Goal: Task Accomplishment & Management: Use online tool/utility

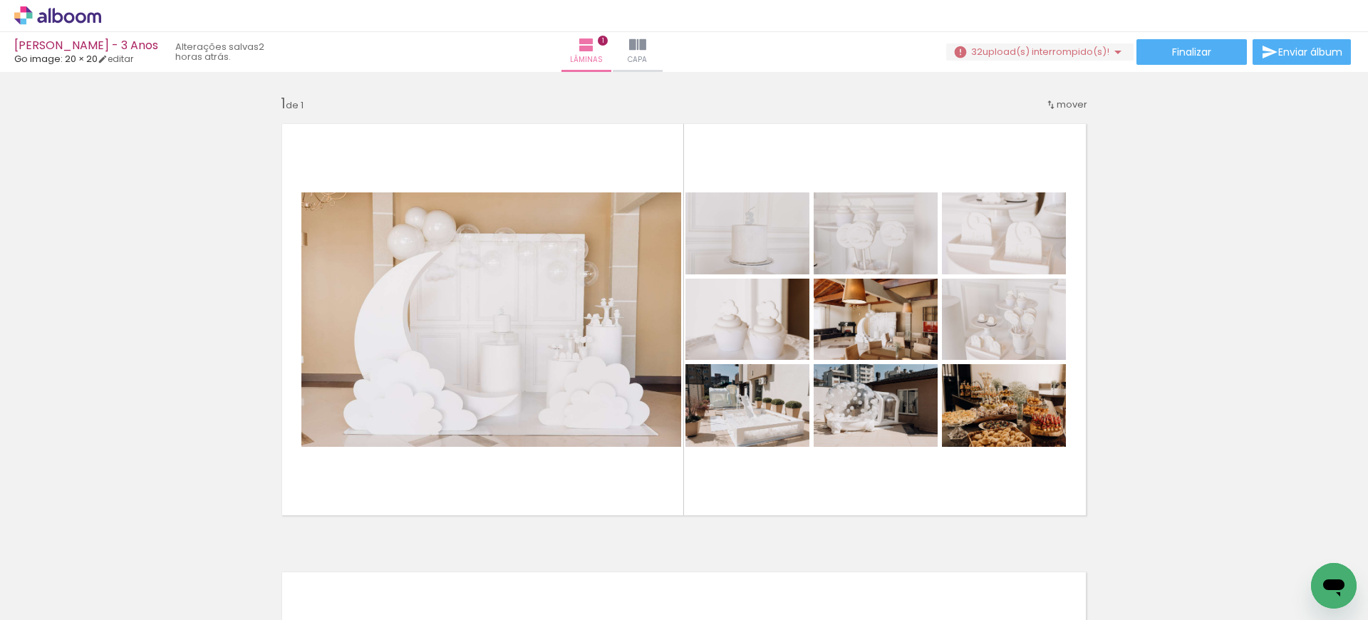
scroll to position [626, 0]
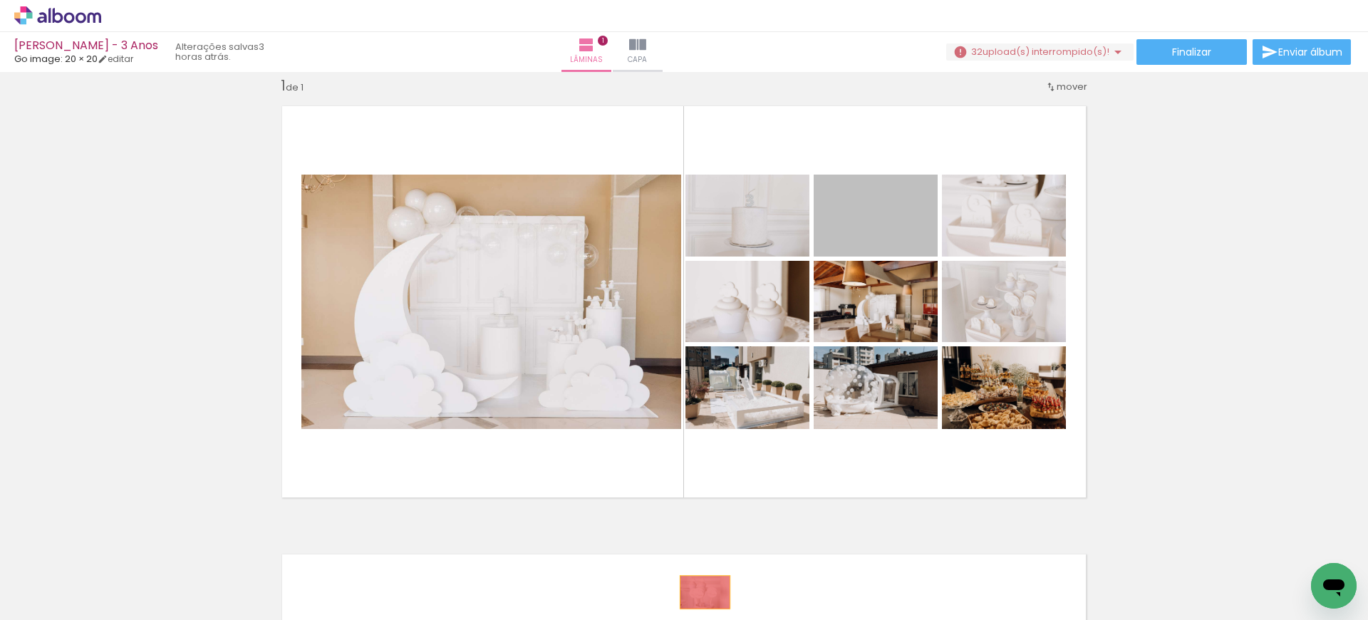
drag, startPoint x: 868, startPoint y: 224, endPoint x: 700, endPoint y: 592, distance: 404.5
click at [700, 592] on quentale-workspace at bounding box center [684, 310] width 1368 height 620
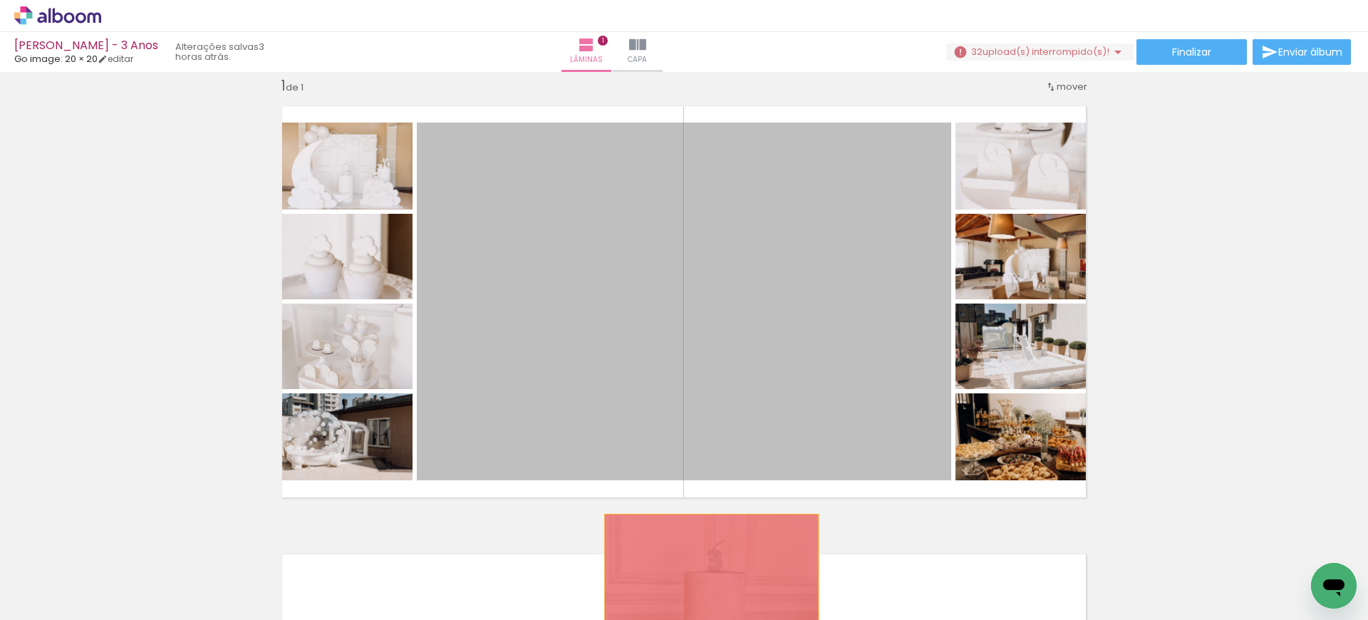
drag, startPoint x: 756, startPoint y: 227, endPoint x: 706, endPoint y: 586, distance: 362.5
click at [706, 586] on quentale-workspace at bounding box center [684, 310] width 1368 height 620
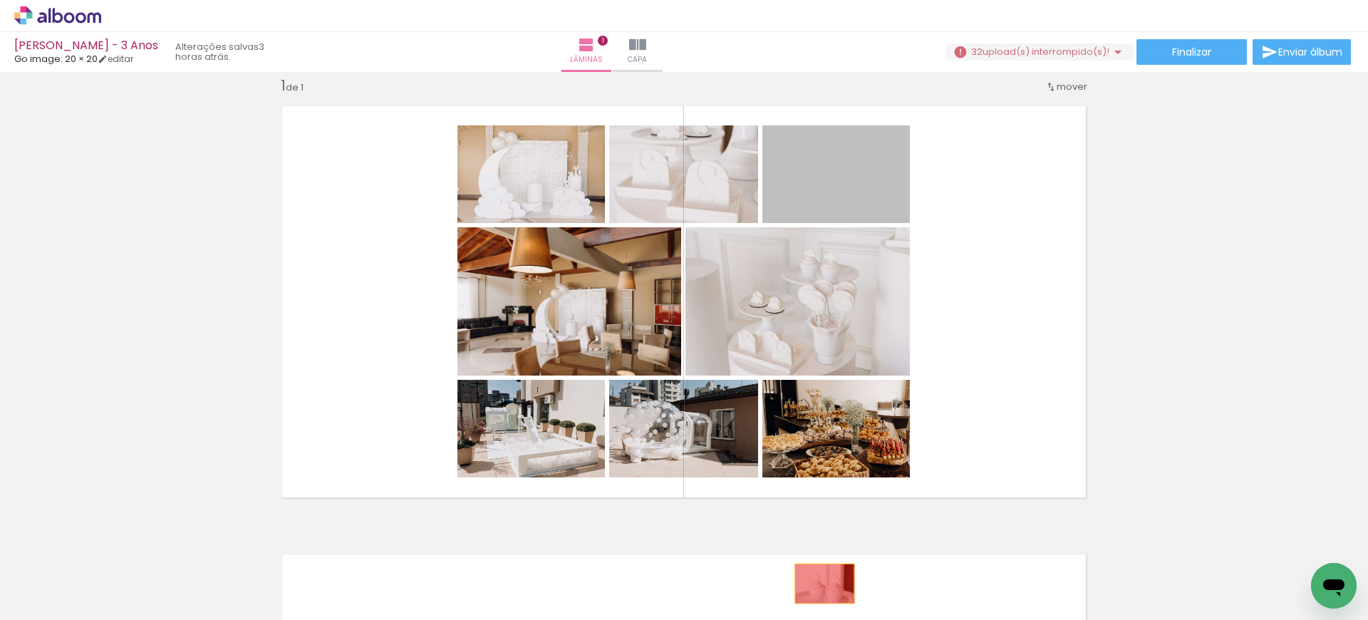
drag, startPoint x: 858, startPoint y: 195, endPoint x: 819, endPoint y: 583, distance: 390.2
click at [819, 583] on quentale-workspace at bounding box center [684, 310] width 1368 height 620
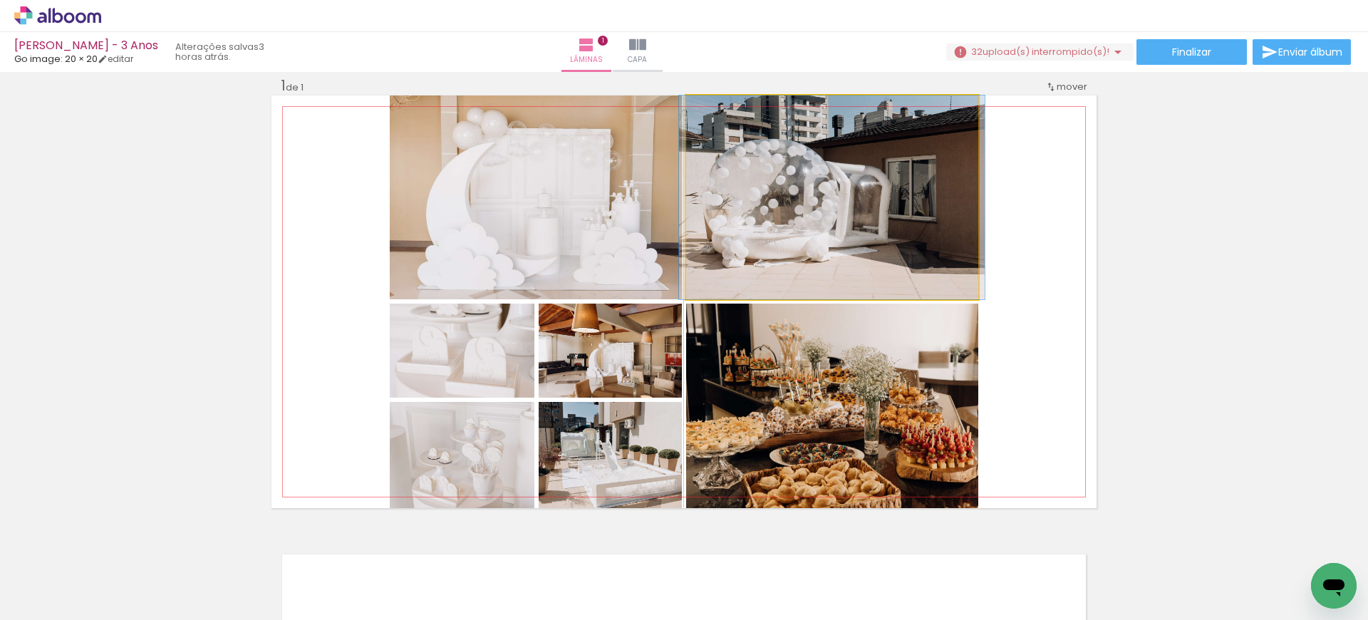
click at [811, 208] on quentale-photo at bounding box center [832, 197] width 292 height 204
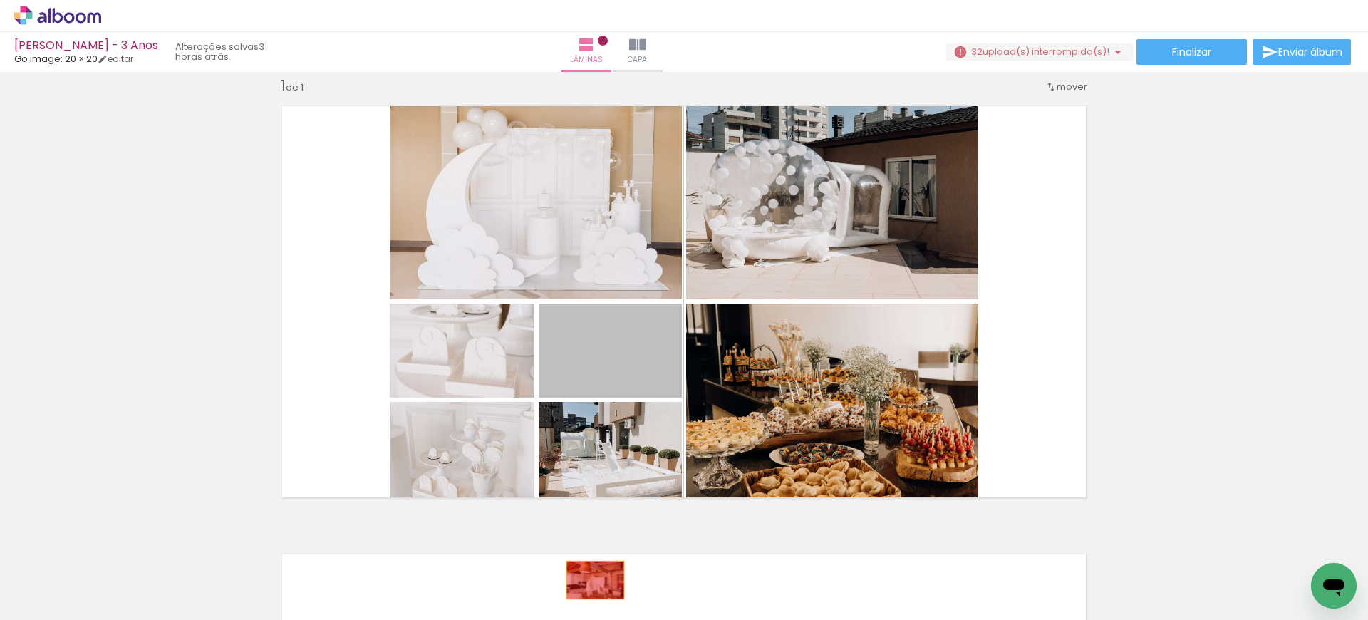
drag, startPoint x: 590, startPoint y: 380, endPoint x: 590, endPoint y: 588, distance: 208.0
click at [590, 588] on quentale-workspace at bounding box center [684, 310] width 1368 height 620
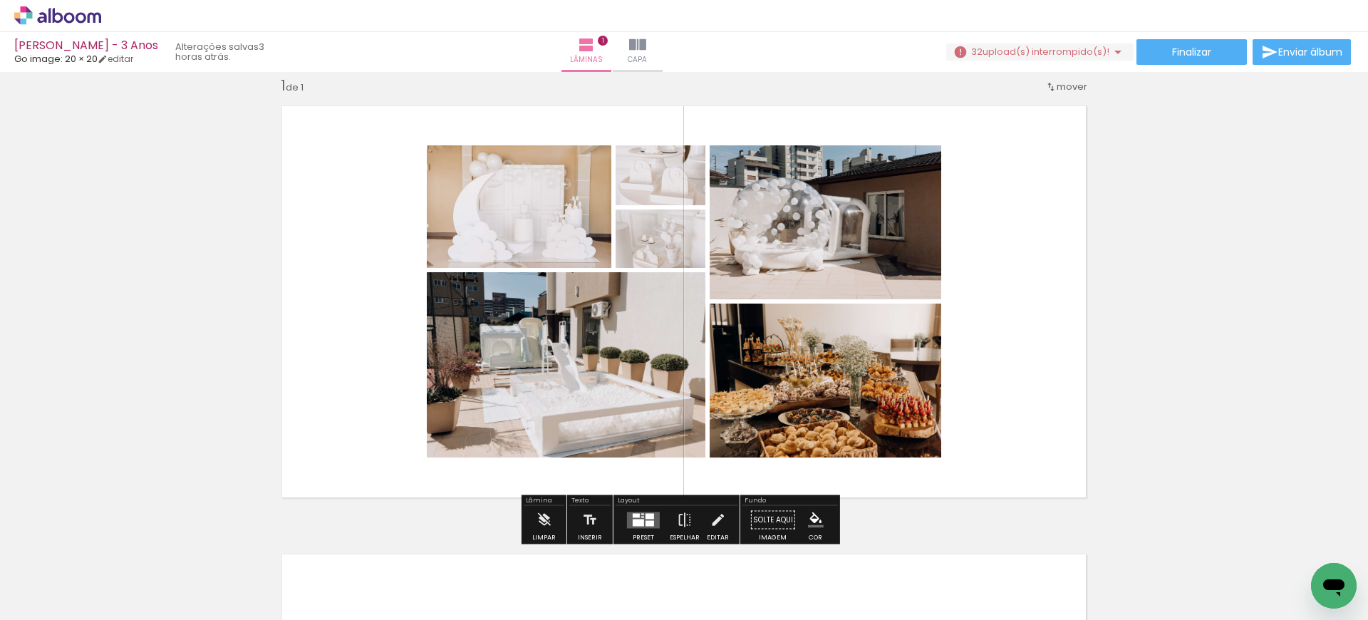
click at [621, 519] on paper-button "Preset" at bounding box center [644, 524] width 46 height 36
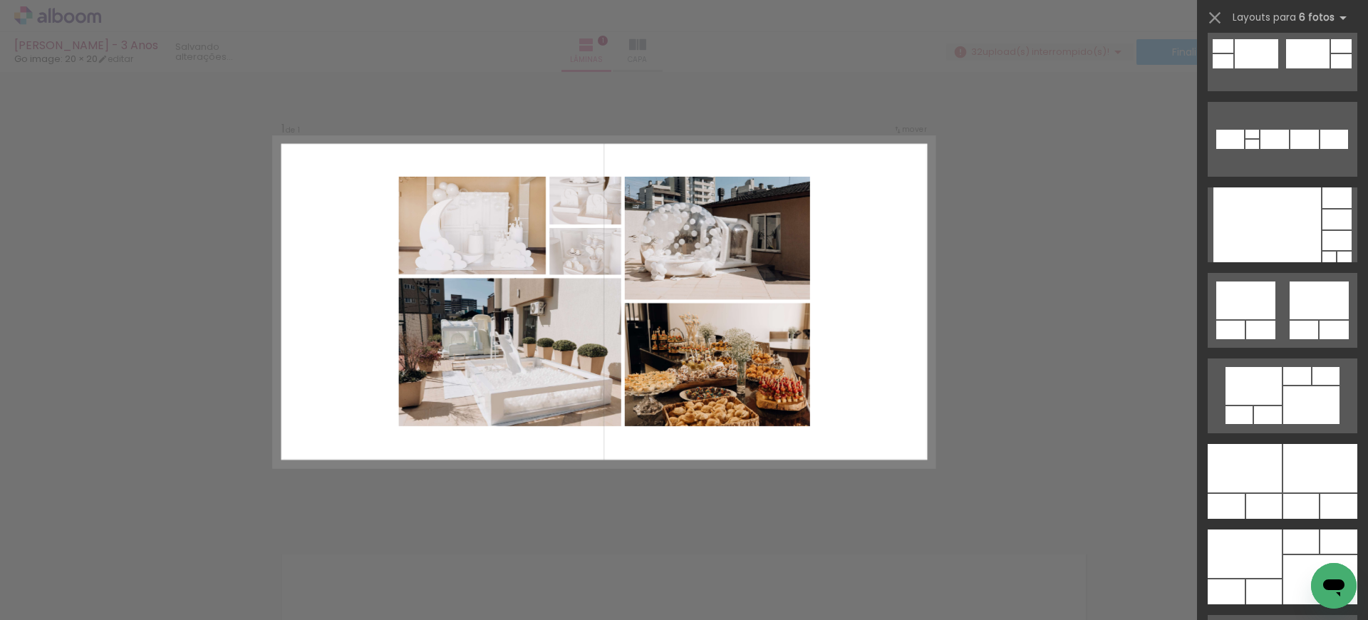
scroll to position [0, 0]
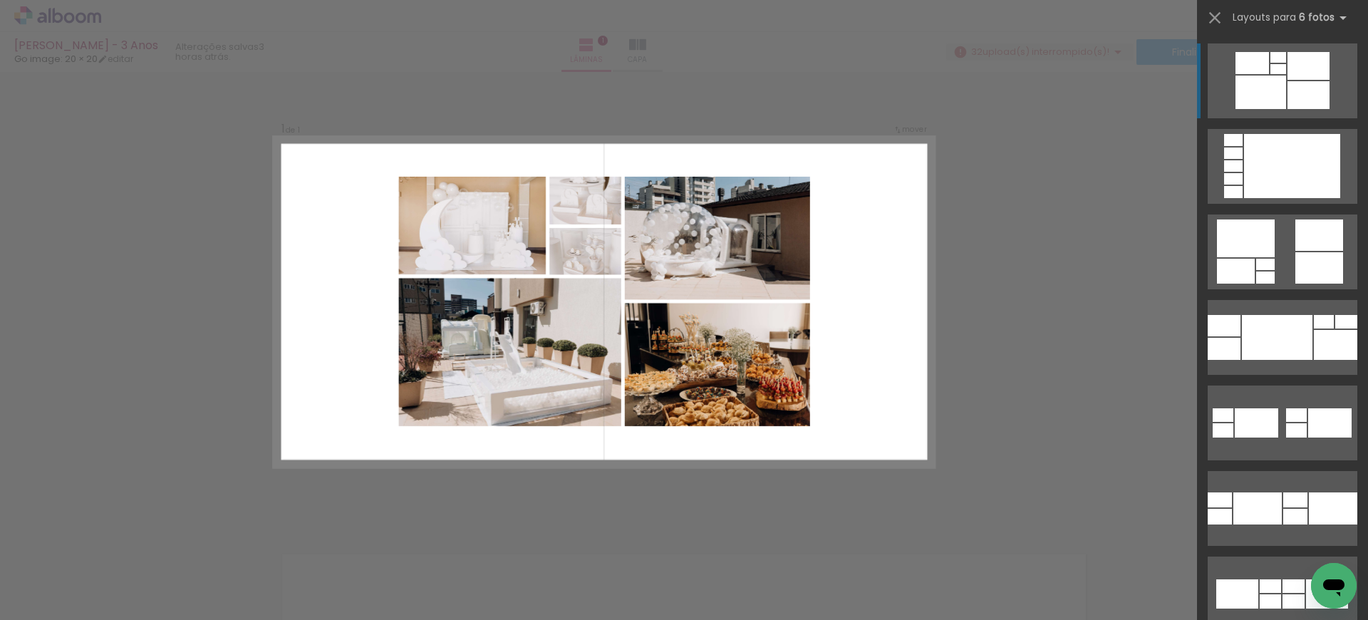
click at [1303, 70] on div at bounding box center [1308, 66] width 42 height 28
click at [1296, 63] on div at bounding box center [1308, 66] width 42 height 28
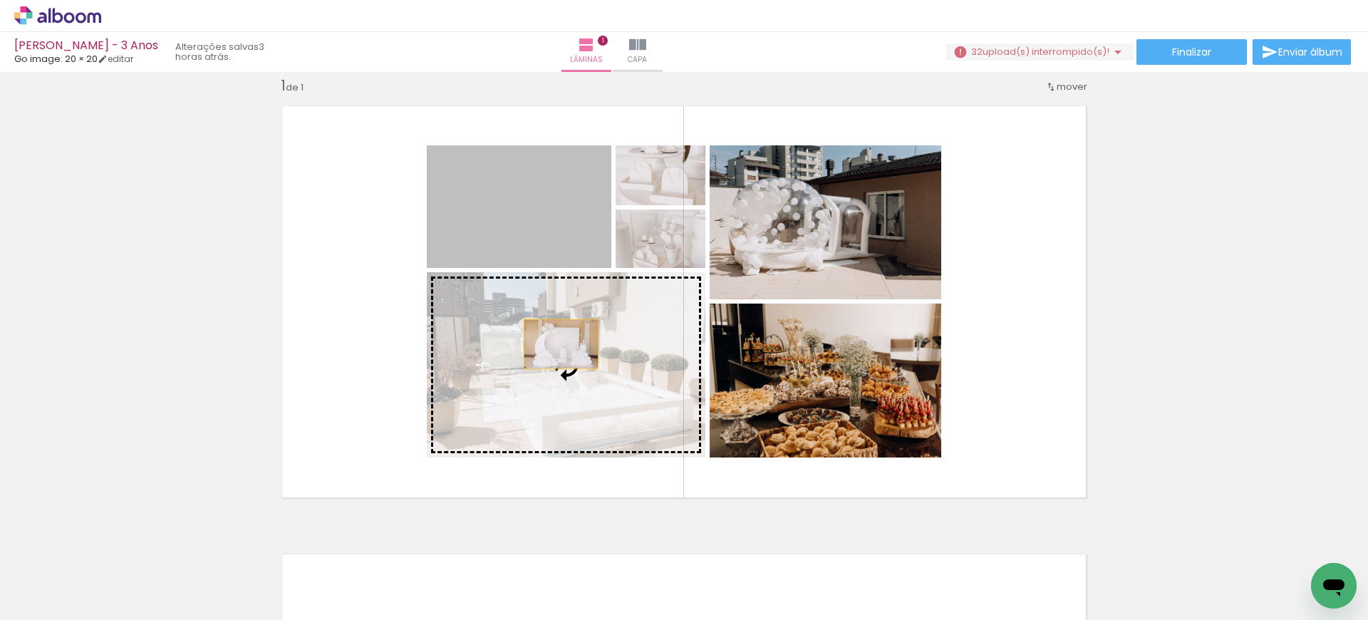
drag, startPoint x: 540, startPoint y: 243, endPoint x: 558, endPoint y: 351, distance: 109.7
click at [0, 0] on slot at bounding box center [0, 0] width 0 height 0
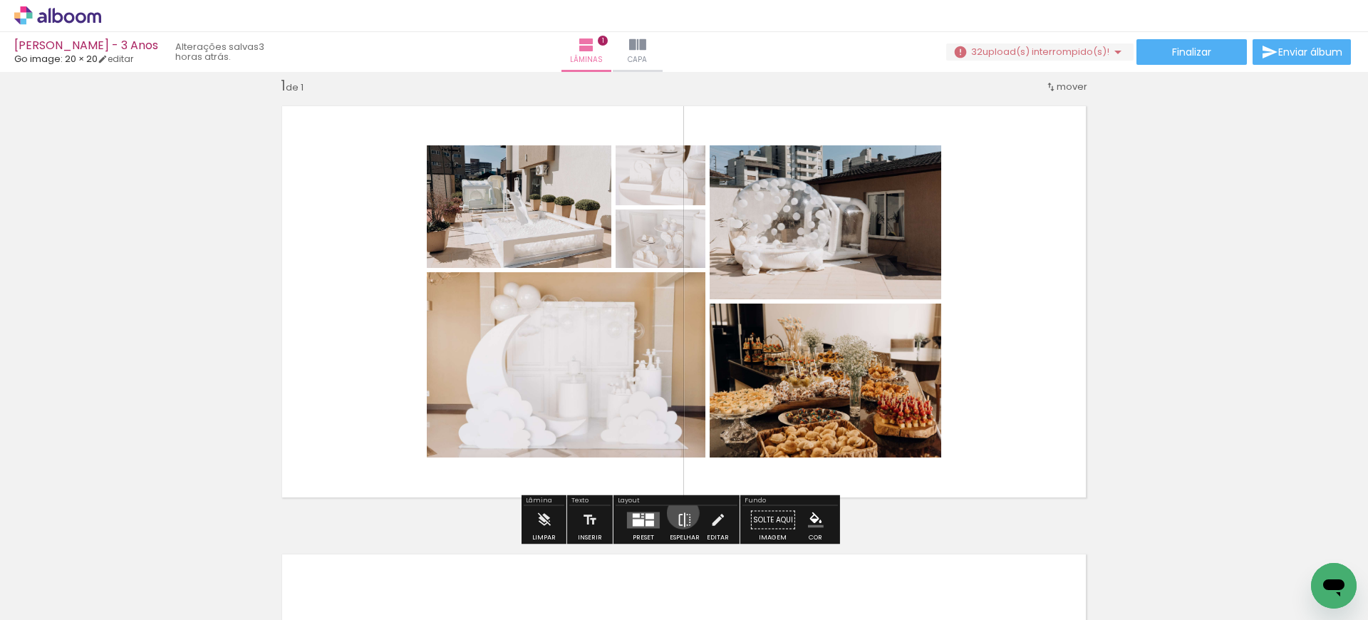
click at [680, 513] on iron-icon at bounding box center [685, 520] width 16 height 28
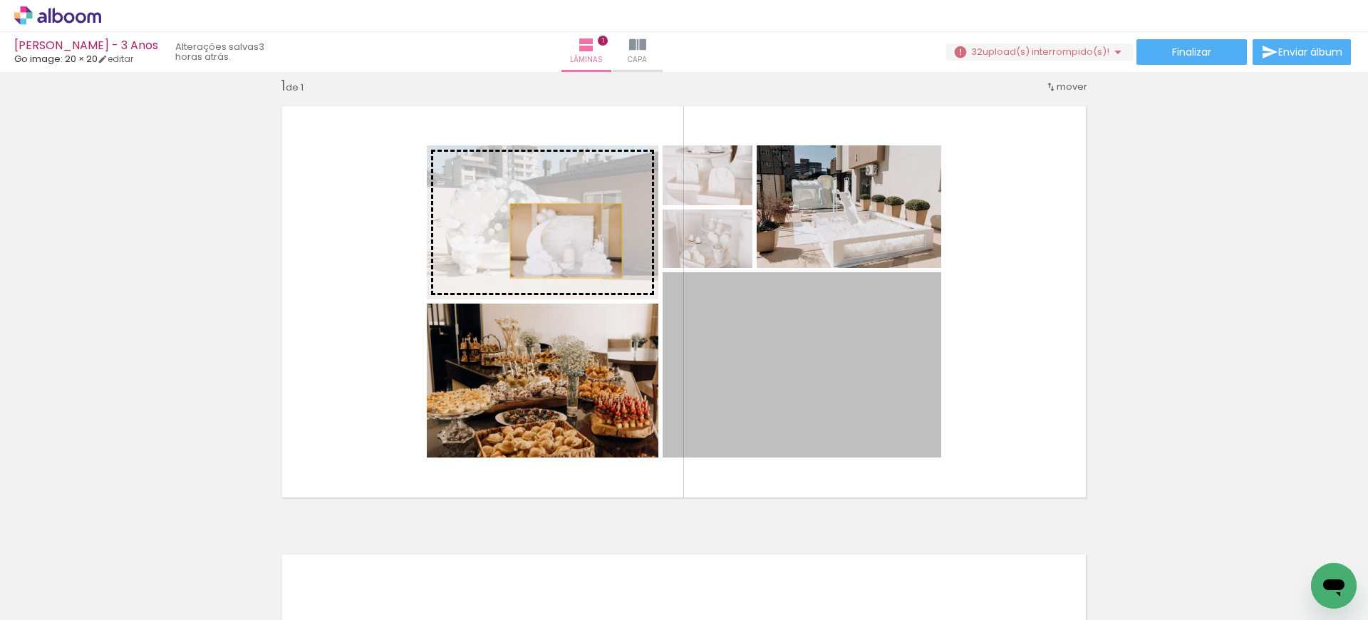
drag, startPoint x: 727, startPoint y: 384, endPoint x: 561, endPoint y: 241, distance: 219.2
click at [0, 0] on slot at bounding box center [0, 0] width 0 height 0
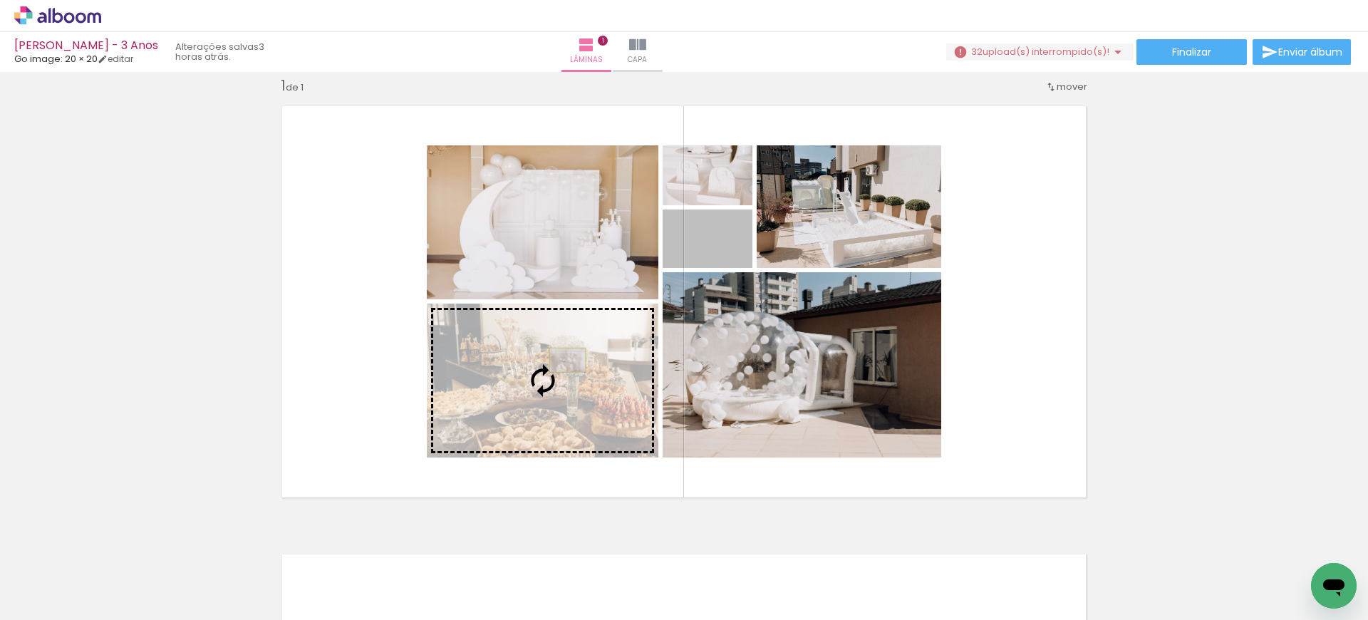
drag, startPoint x: 713, startPoint y: 259, endPoint x: 562, endPoint y: 360, distance: 181.4
click at [0, 0] on slot at bounding box center [0, 0] width 0 height 0
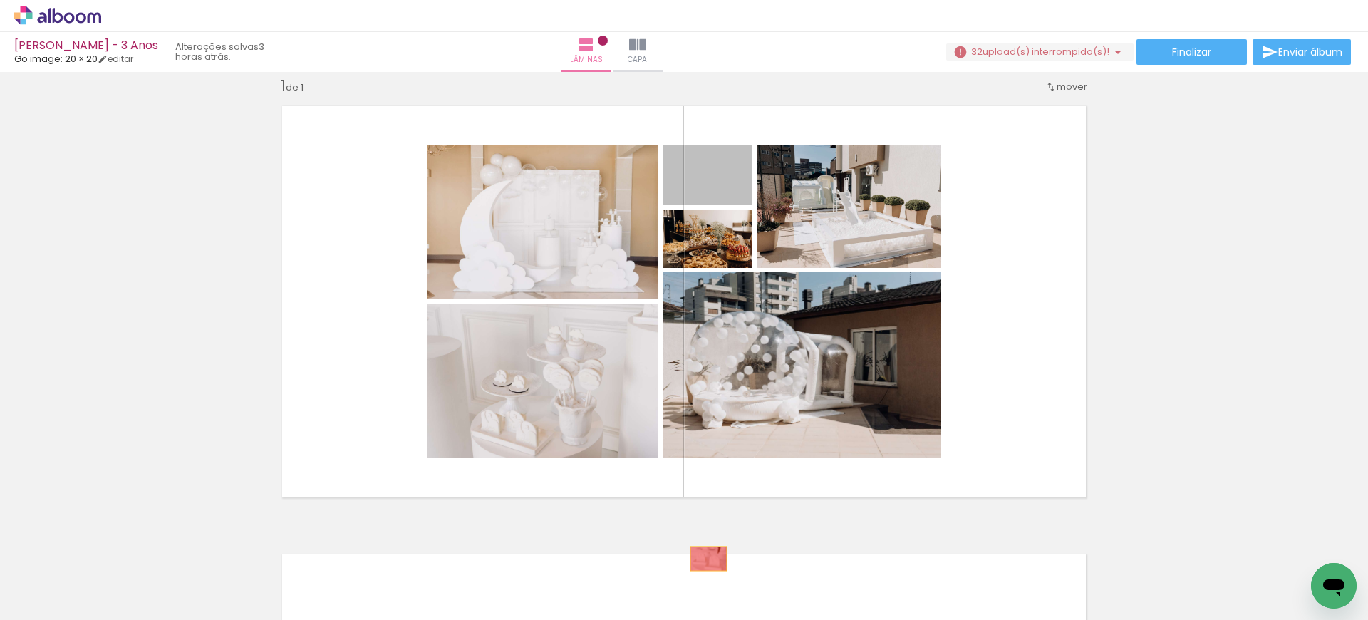
drag, startPoint x: 731, startPoint y: 195, endPoint x: 703, endPoint y: 579, distance: 385.0
click at [703, 579] on quentale-workspace at bounding box center [684, 310] width 1368 height 620
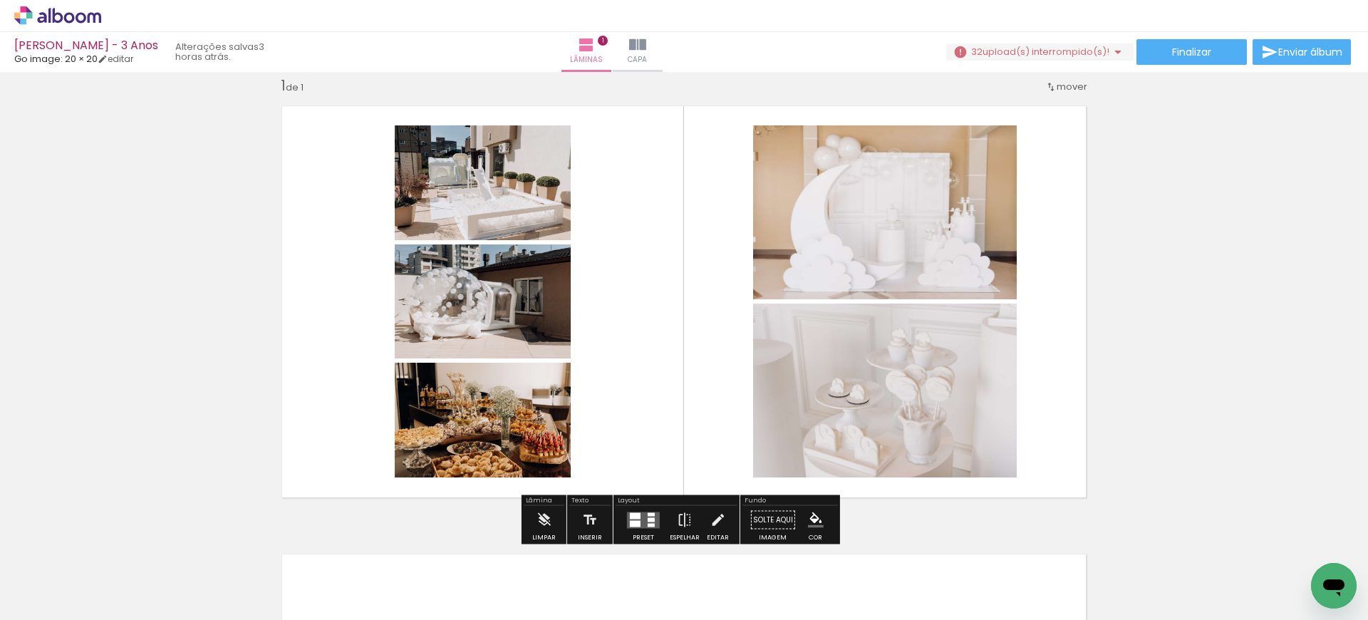
click at [635, 517] on div at bounding box center [635, 515] width 11 height 6
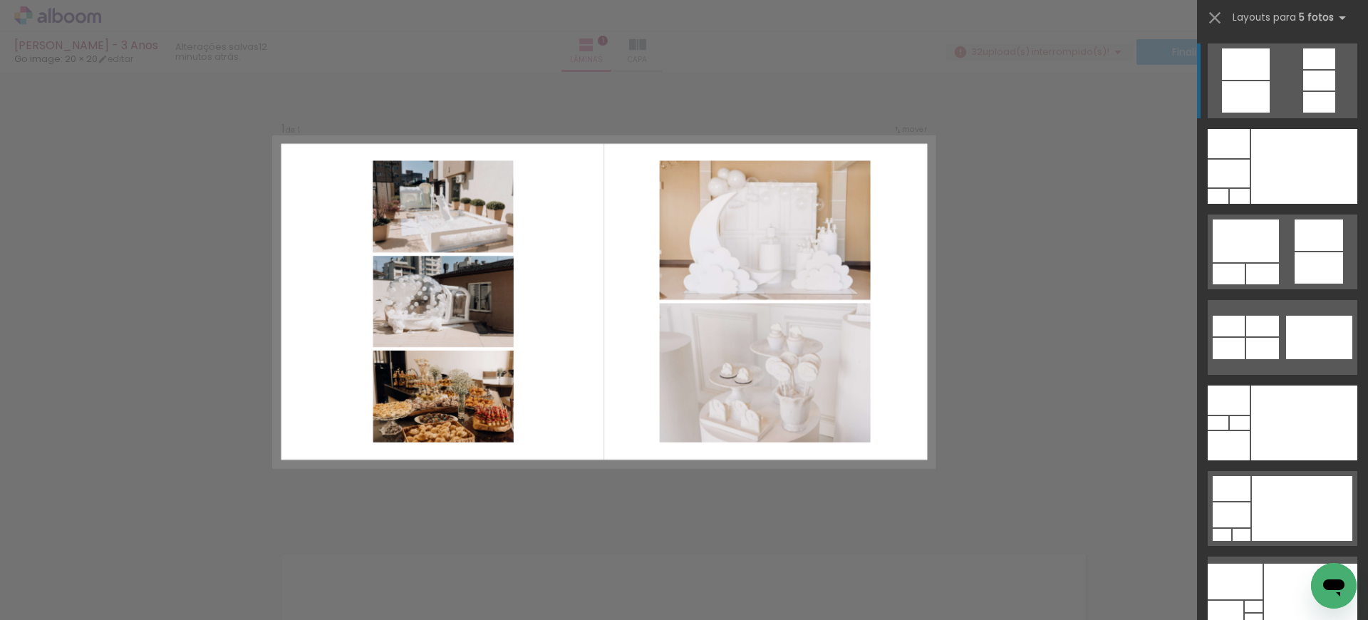
click at [1027, 262] on div "Confirmar Cancelar" at bounding box center [684, 519] width 1368 height 930
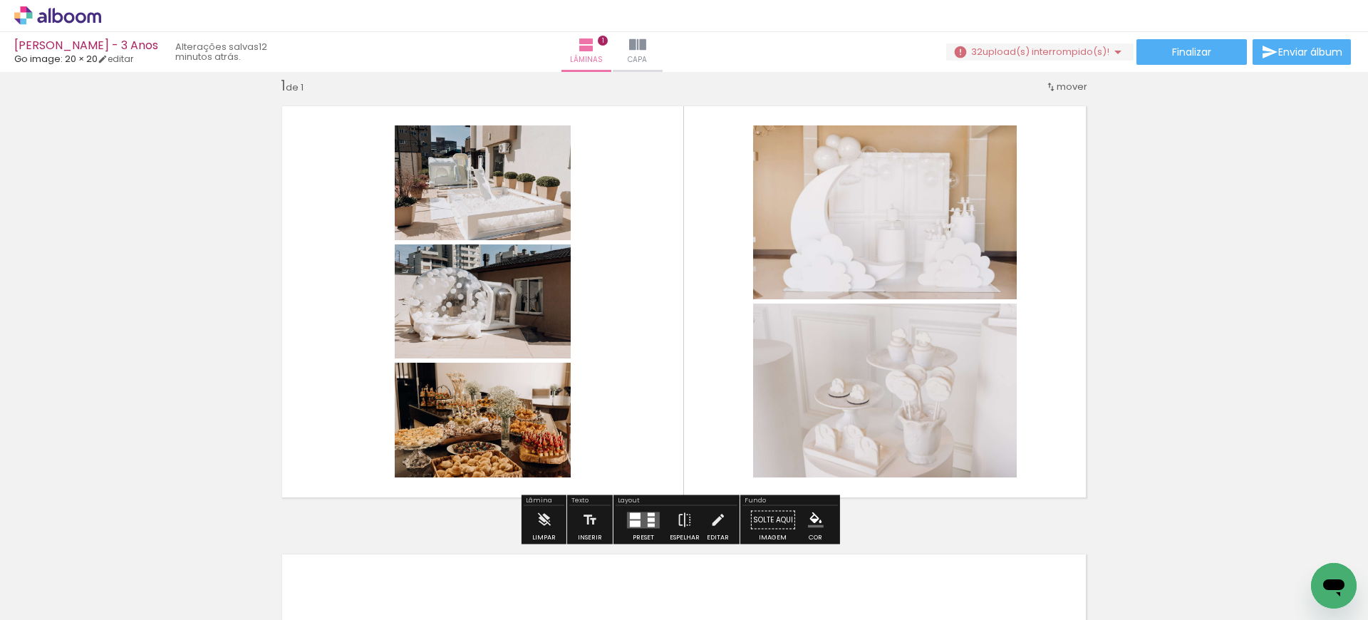
click at [685, 538] on quentale-thumb at bounding box center [701, 572] width 80 height 82
click at [680, 525] on iron-icon at bounding box center [685, 520] width 16 height 28
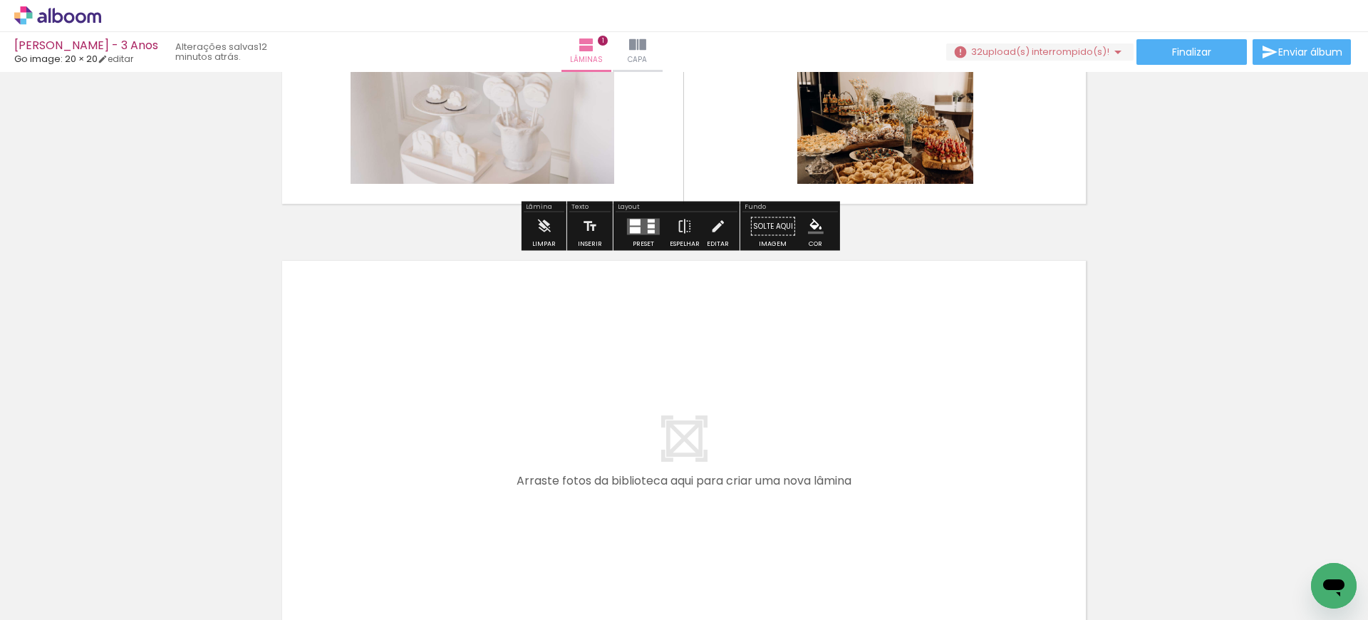
scroll to position [376, 0]
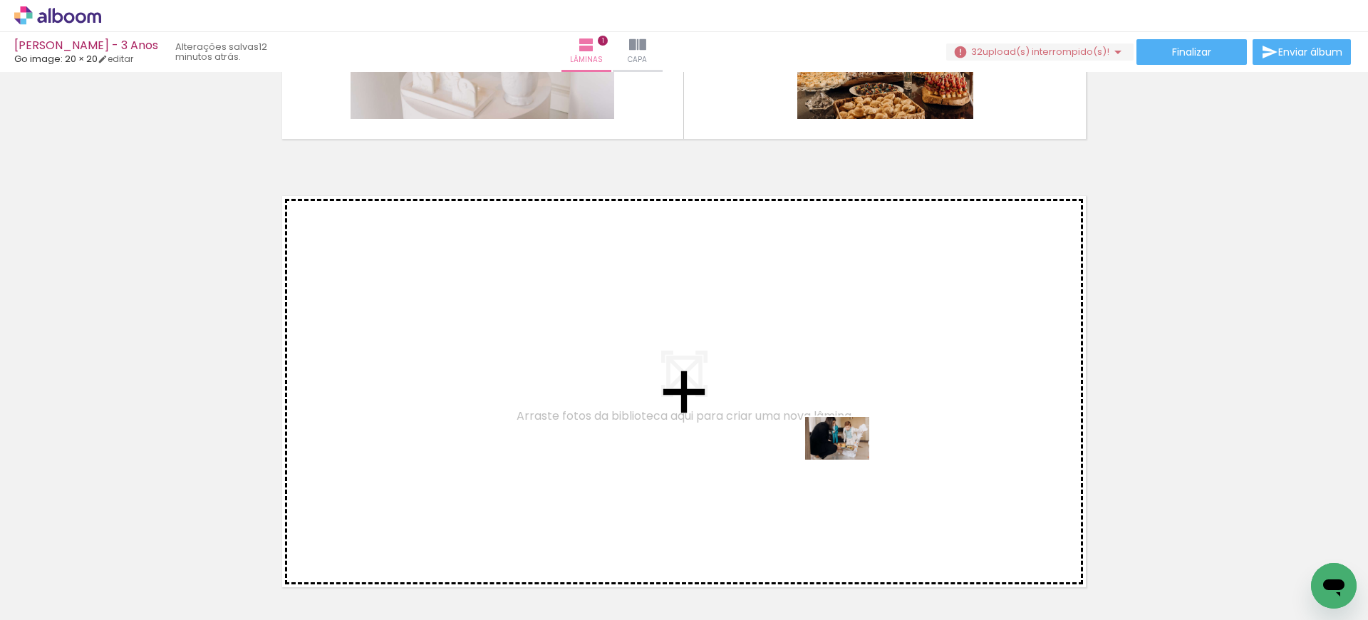
drag, startPoint x: 945, startPoint y: 574, endPoint x: 848, endPoint y: 460, distance: 150.1
click at [848, 460] on quentale-workspace at bounding box center [684, 310] width 1368 height 620
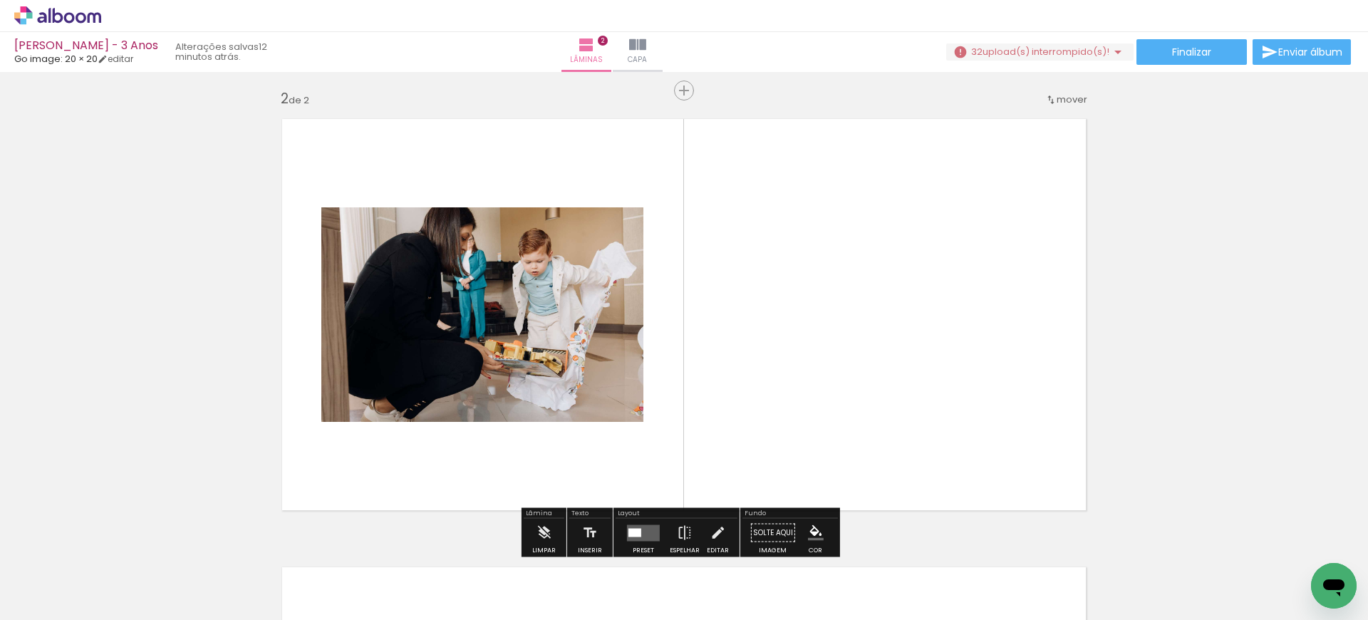
scroll to position [467, 0]
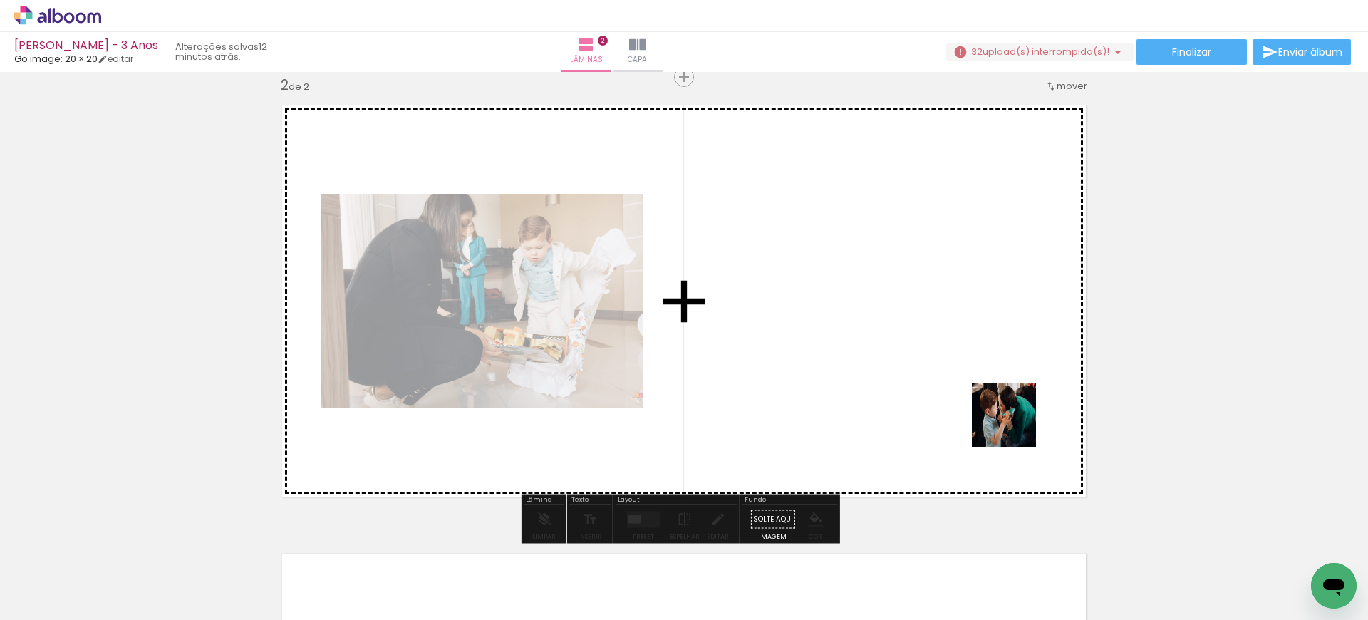
drag, startPoint x: 1044, startPoint y: 583, endPoint x: 1002, endPoint y: 382, distance: 205.8
click at [1002, 382] on quentale-workspace at bounding box center [684, 310] width 1368 height 620
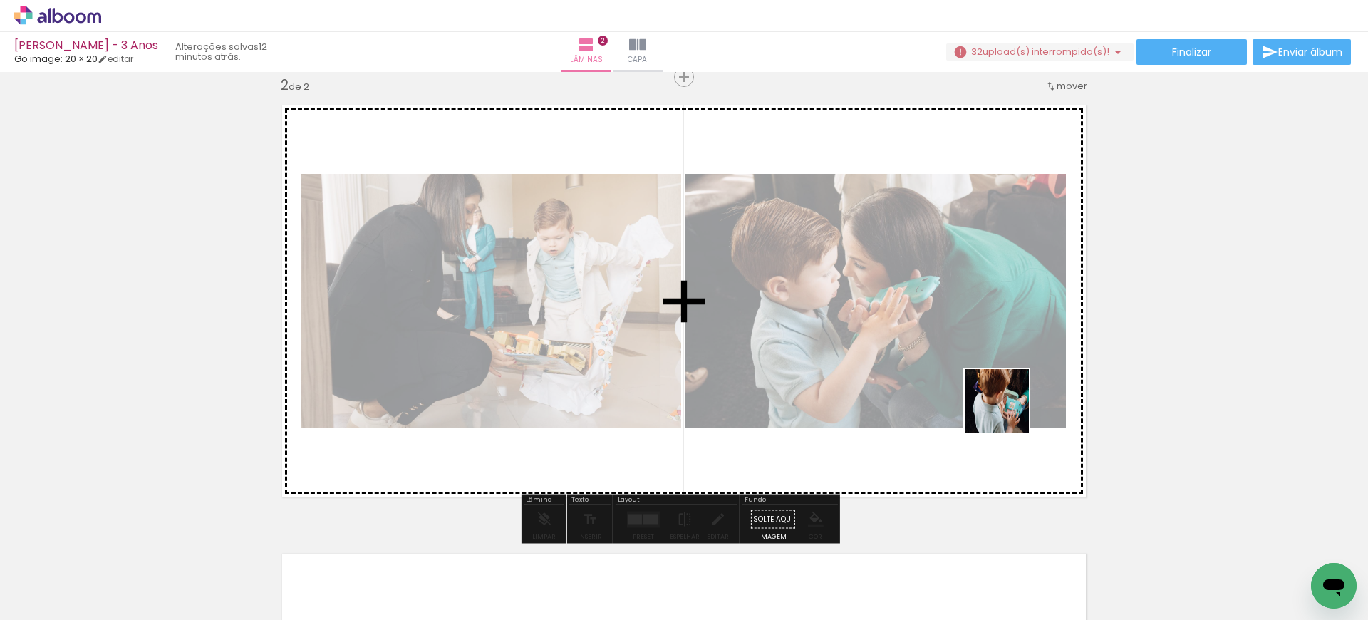
drag, startPoint x: 1120, startPoint y: 580, endPoint x: 1006, endPoint y: 409, distance: 205.5
click at [1006, 409] on quentale-workspace at bounding box center [684, 310] width 1368 height 620
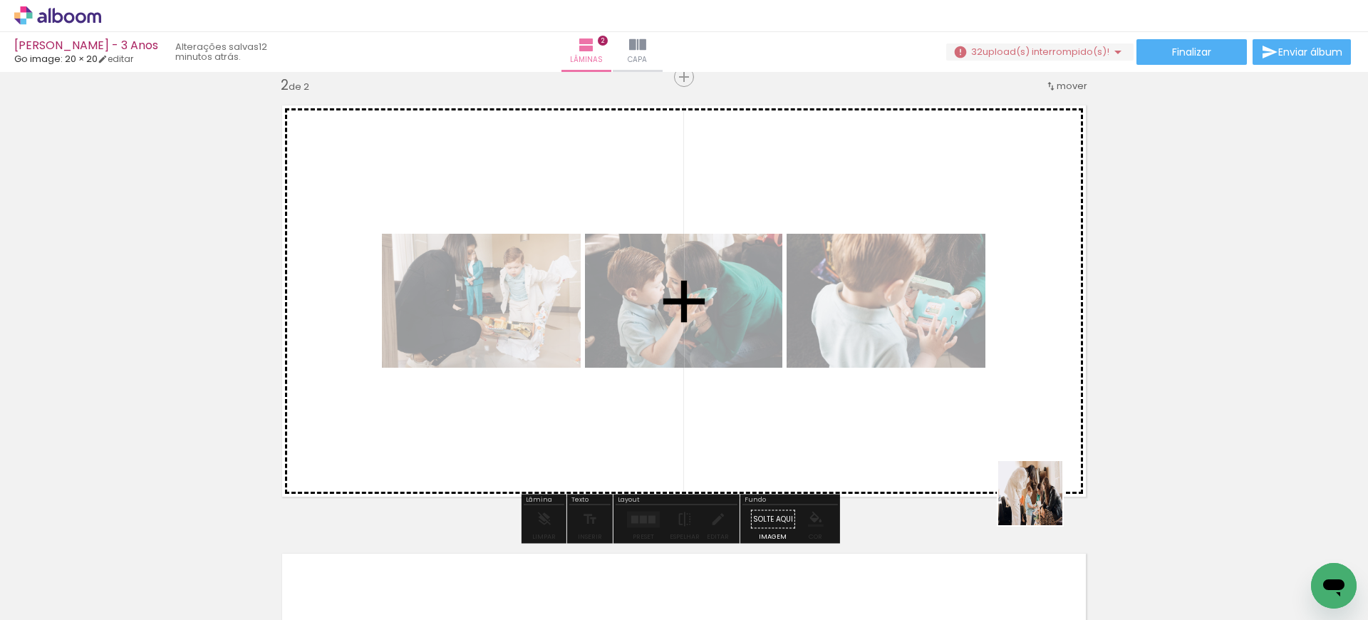
drag, startPoint x: 1198, startPoint y: 577, endPoint x: 1040, endPoint y: 504, distance: 174.4
click at [1039, 504] on quentale-workspace at bounding box center [684, 310] width 1368 height 620
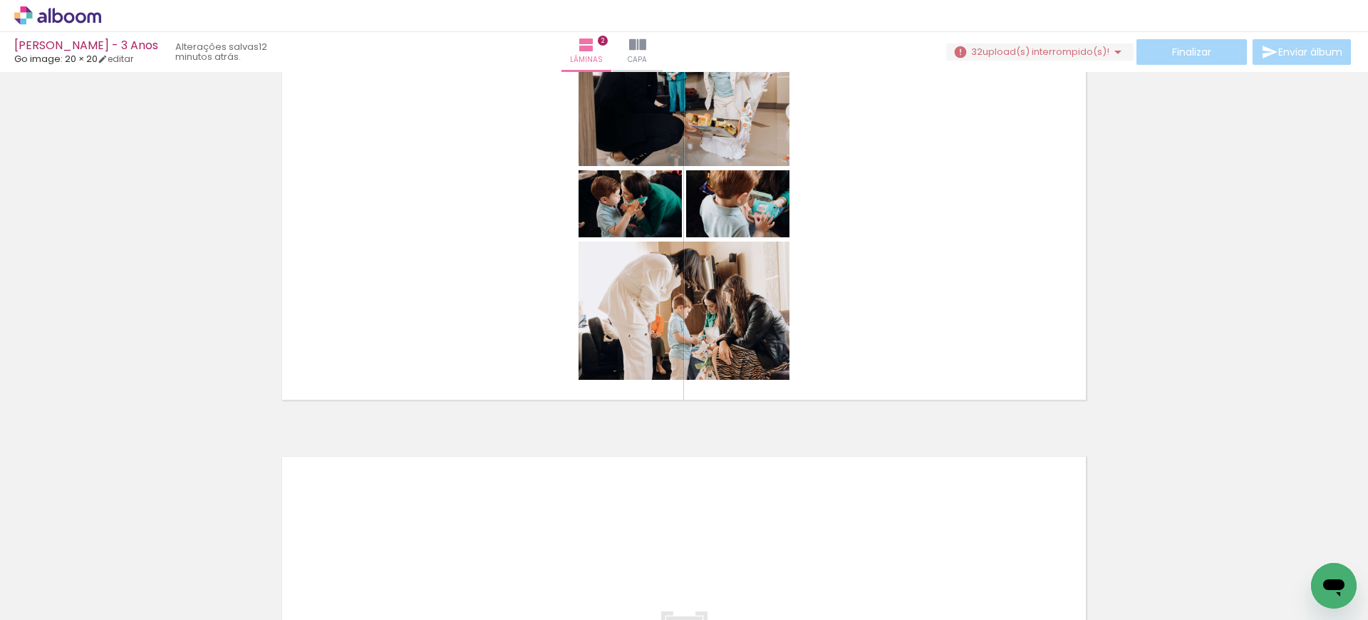
scroll to position [559, 0]
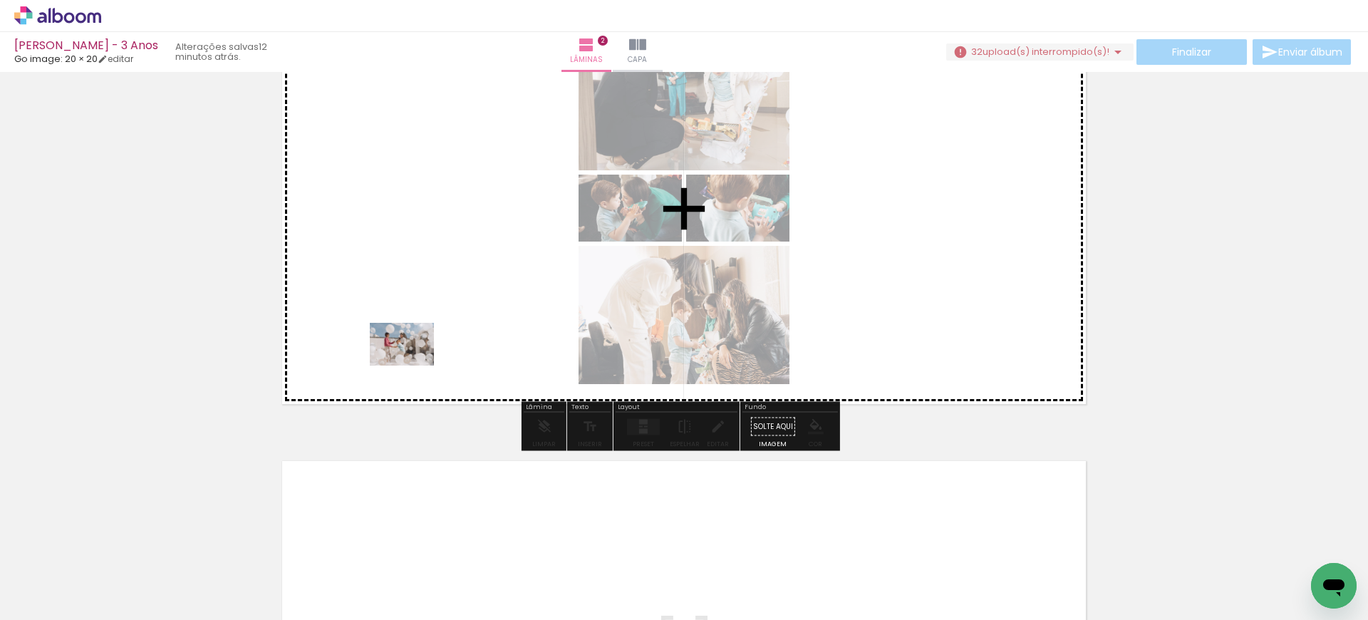
drag, startPoint x: 388, startPoint y: 577, endPoint x: 412, endPoint y: 366, distance: 212.3
click at [412, 366] on quentale-workspace at bounding box center [684, 310] width 1368 height 620
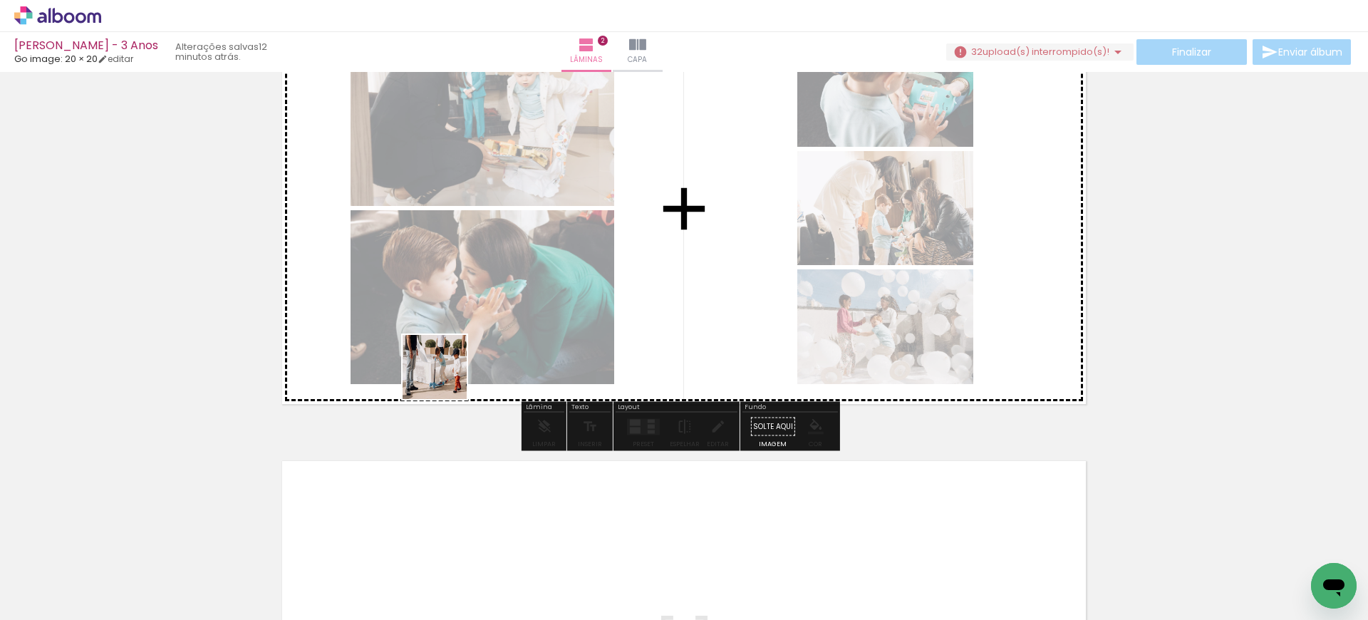
drag, startPoint x: 445, startPoint y: 571, endPoint x: 445, endPoint y: 379, distance: 192.4
click at [445, 378] on quentale-workspace at bounding box center [684, 310] width 1368 height 620
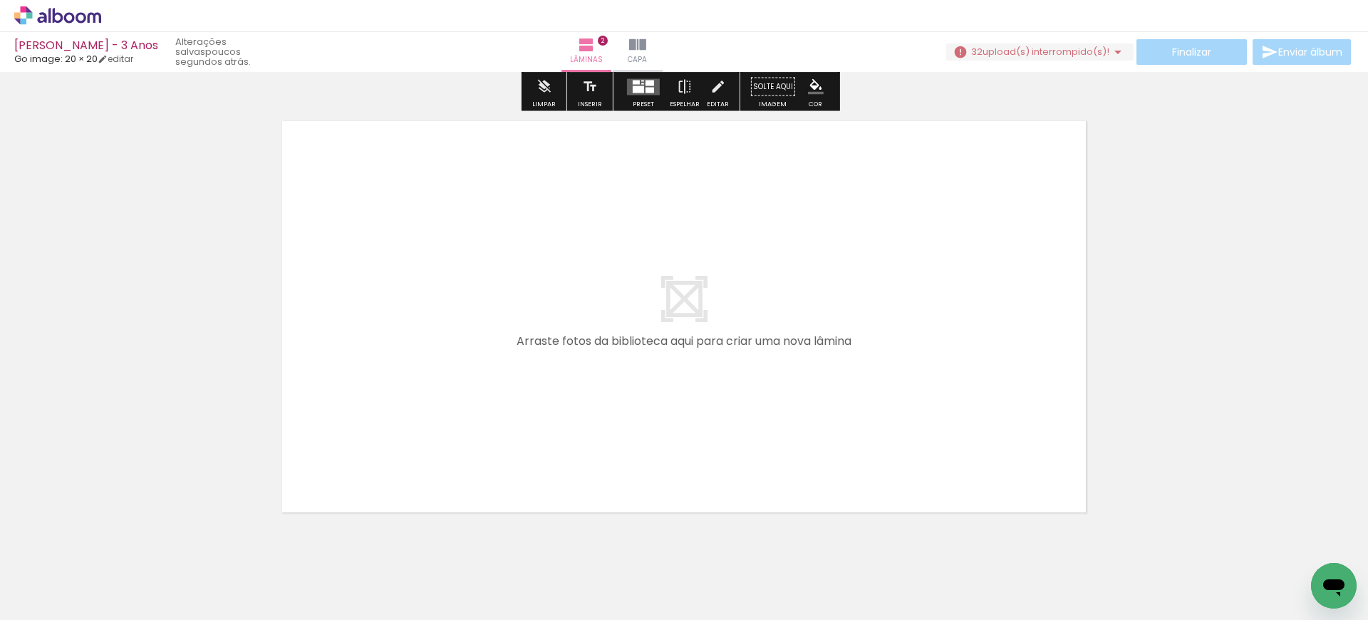
scroll to position [901, 0]
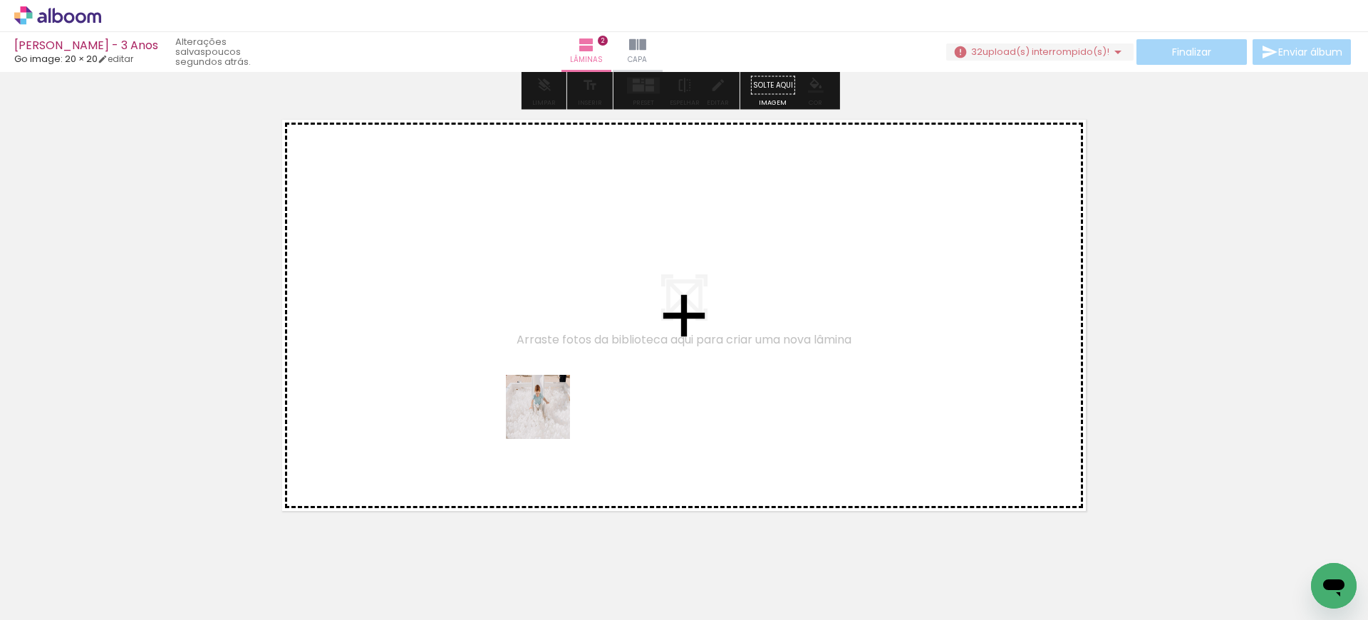
click at [549, 409] on quentale-workspace at bounding box center [684, 310] width 1368 height 620
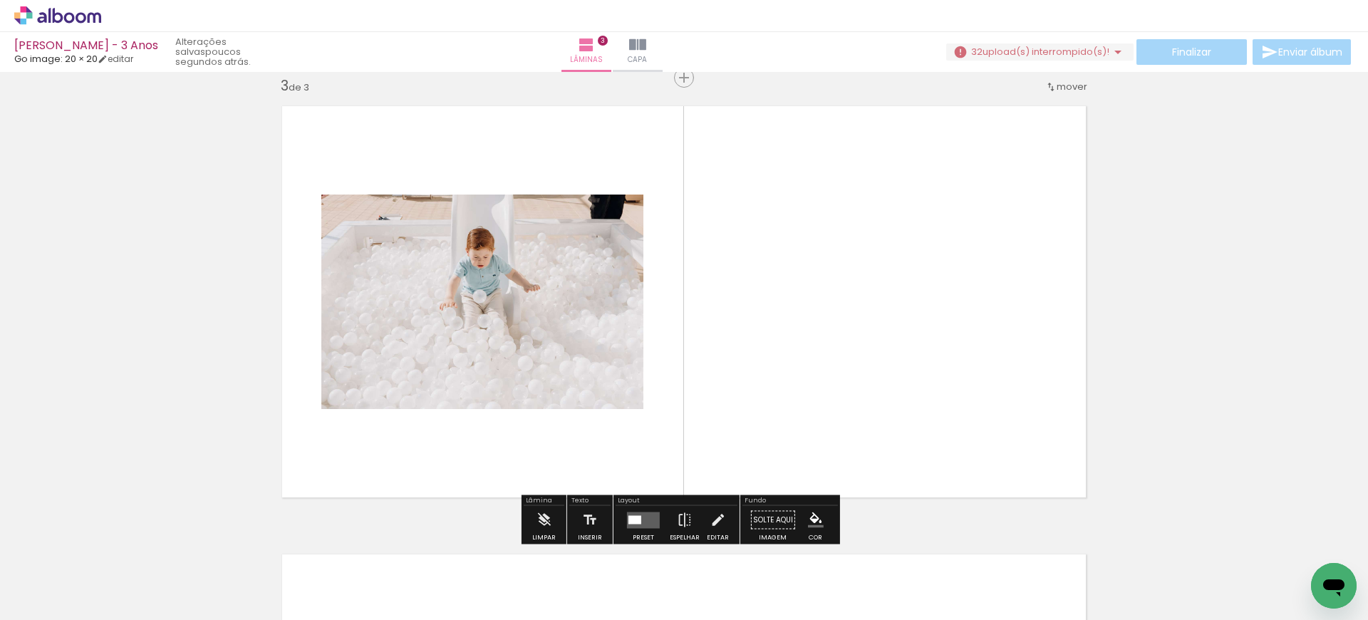
scroll to position [915, 0]
drag, startPoint x: 616, startPoint y: 574, endPoint x: 616, endPoint y: 405, distance: 169.6
click at [616, 405] on quentale-workspace at bounding box center [684, 310] width 1368 height 620
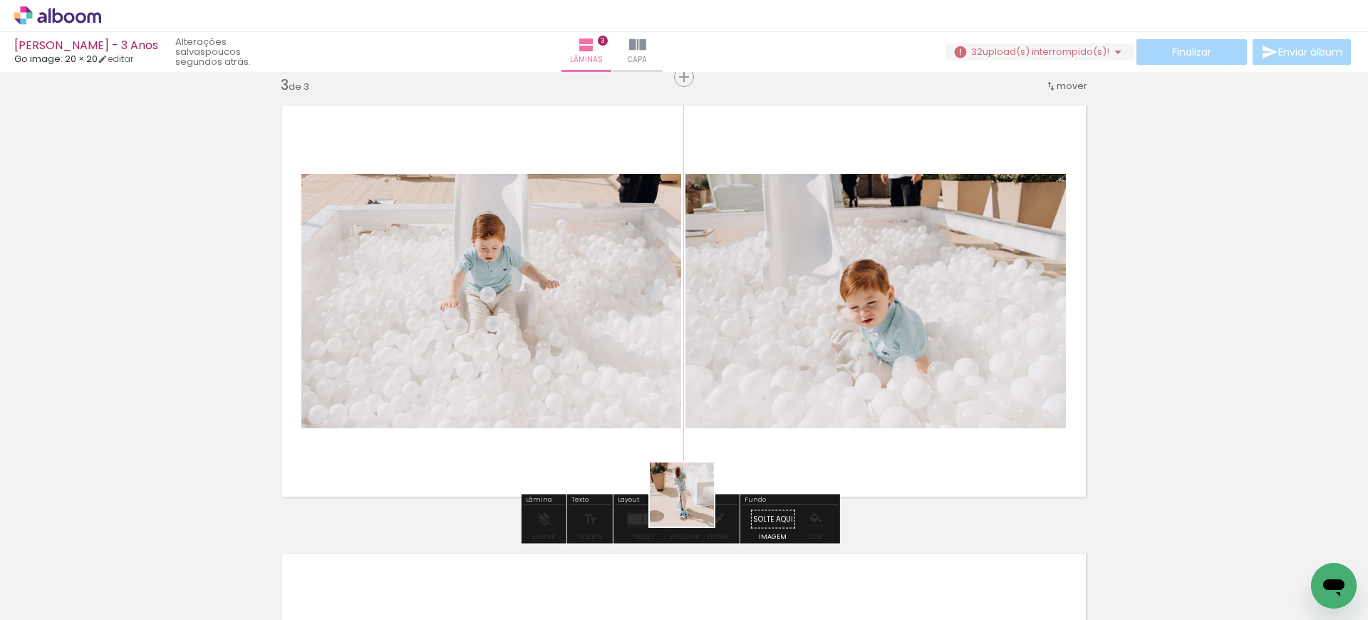
drag, startPoint x: 692, startPoint y: 584, endPoint x: 691, endPoint y: 448, distance: 136.1
click at [691, 448] on quentale-workspace at bounding box center [684, 310] width 1368 height 620
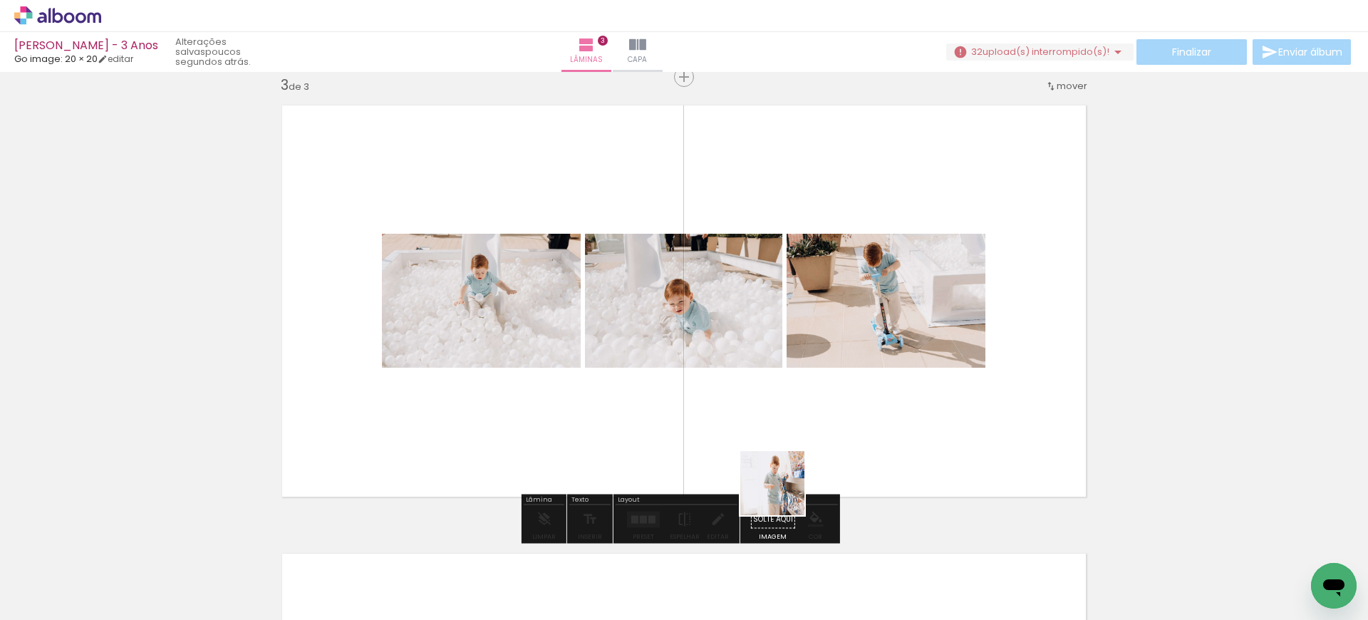
drag, startPoint x: 783, startPoint y: 565, endPoint x: 783, endPoint y: 405, distance: 159.6
click at [783, 405] on quentale-workspace at bounding box center [684, 310] width 1368 height 620
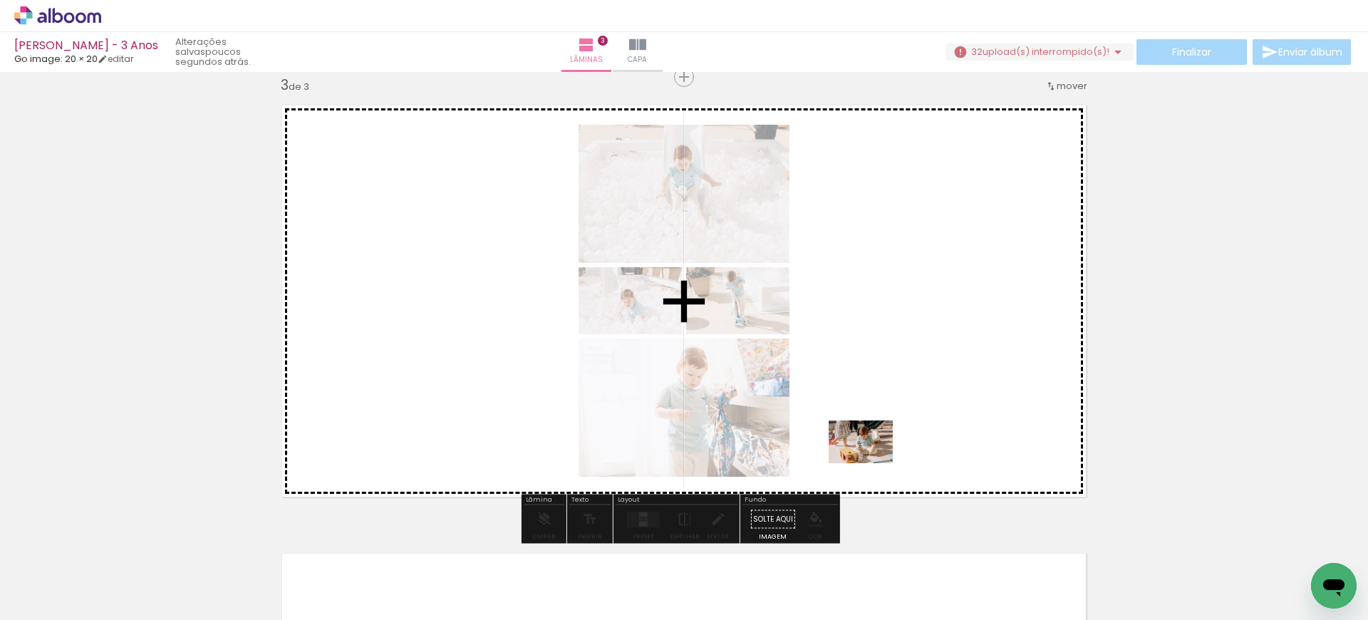
drag, startPoint x: 871, startPoint y: 567, endPoint x: 871, endPoint y: 463, distance: 104.0
click at [871, 463] on quentale-workspace at bounding box center [684, 310] width 1368 height 620
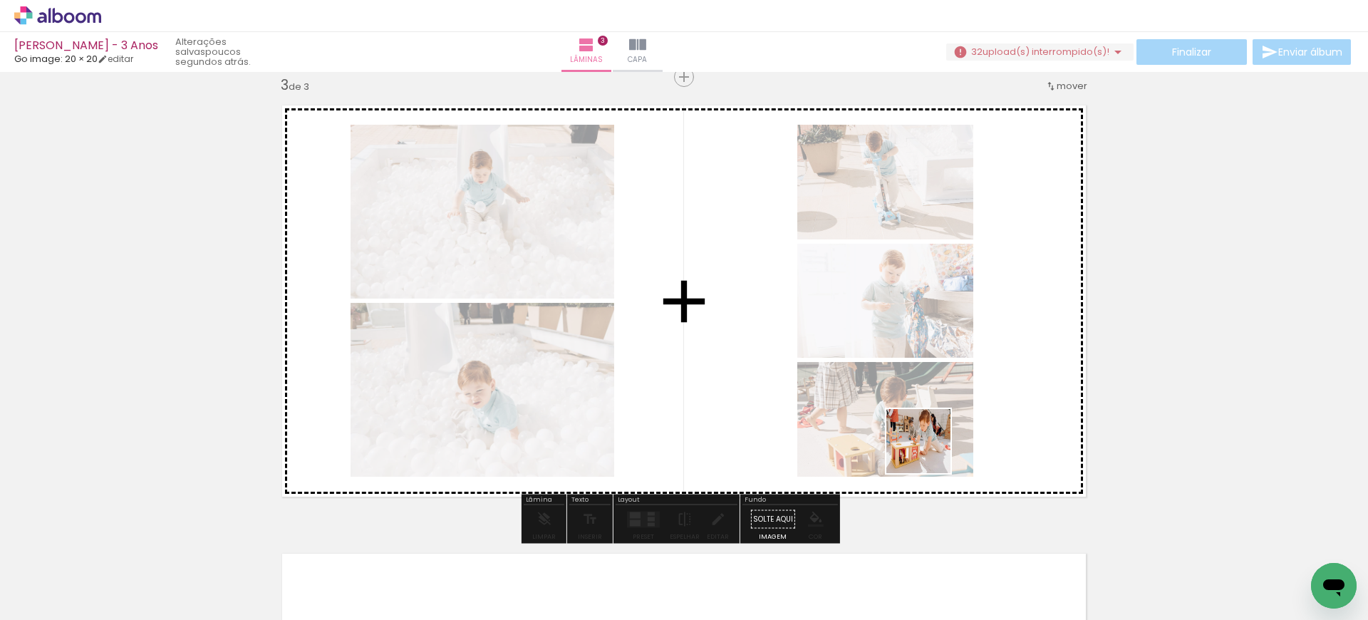
drag, startPoint x: 940, startPoint y: 565, endPoint x: 928, endPoint y: 447, distance: 118.2
click at [928, 447] on quentale-workspace at bounding box center [684, 310] width 1368 height 620
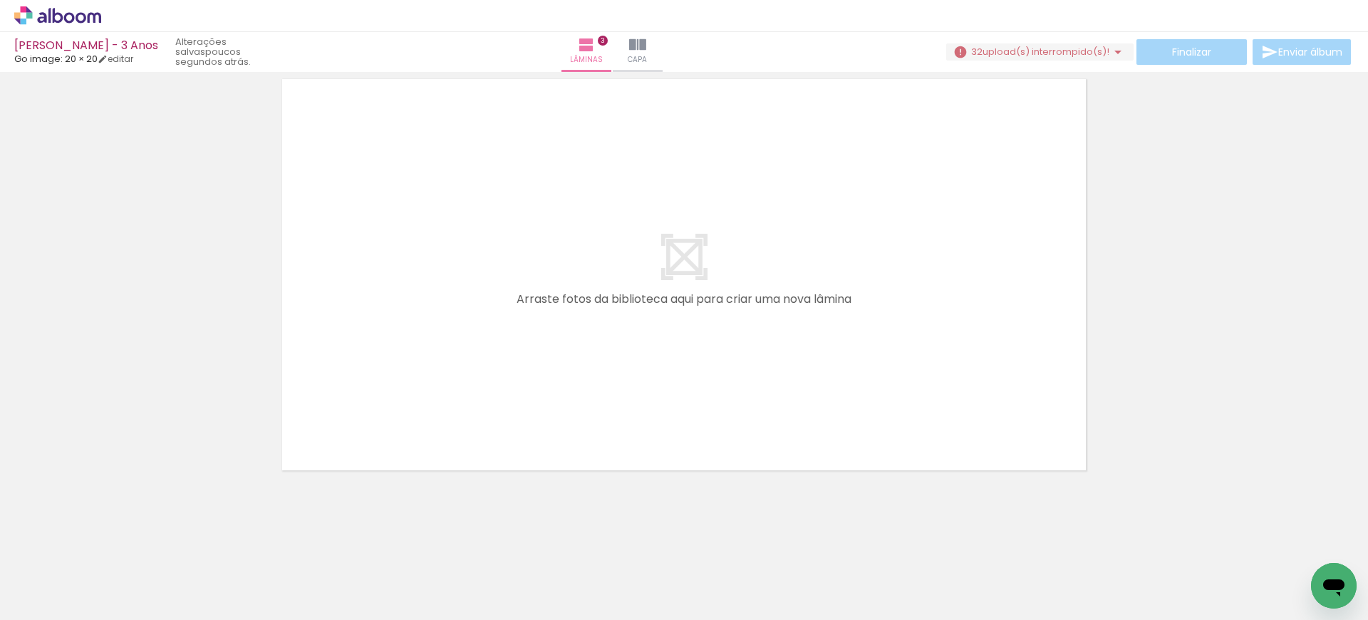
scroll to position [0, 1664]
drag, startPoint x: 251, startPoint y: 584, endPoint x: 341, endPoint y: 441, distance: 169.0
click at [341, 441] on quentale-workspace at bounding box center [684, 310] width 1368 height 620
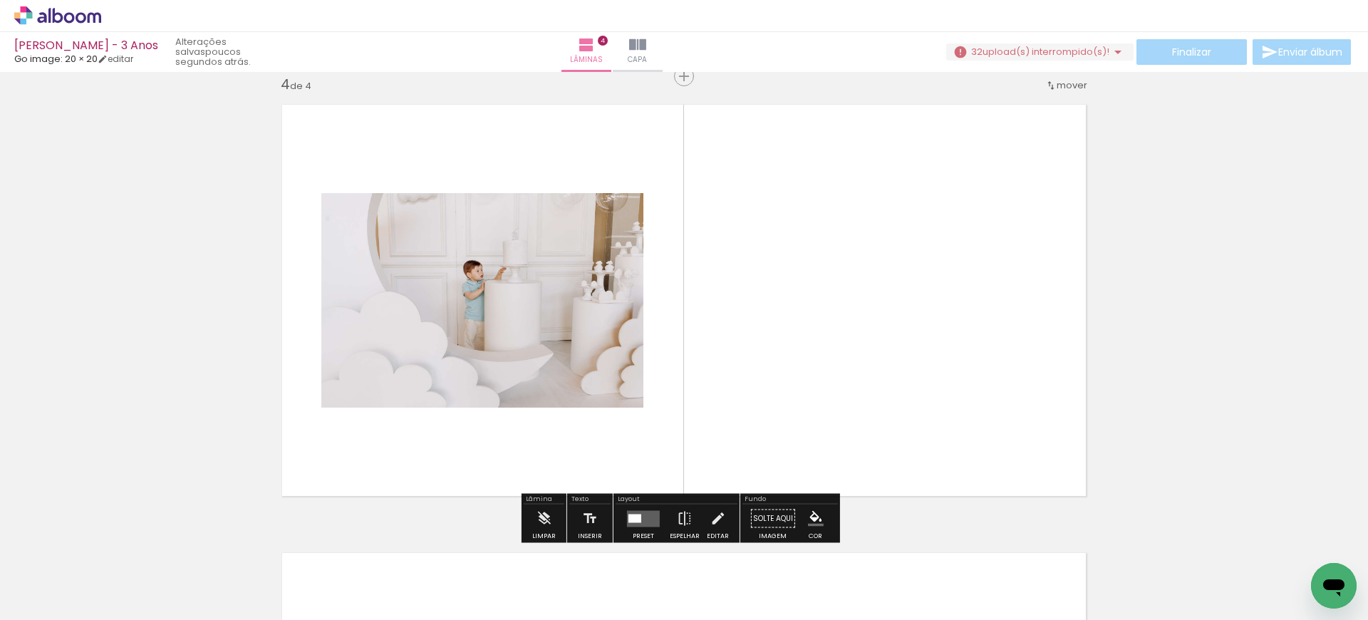
scroll to position [1363, 0]
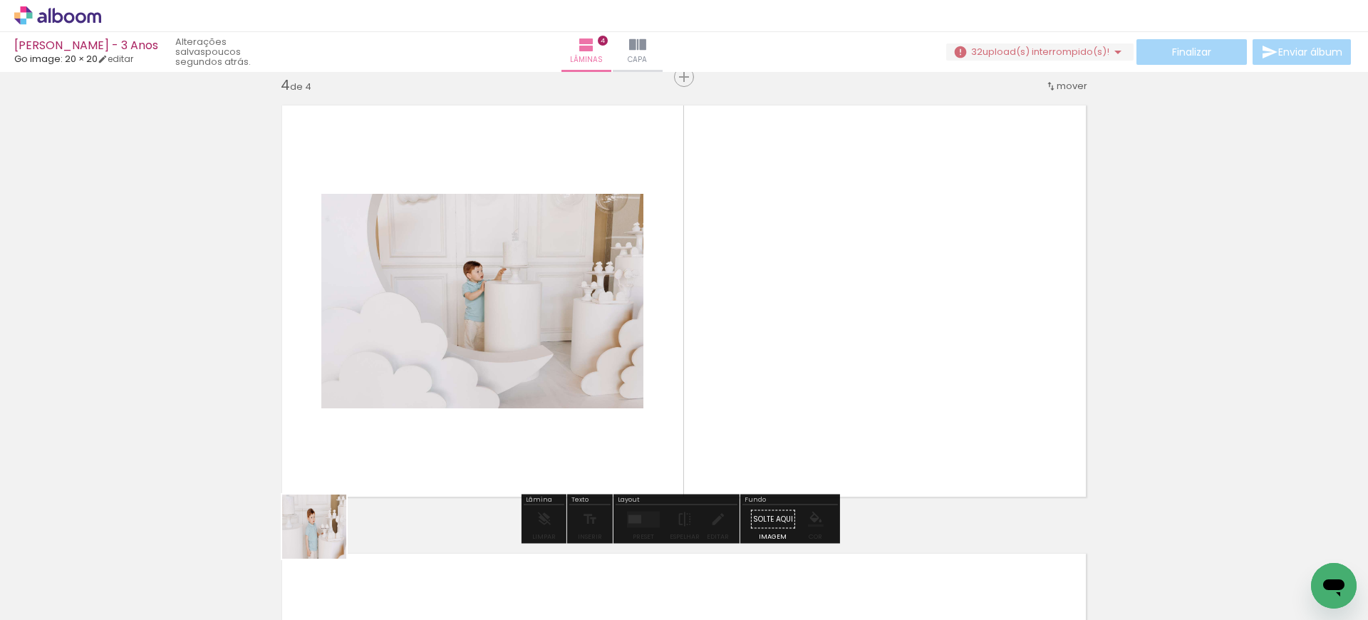
drag, startPoint x: 321, startPoint y: 586, endPoint x: 352, endPoint y: 454, distance: 135.3
click at [352, 452] on quentale-workspace at bounding box center [684, 310] width 1368 height 620
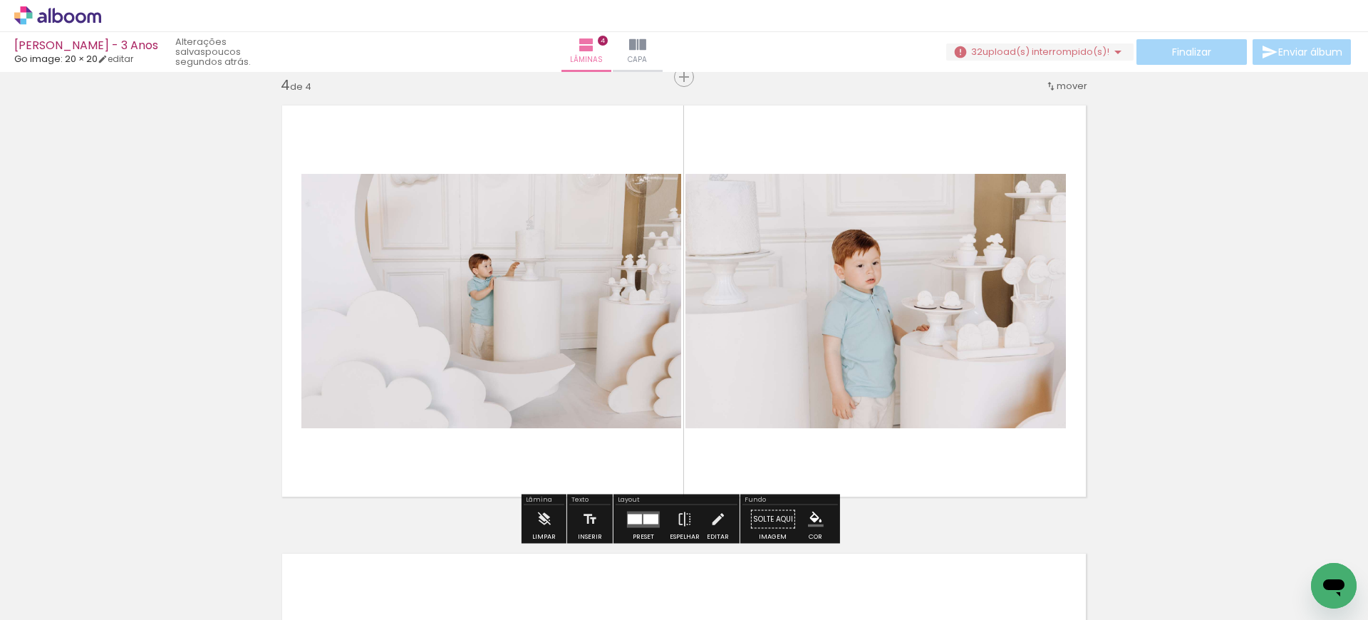
drag, startPoint x: 378, startPoint y: 571, endPoint x: 387, endPoint y: 344, distance: 226.7
click at [387, 344] on quentale-workspace at bounding box center [684, 310] width 1368 height 620
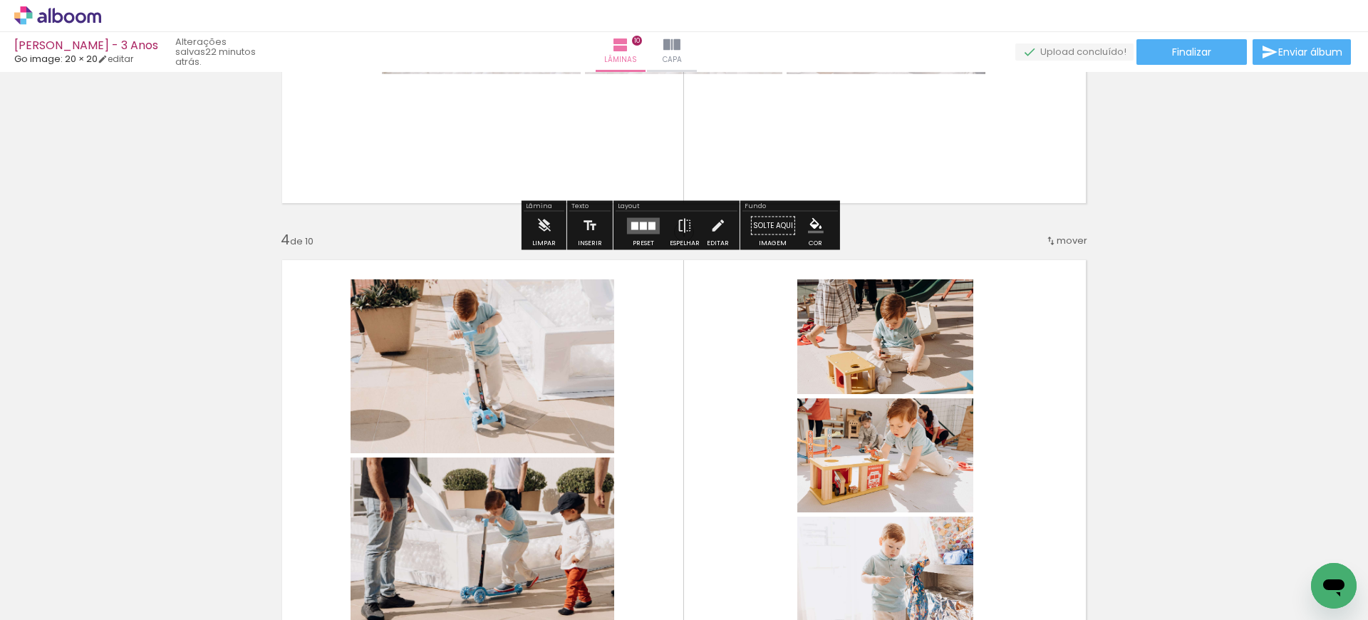
scroll to position [1205, 0]
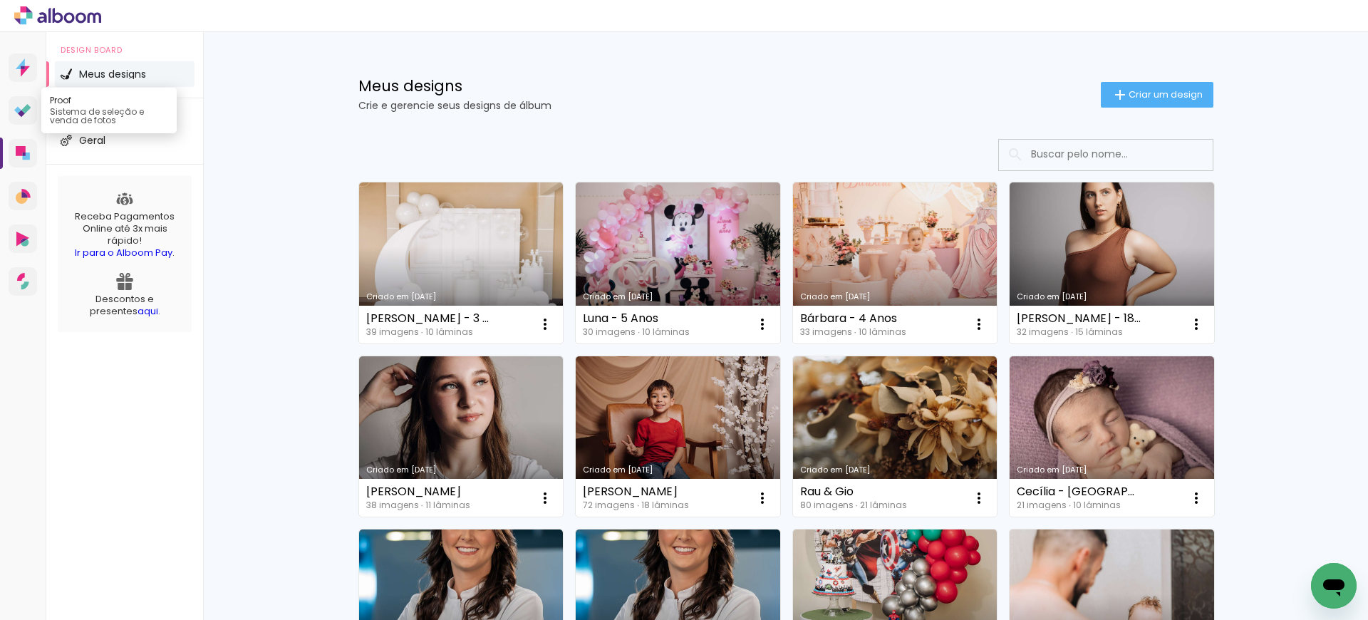
click at [18, 115] on icon at bounding box center [22, 111] width 17 height 14
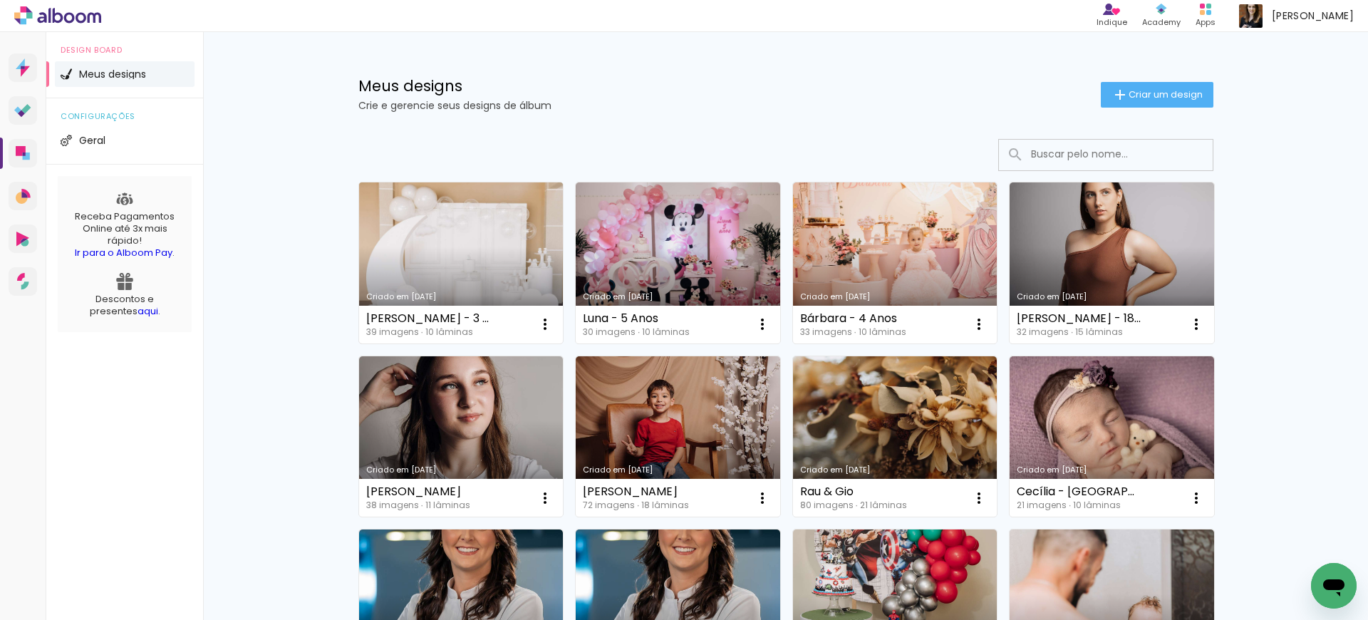
click at [447, 285] on link "Criado em [DATE]" at bounding box center [461, 262] width 204 height 161
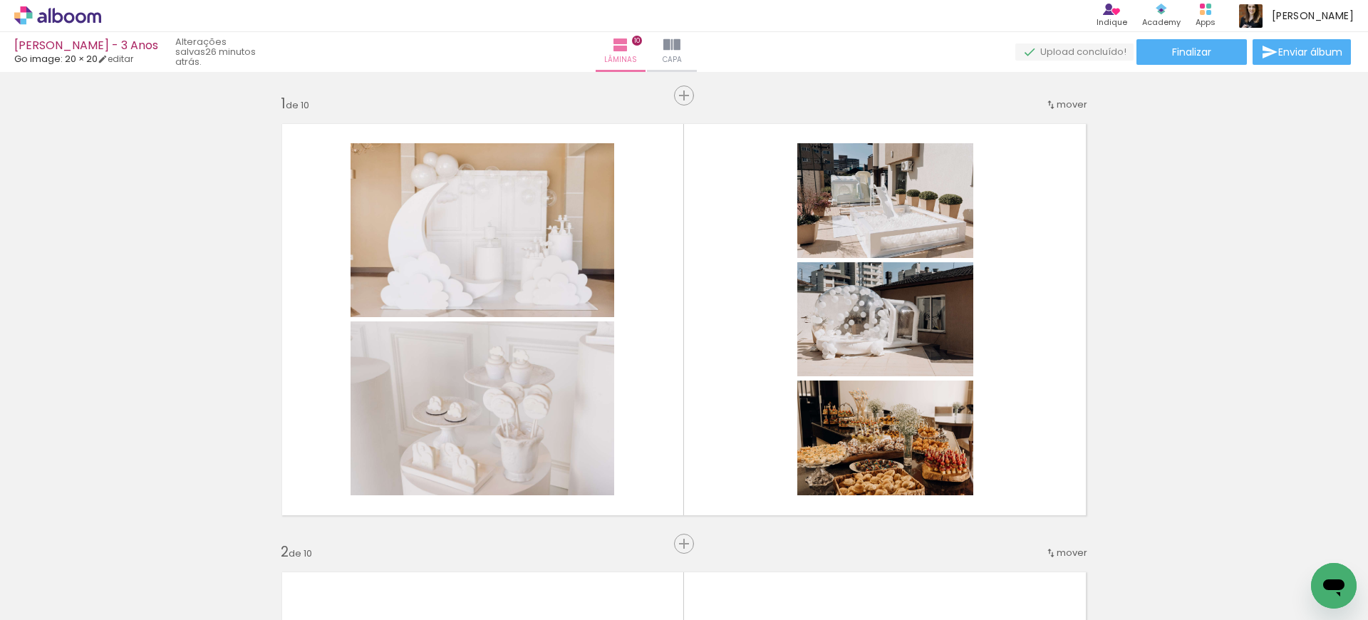
click at [60, 601] on span "Adicionar Fotos" at bounding box center [50, 601] width 43 height 16
click at [0, 0] on input "file" at bounding box center [0, 0] width 0 height 0
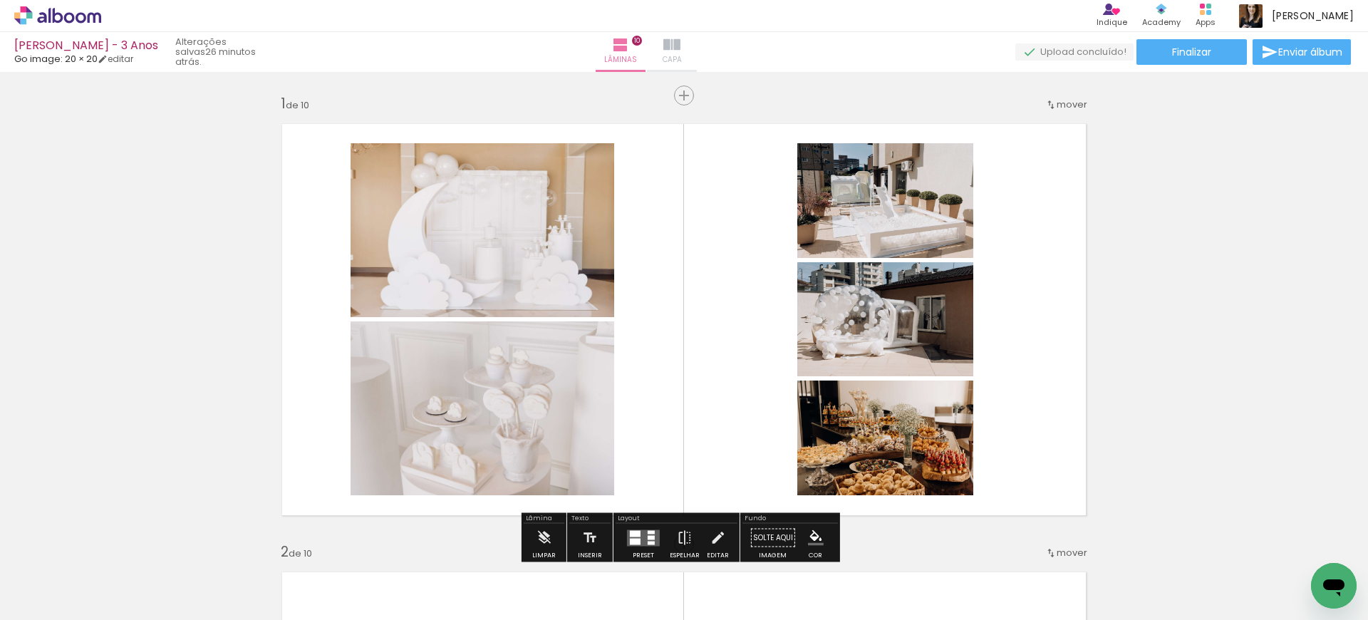
click at [680, 39] on iron-icon at bounding box center [671, 44] width 17 height 17
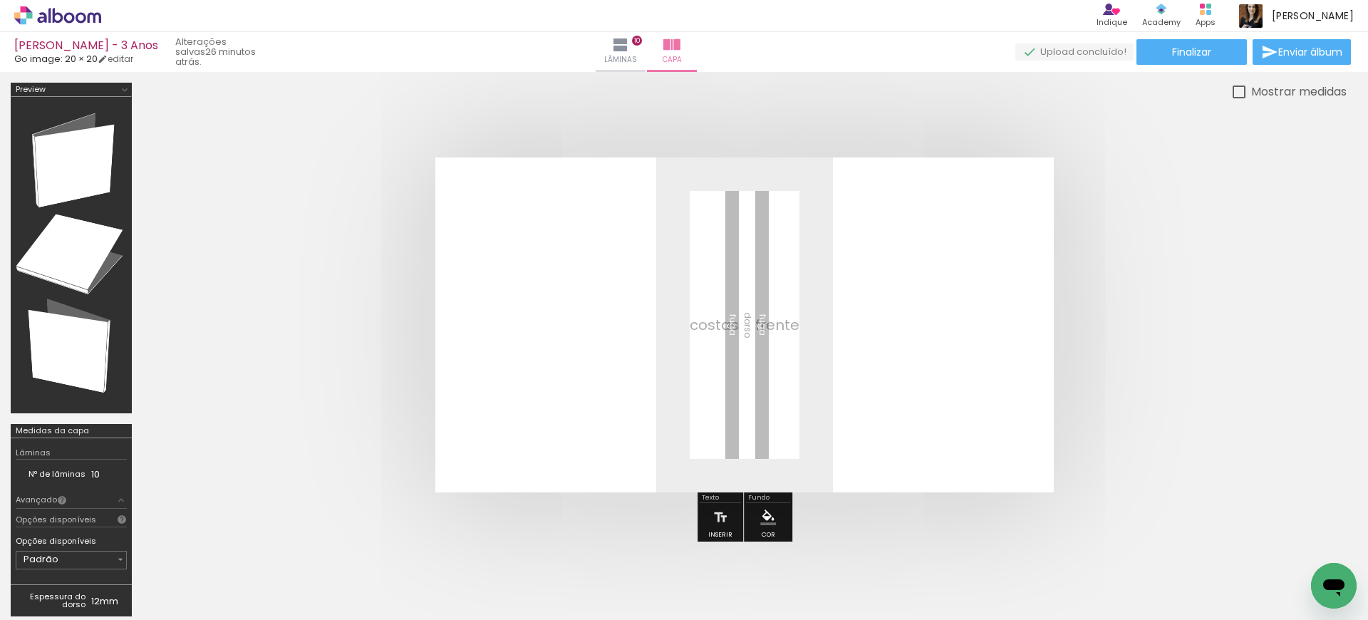
click at [37, 597] on span "Adicionar Fotos" at bounding box center [50, 601] width 43 height 16
click at [0, 0] on input "file" at bounding box center [0, 0] width 0 height 0
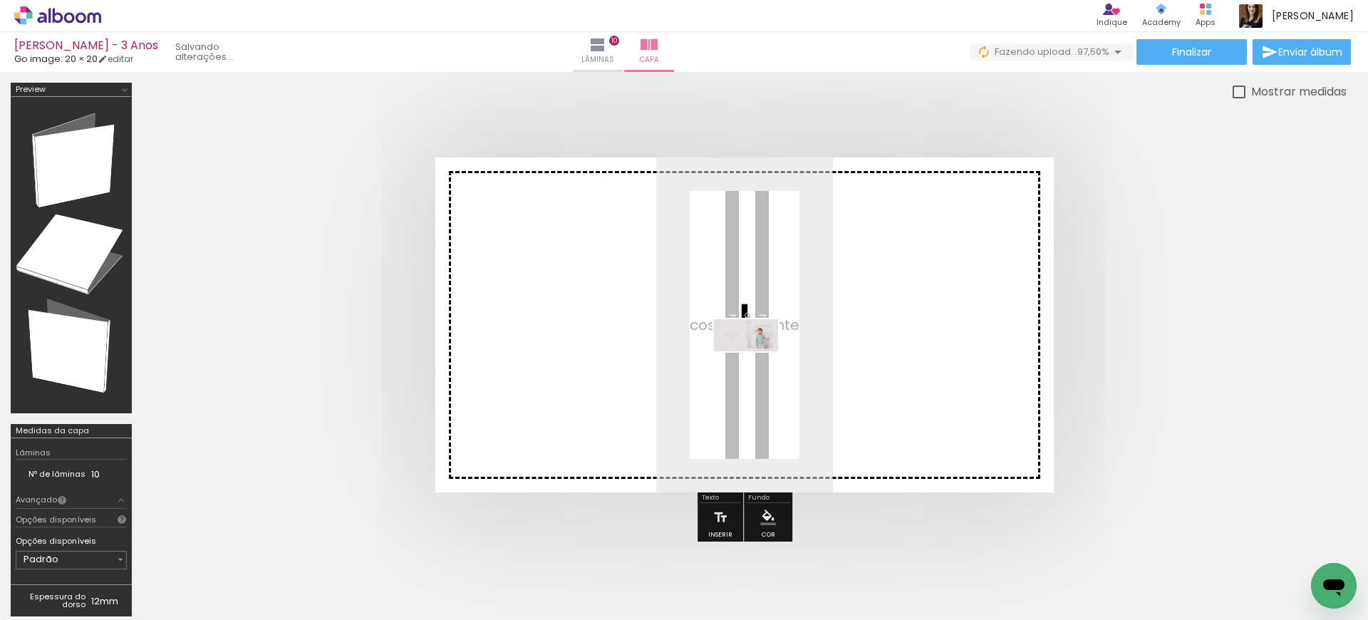
drag, startPoint x: 1289, startPoint y: 575, endPoint x: 741, endPoint y: 349, distance: 593.2
click at [741, 349] on quentale-workspace at bounding box center [684, 310] width 1368 height 620
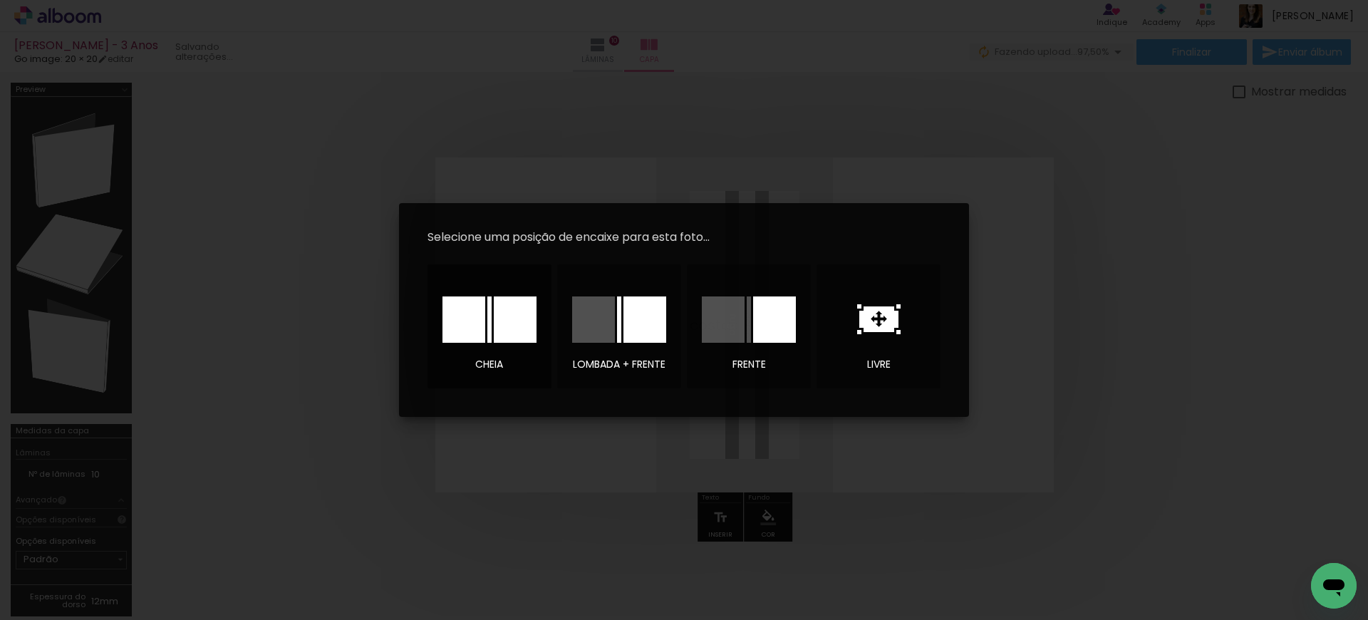
click at [504, 328] on div at bounding box center [515, 319] width 43 height 46
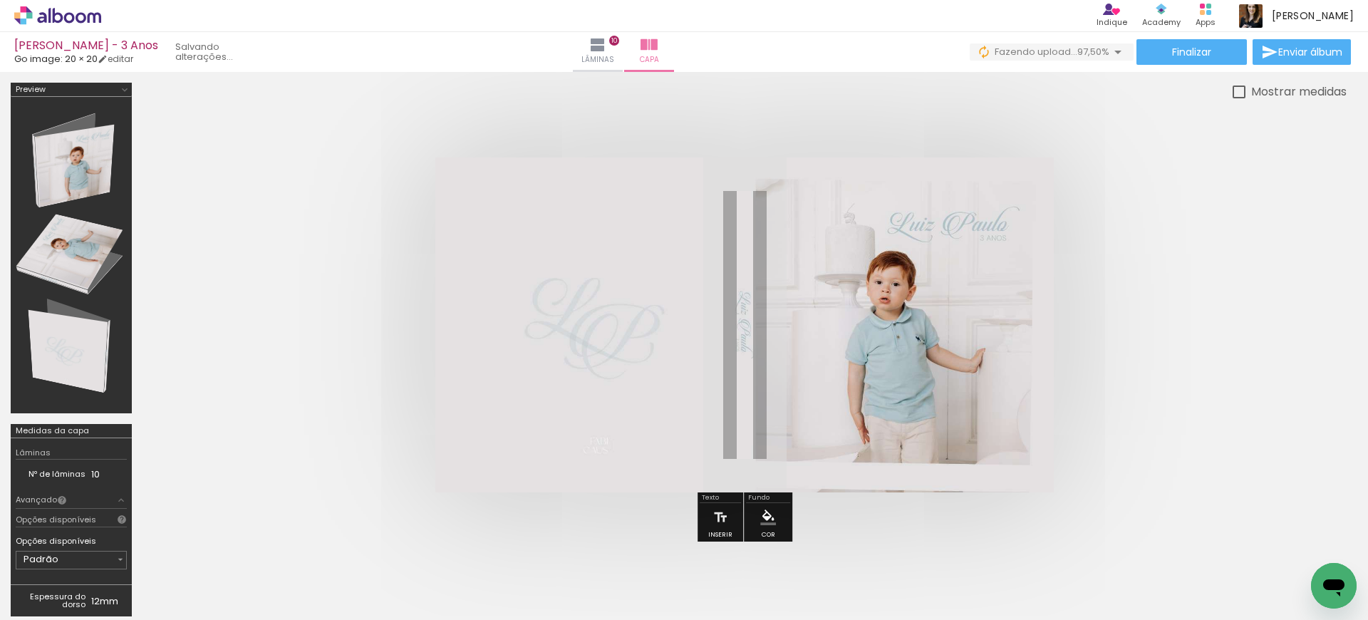
click at [1192, 298] on quentale-cover at bounding box center [744, 324] width 1090 height 335
click at [1188, 183] on quentale-cover at bounding box center [744, 324] width 1090 height 335
click at [1285, 545] on iron-icon at bounding box center [1278, 543] width 15 height 15
click at [53, 601] on span "Adicionar Fotos" at bounding box center [50, 601] width 43 height 16
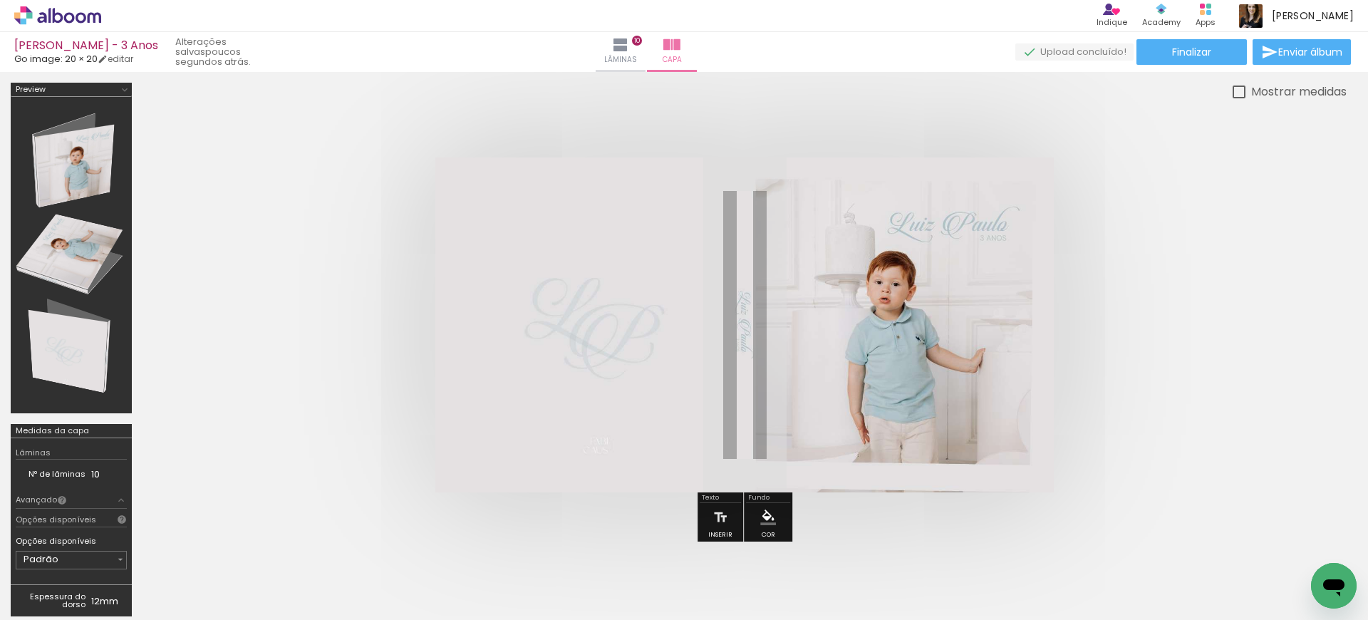
click at [0, 0] on input "file" at bounding box center [0, 0] width 0 height 0
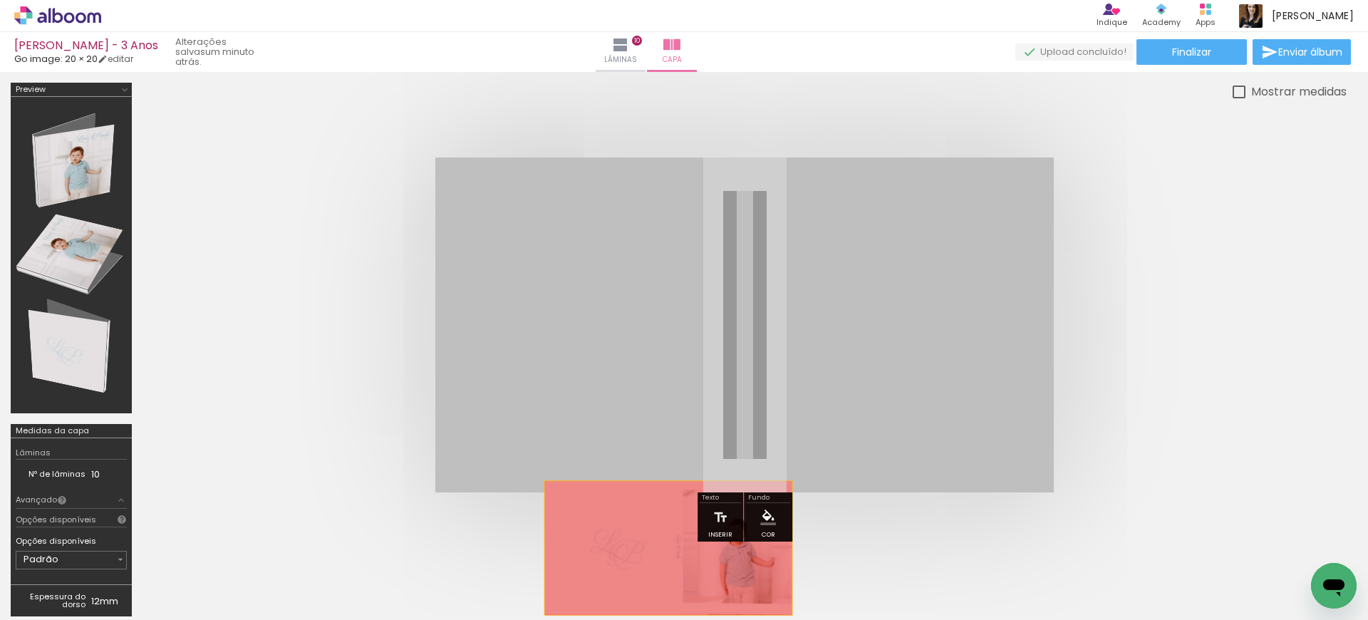
drag, startPoint x: 637, startPoint y: 357, endPoint x: 668, endPoint y: 550, distance: 195.6
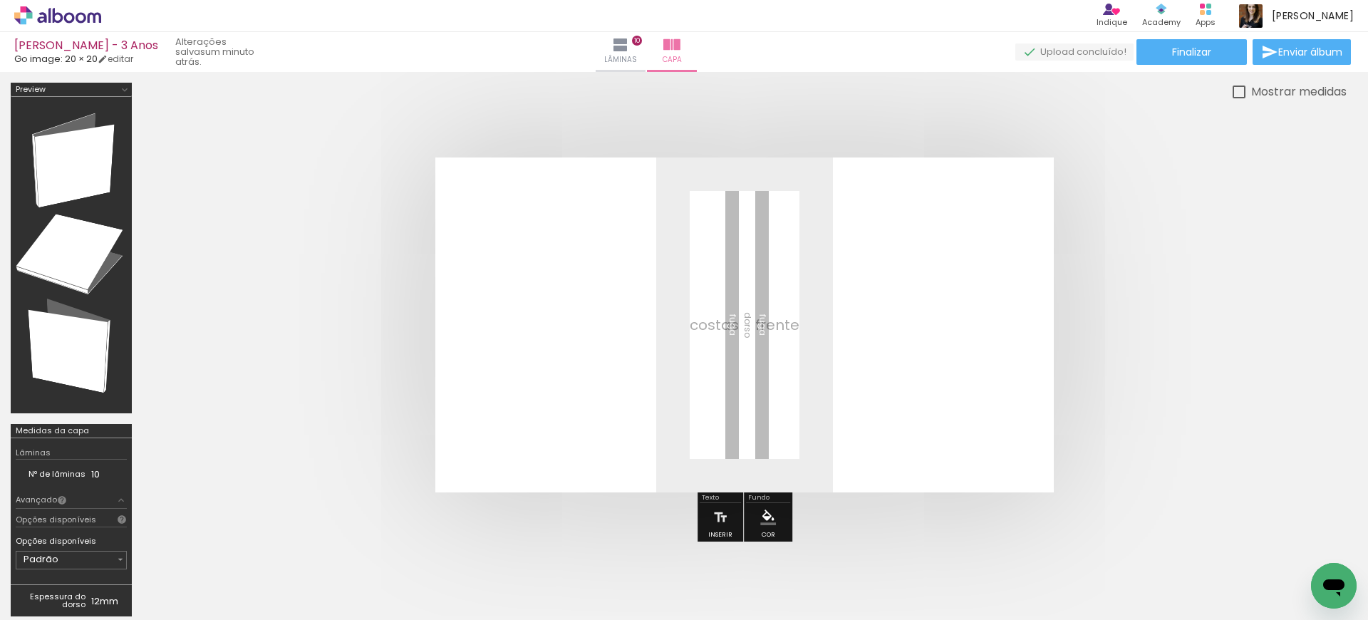
click at [1282, 544] on iron-icon at bounding box center [1278, 543] width 15 height 15
click at [53, 601] on span "Adicionar Fotos" at bounding box center [50, 601] width 43 height 16
click at [0, 0] on input "file" at bounding box center [0, 0] width 0 height 0
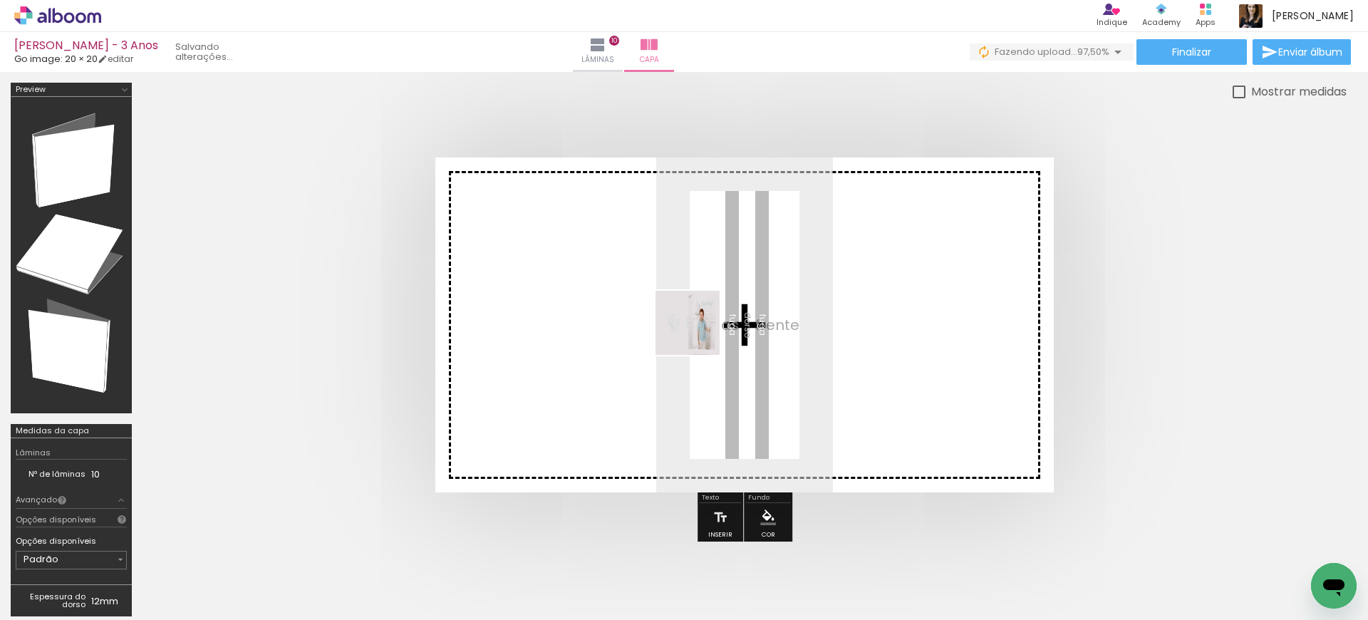
drag, startPoint x: 1363, startPoint y: 566, endPoint x: 695, endPoint y: 332, distance: 707.5
click at [695, 332] on quentale-workspace at bounding box center [684, 310] width 1368 height 620
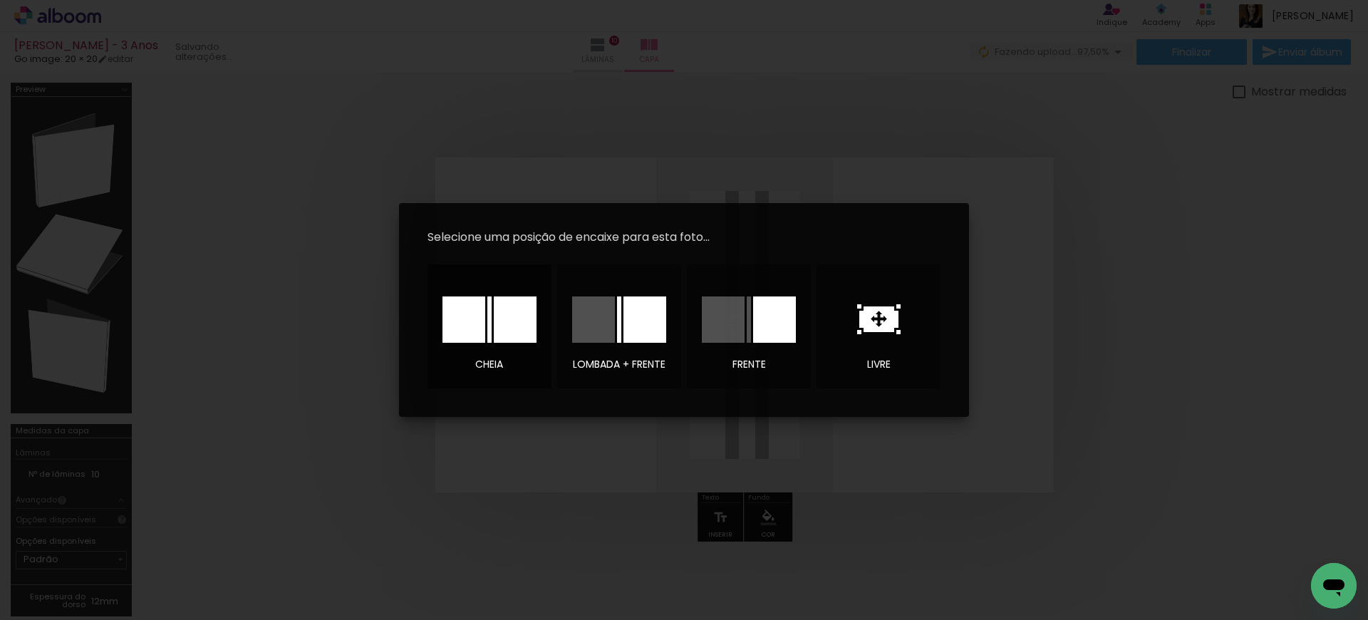
click at [504, 329] on div at bounding box center [515, 319] width 43 height 46
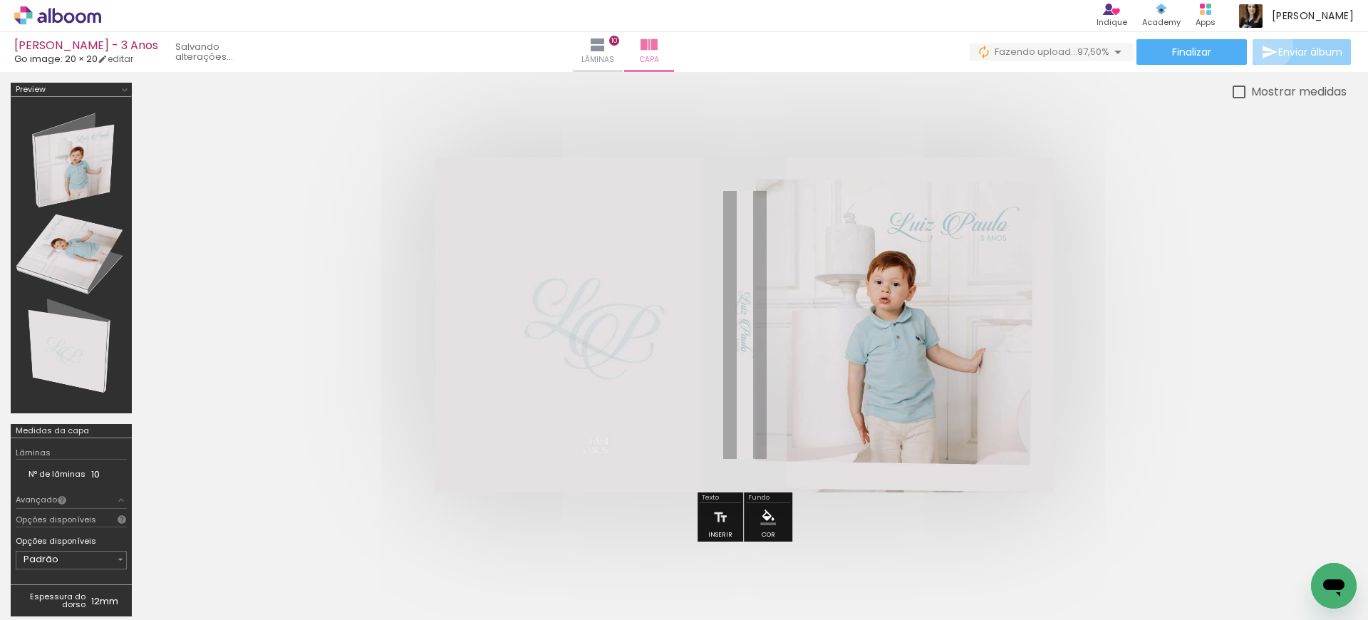
click at [1266, 46] on iron-icon at bounding box center [1269, 51] width 17 height 17
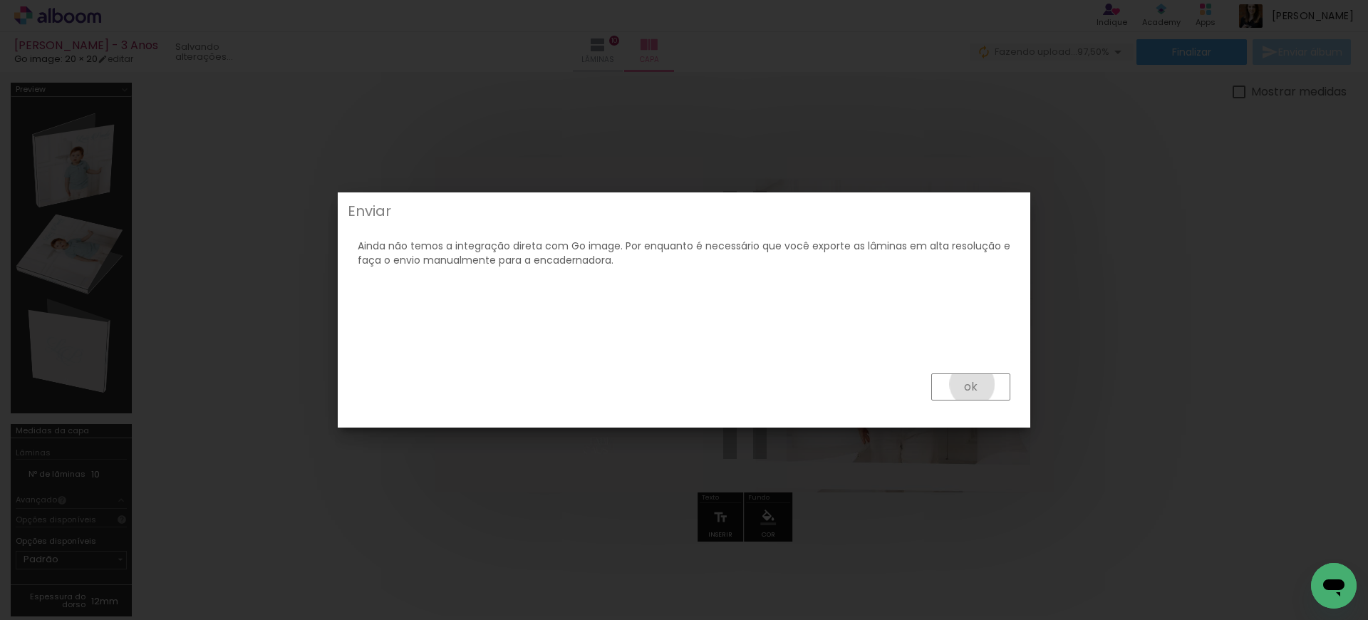
click at [0, 0] on slot "ok" at bounding box center [0, 0] width 0 height 0
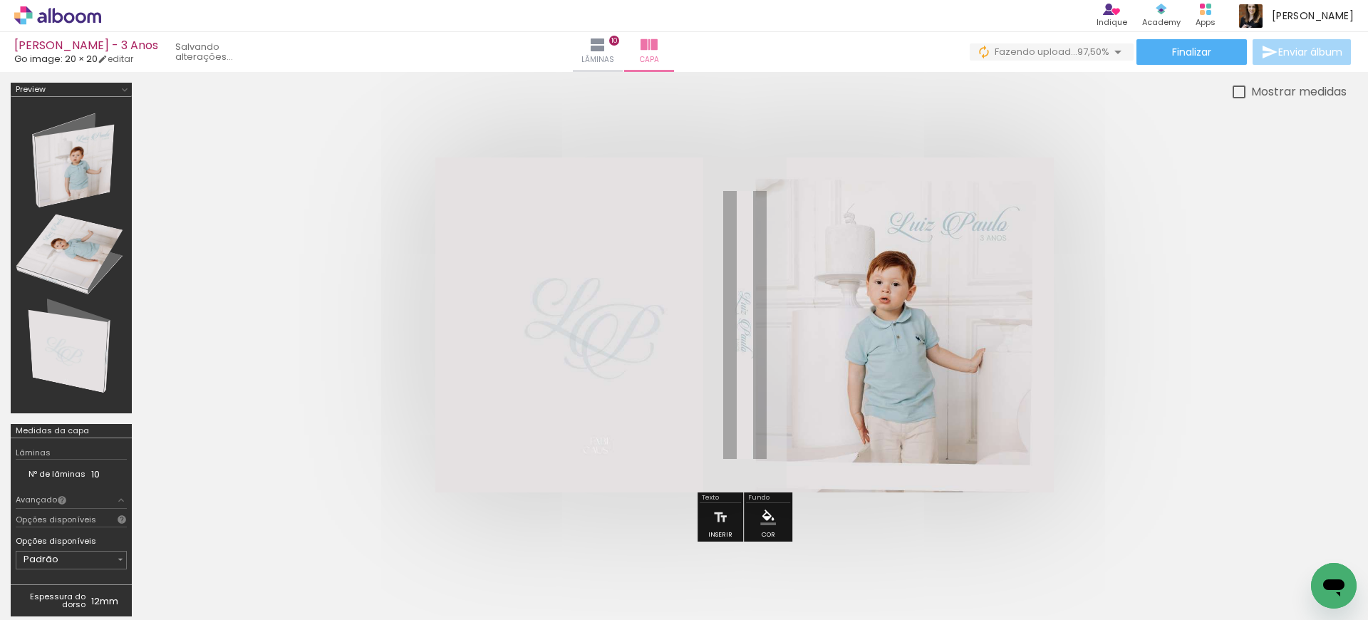
click at [1185, 244] on quentale-cover at bounding box center [744, 324] width 1090 height 335
click at [1143, 239] on quentale-cover at bounding box center [744, 324] width 1090 height 335
click at [1151, 194] on quentale-cover at bounding box center [744, 324] width 1090 height 335
click at [637, 55] on span "Lâminas" at bounding box center [620, 59] width 33 height 13
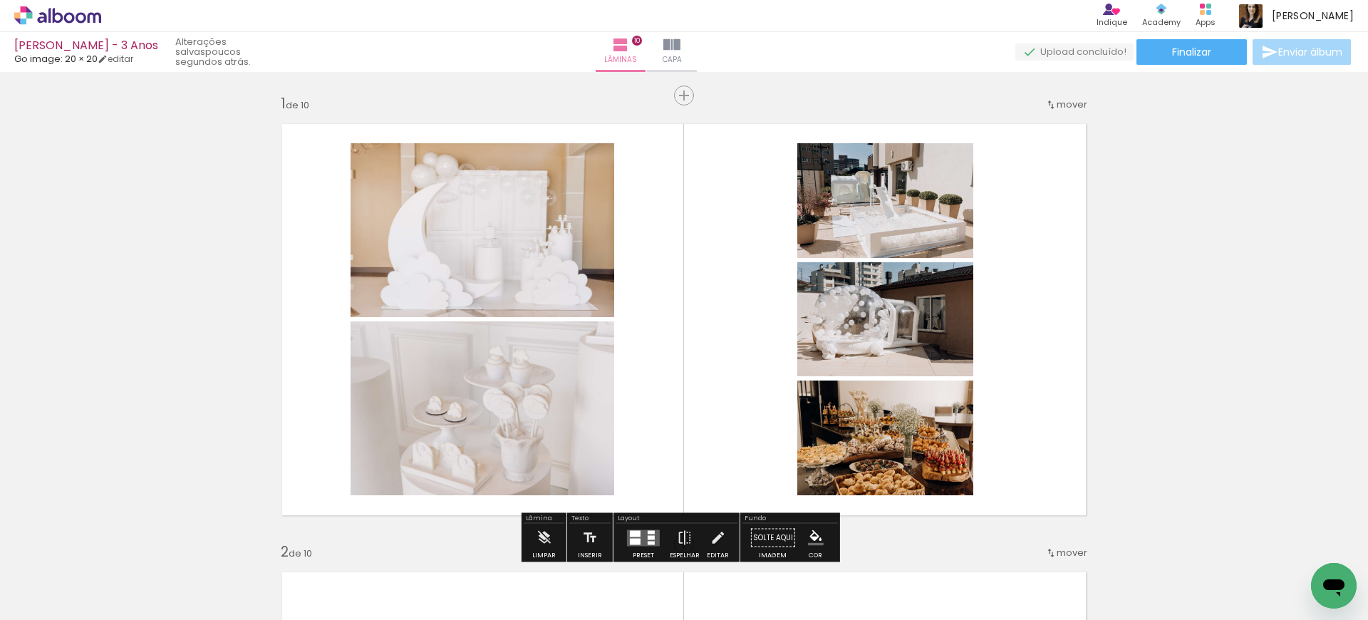
click at [1329, 50] on span "Enviar álbum" at bounding box center [1310, 52] width 64 height 10
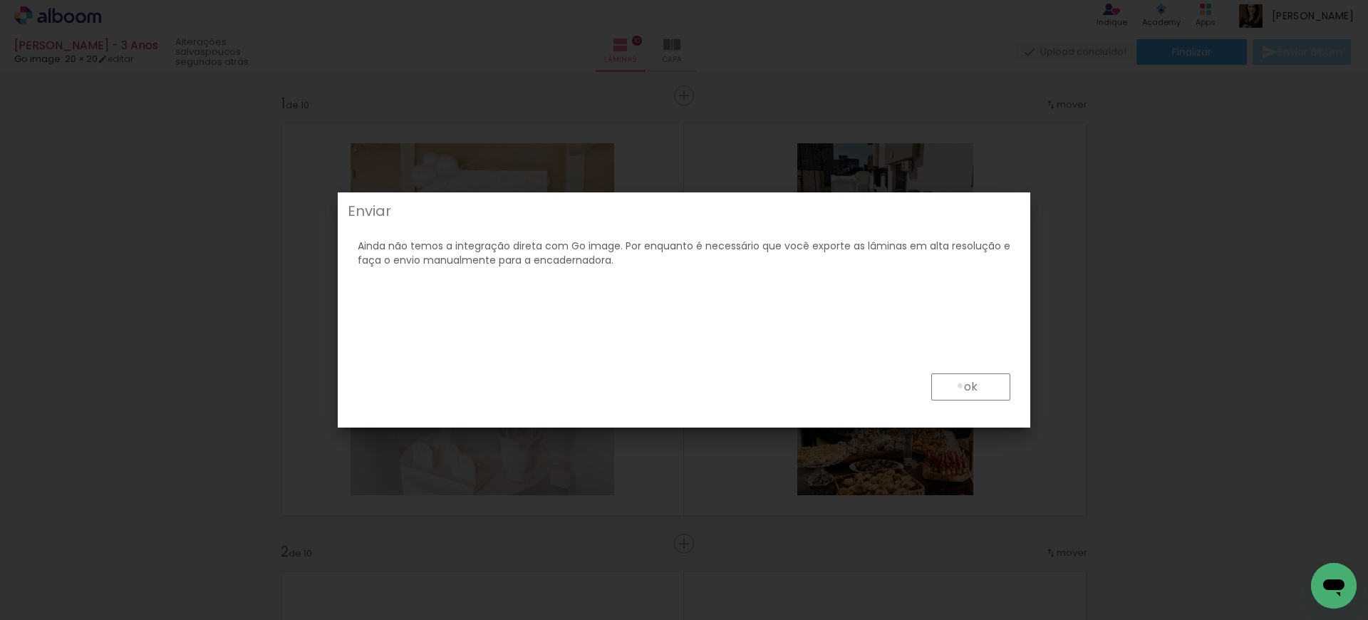
click at [960, 385] on paper-button "ok" at bounding box center [970, 386] width 79 height 27
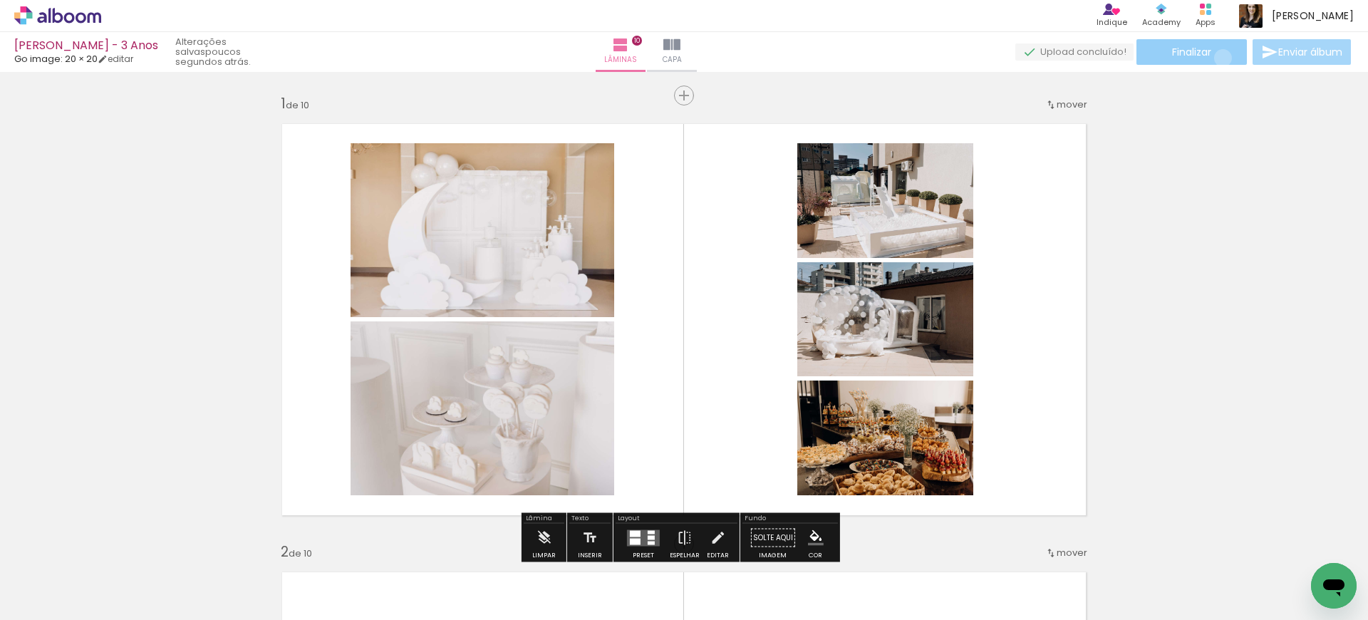
click at [1218, 58] on paper-button "Finalizar" at bounding box center [1191, 52] width 110 height 26
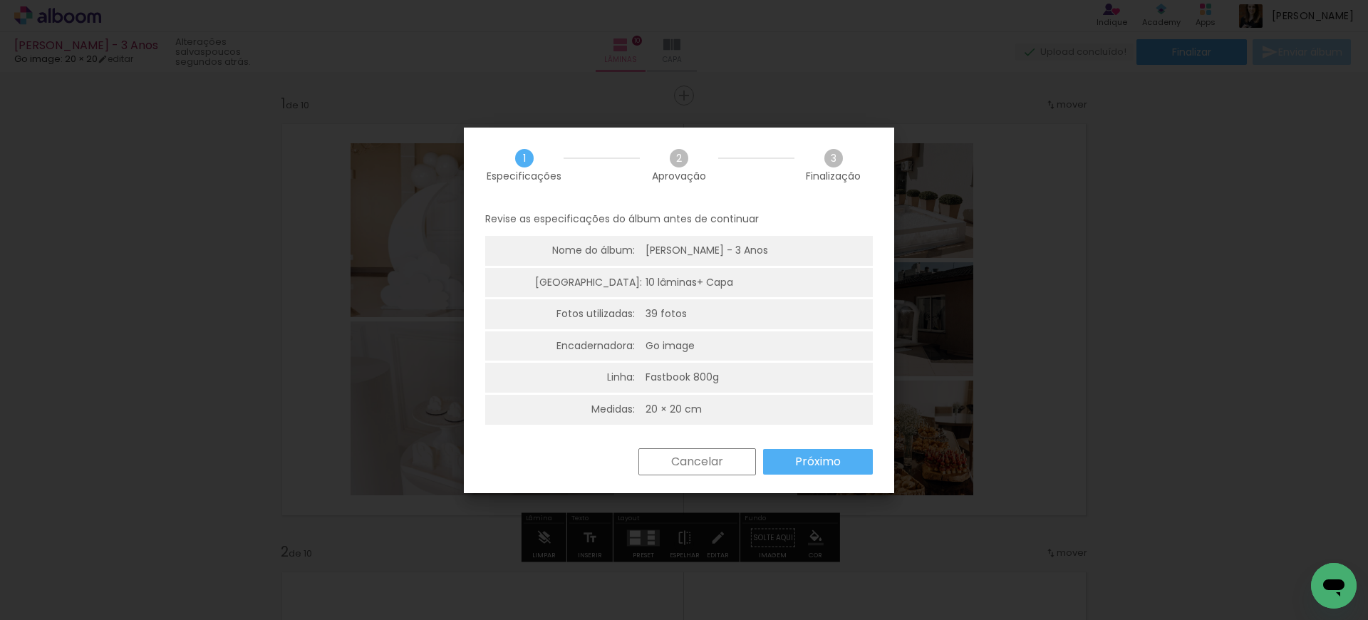
click at [835, 451] on paper-button "Próximo" at bounding box center [818, 462] width 110 height 26
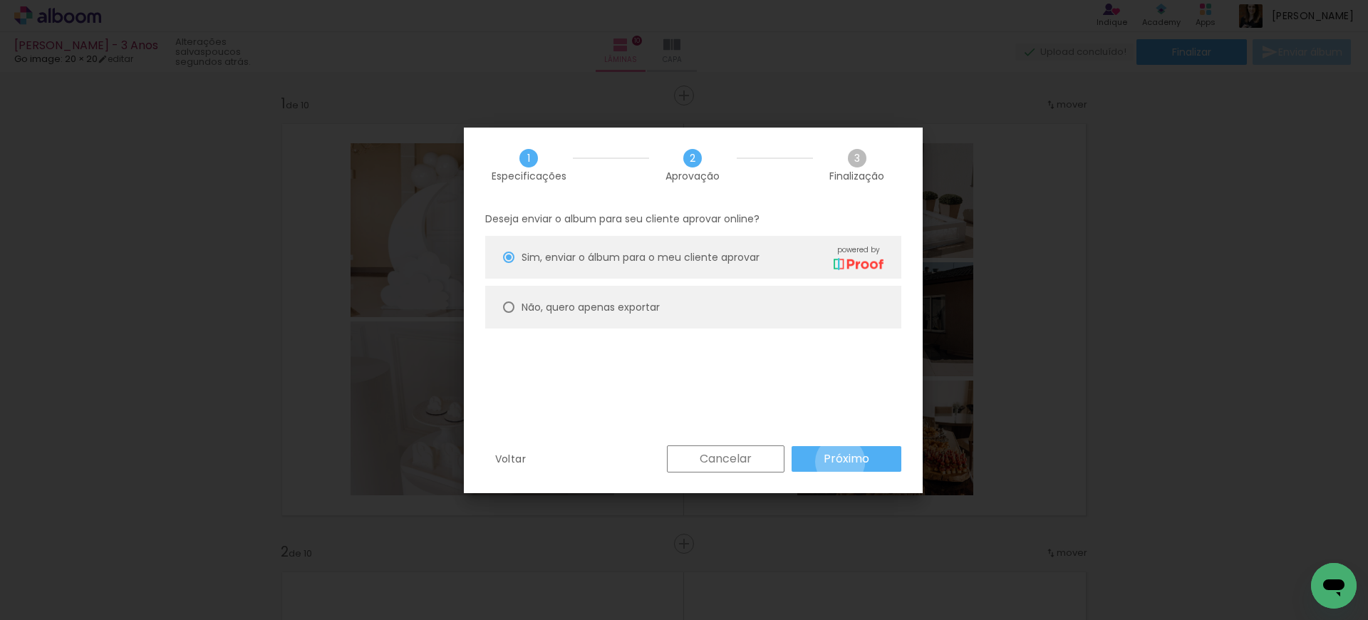
click at [0, 0] on slot "Próximo" at bounding box center [0, 0] width 0 height 0
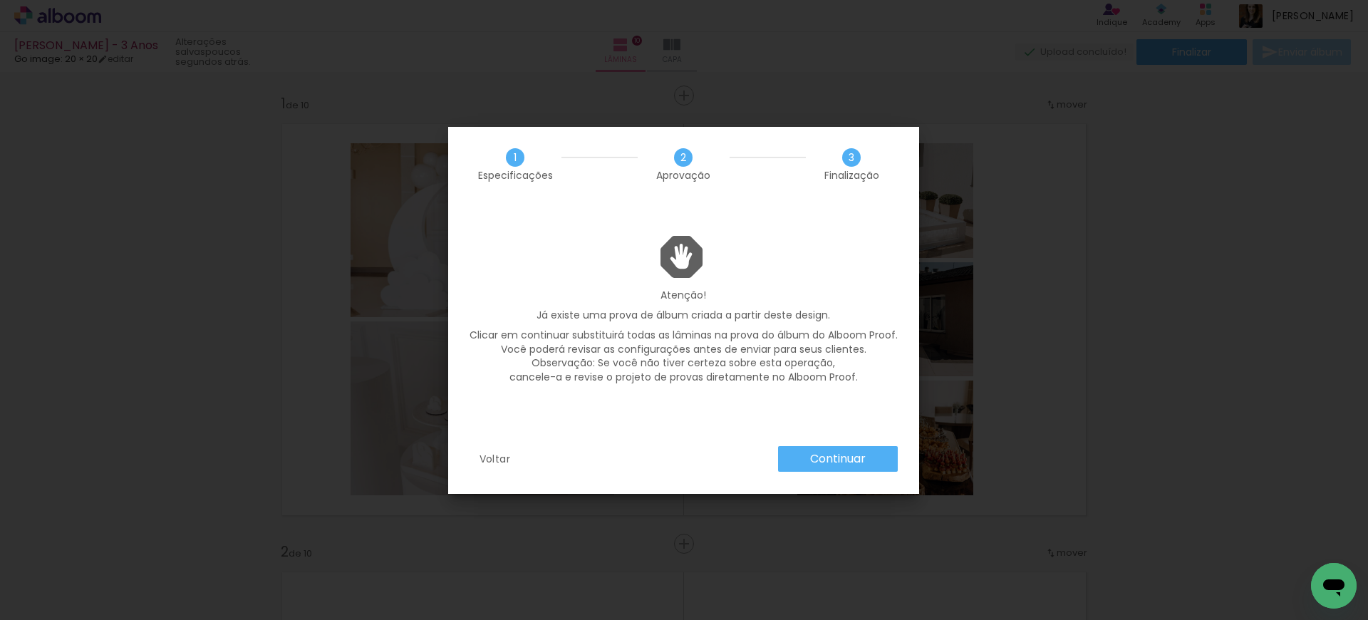
click at [0, 0] on slot "Continuar" at bounding box center [0, 0] width 0 height 0
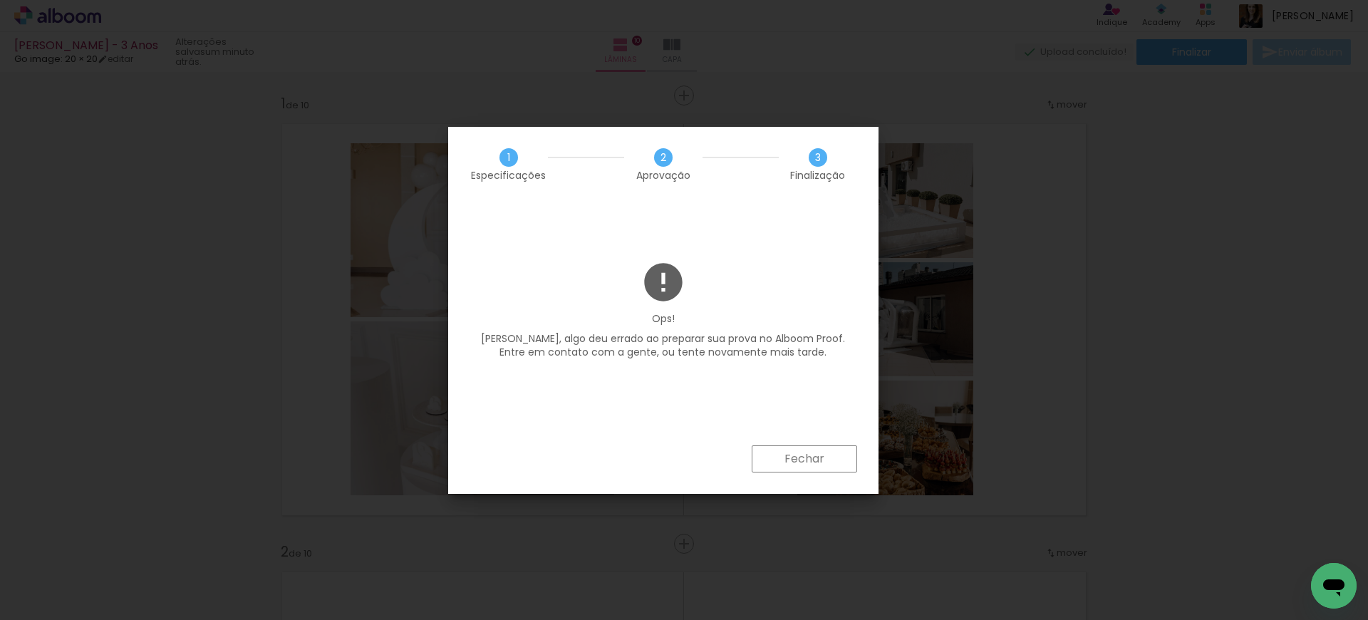
click at [829, 461] on paper-button "Fechar" at bounding box center [804, 458] width 105 height 27
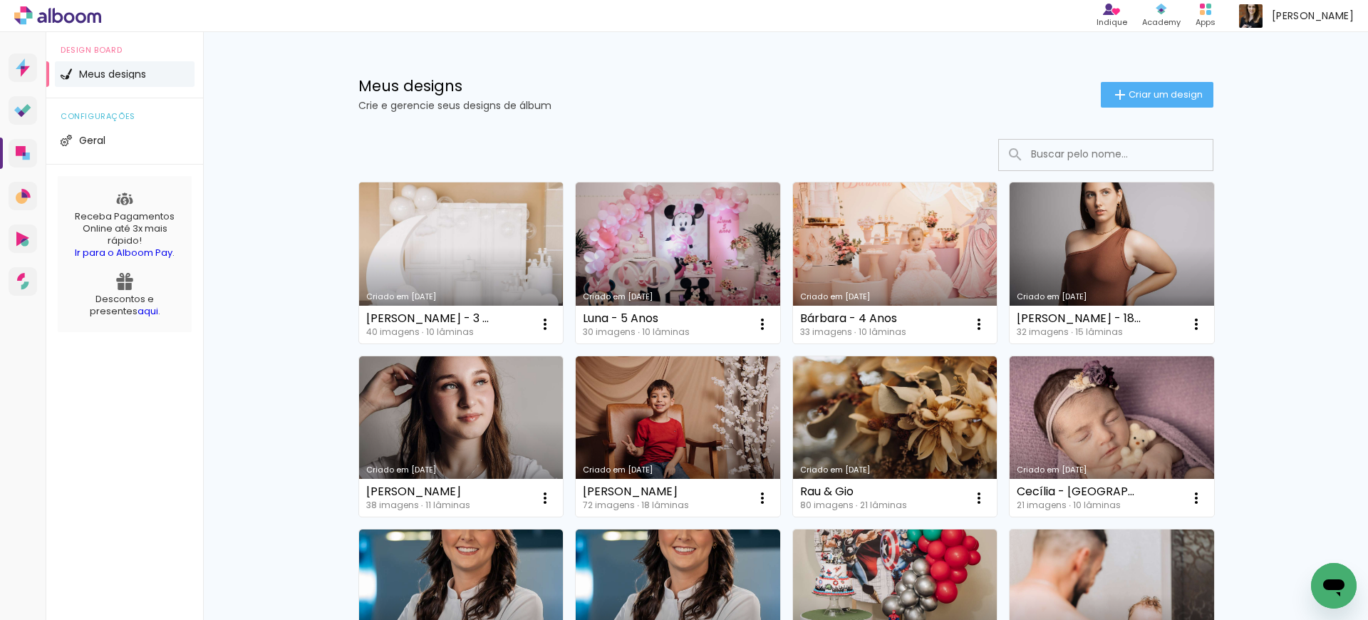
click at [457, 284] on link "Criado em [DATE]" at bounding box center [461, 262] width 204 height 161
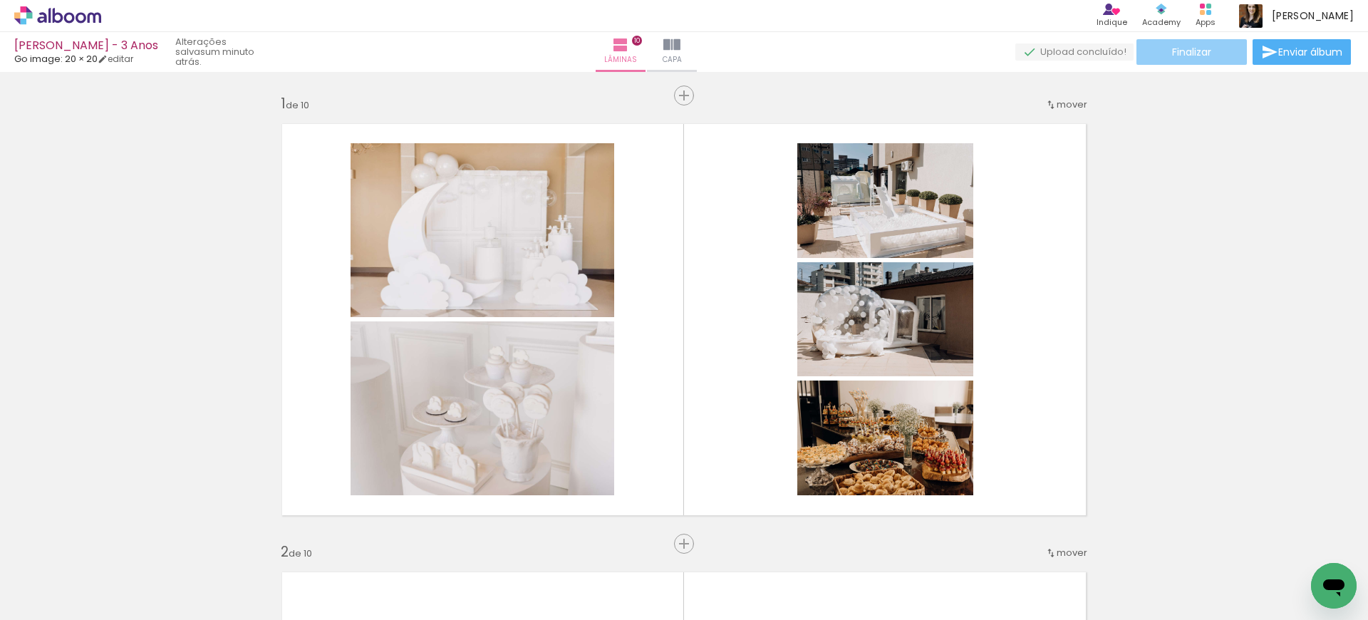
click at [1213, 54] on paper-button "Finalizar" at bounding box center [1191, 52] width 110 height 26
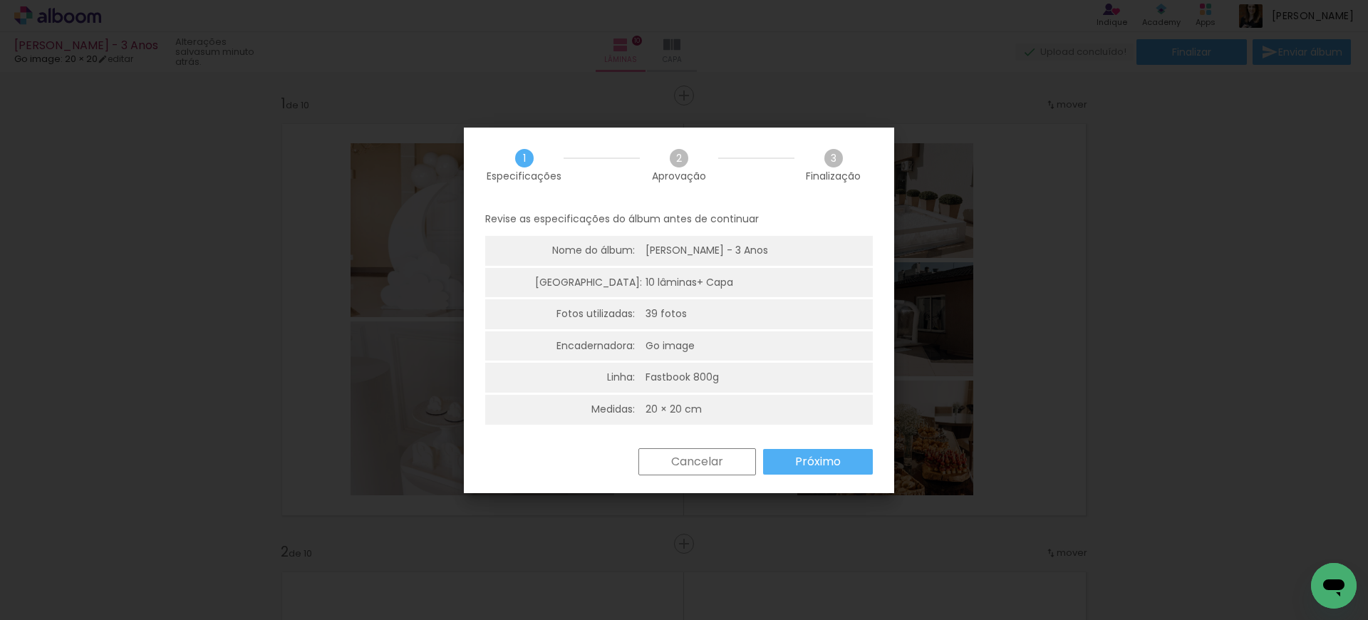
click at [814, 479] on div "Cancelar Próximo" at bounding box center [679, 472] width 430 height 48
click at [0, 0] on slot "Próximo" at bounding box center [0, 0] width 0 height 0
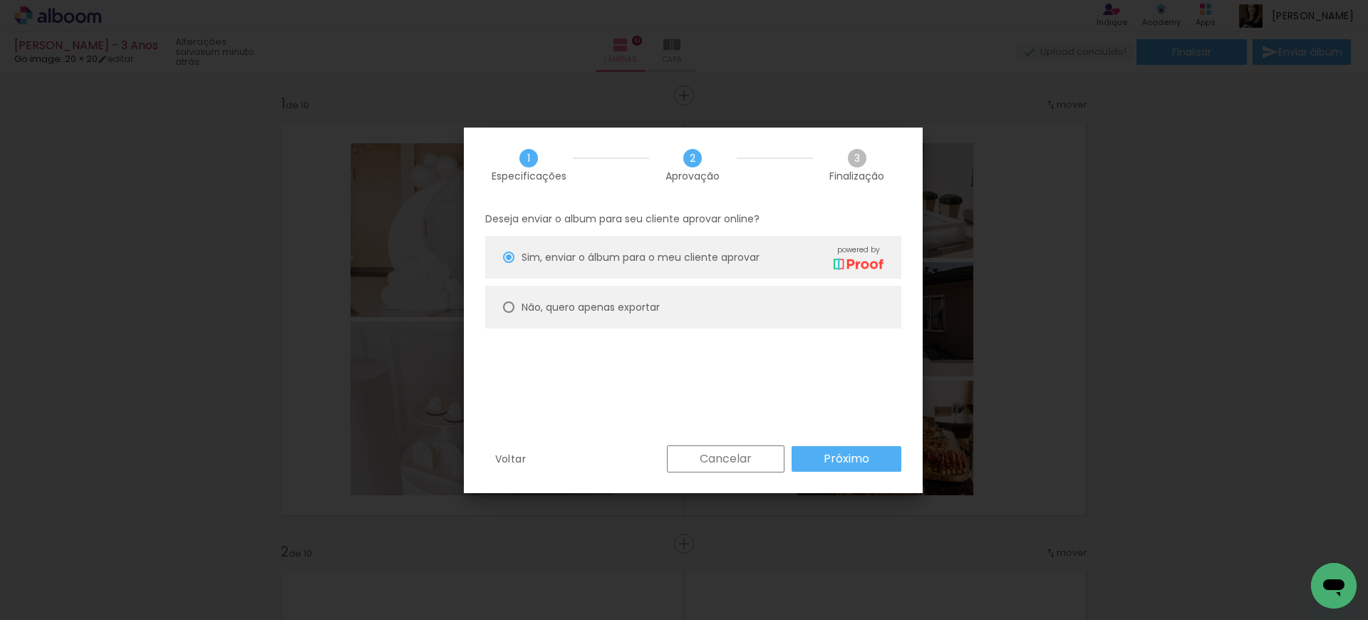
click at [0, 0] on slot "Próximo" at bounding box center [0, 0] width 0 height 0
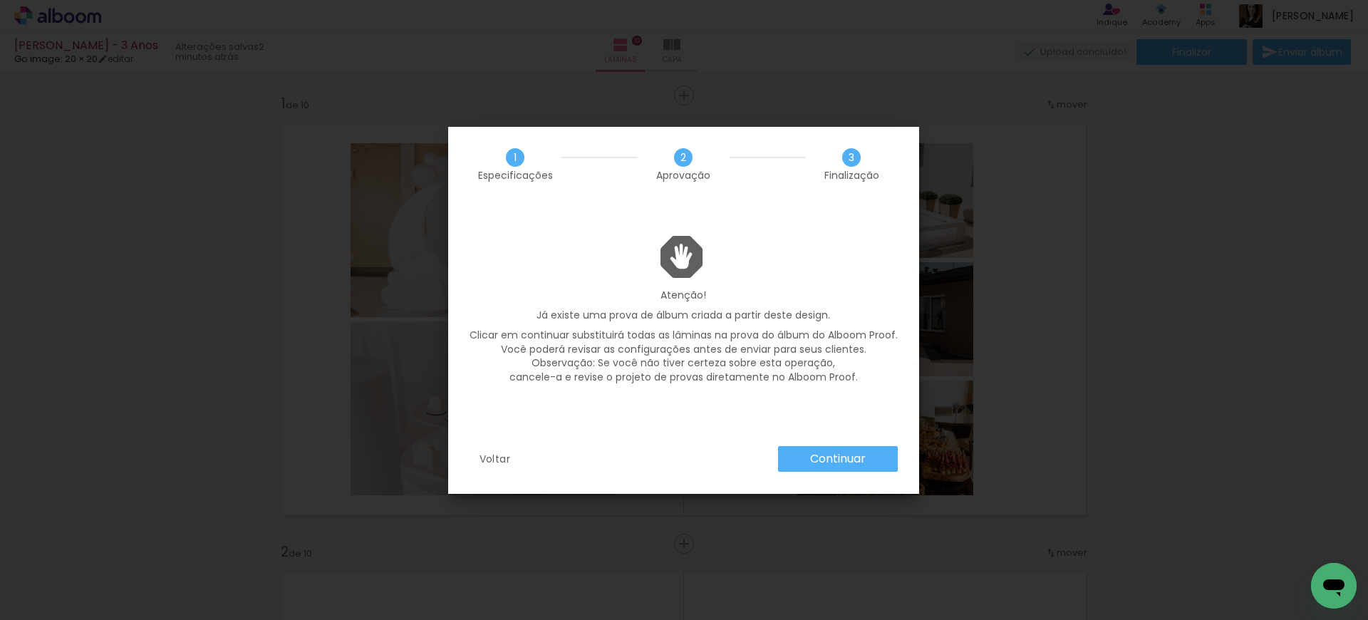
click at [0, 0] on slot "Continuar" at bounding box center [0, 0] width 0 height 0
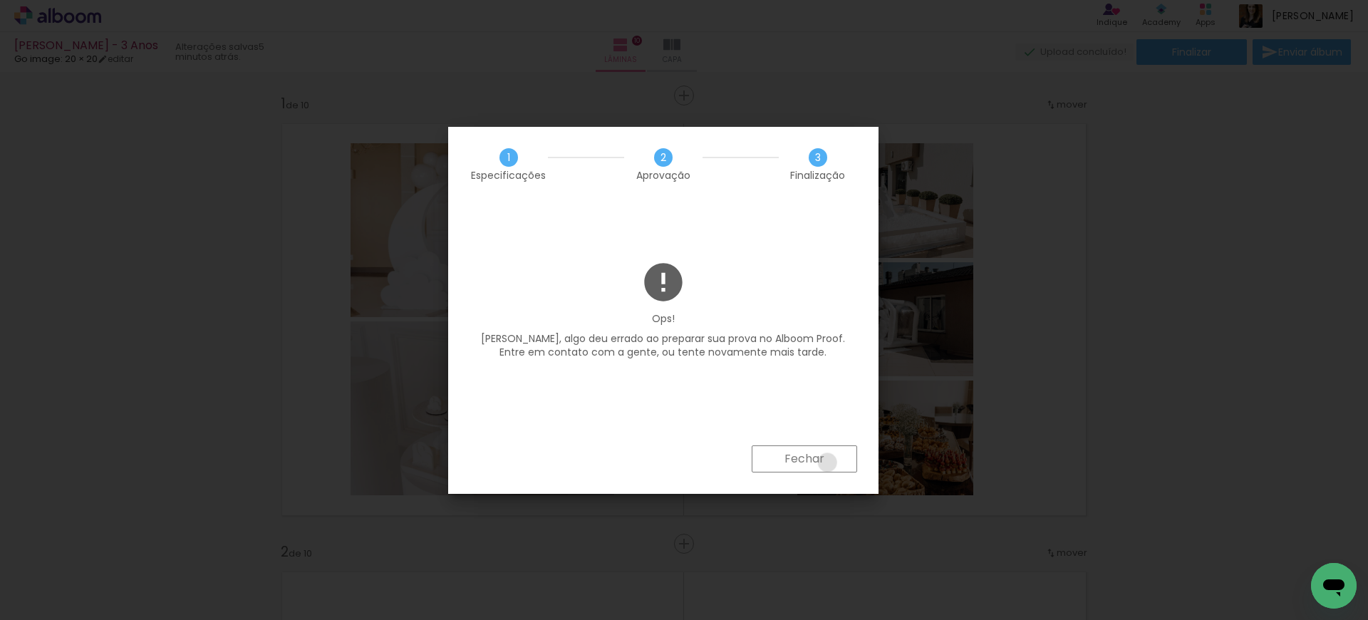
click at [828, 462] on paper-button "Fechar" at bounding box center [804, 458] width 105 height 27
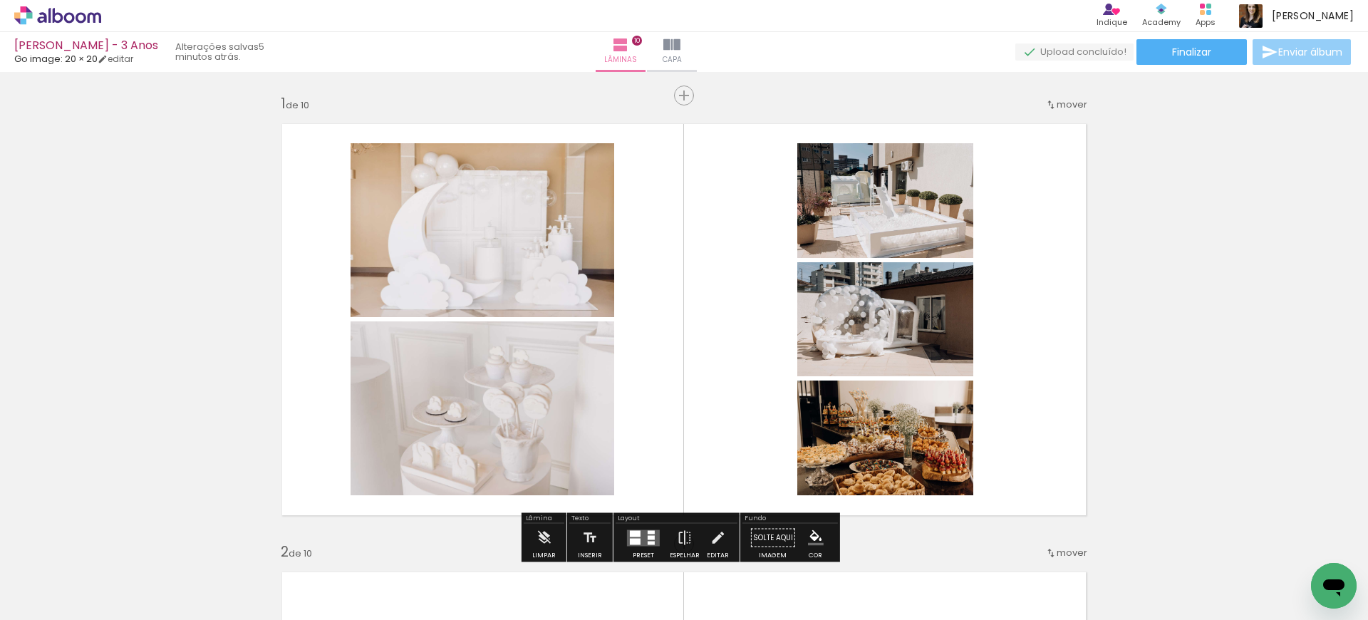
click at [1288, 49] on span "Enviar álbum" at bounding box center [1310, 52] width 64 height 10
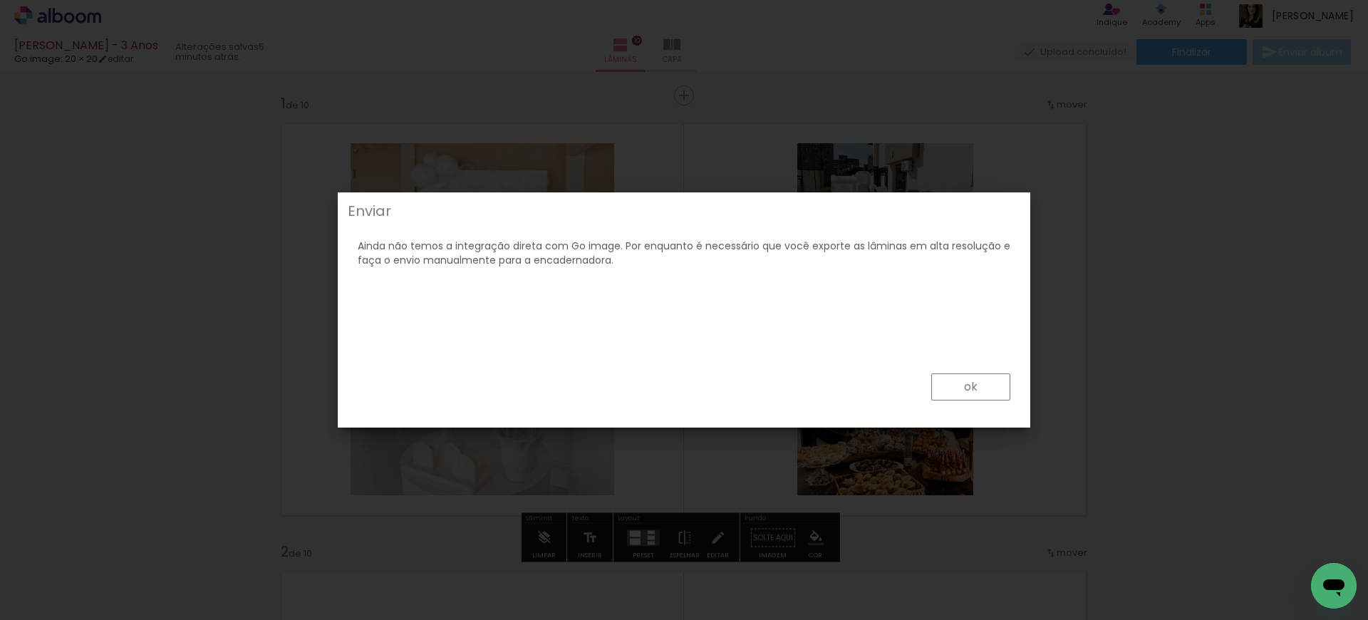
click at [966, 376] on paper-button "ok" at bounding box center [970, 386] width 79 height 27
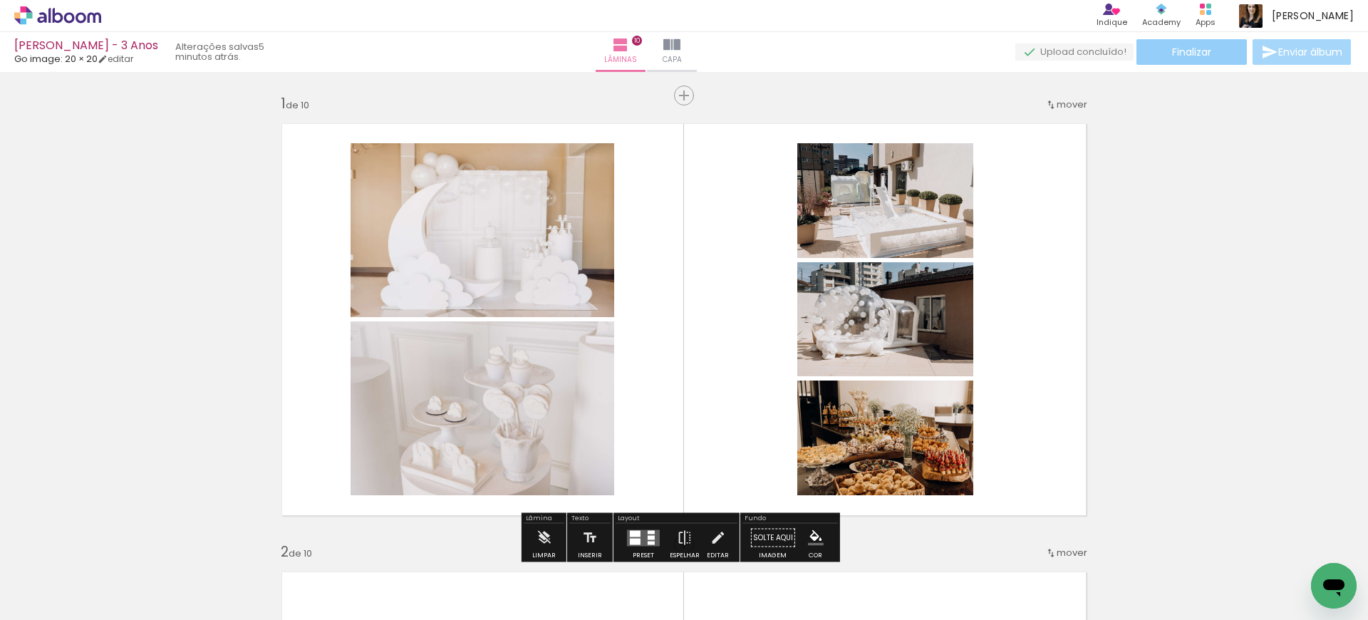
click at [1209, 45] on paper-button "Finalizar" at bounding box center [1191, 52] width 110 height 26
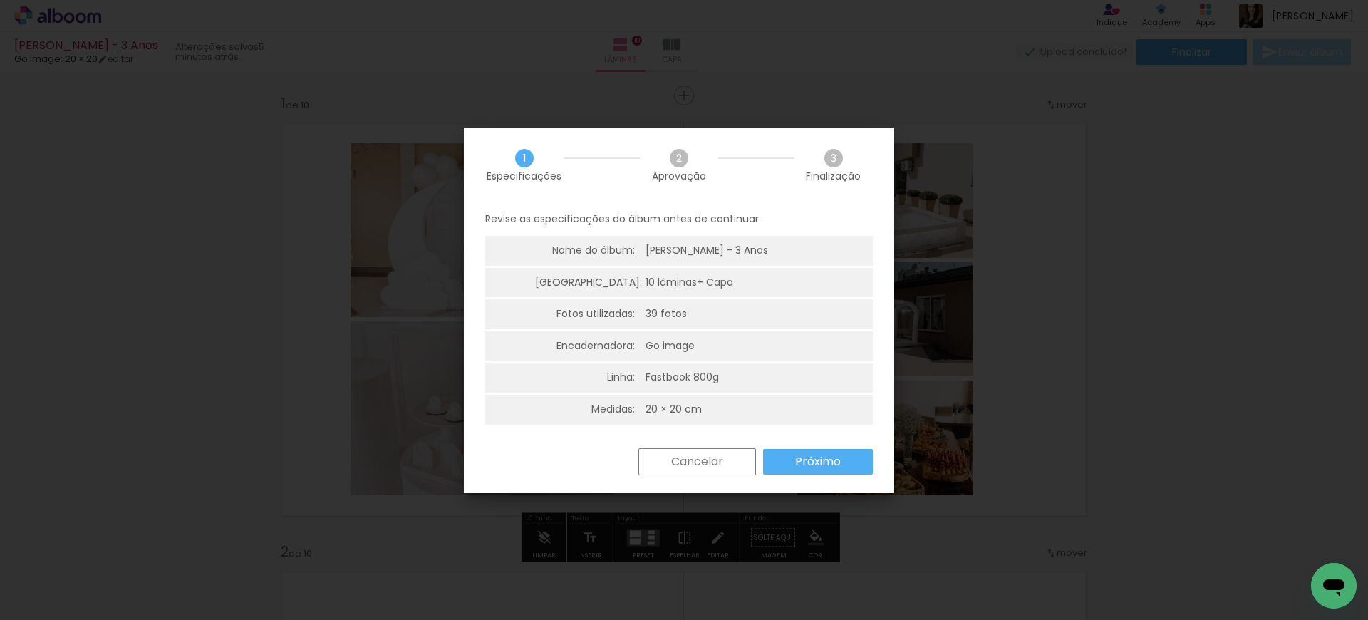
click at [0, 0] on slot "Próximo" at bounding box center [0, 0] width 0 height 0
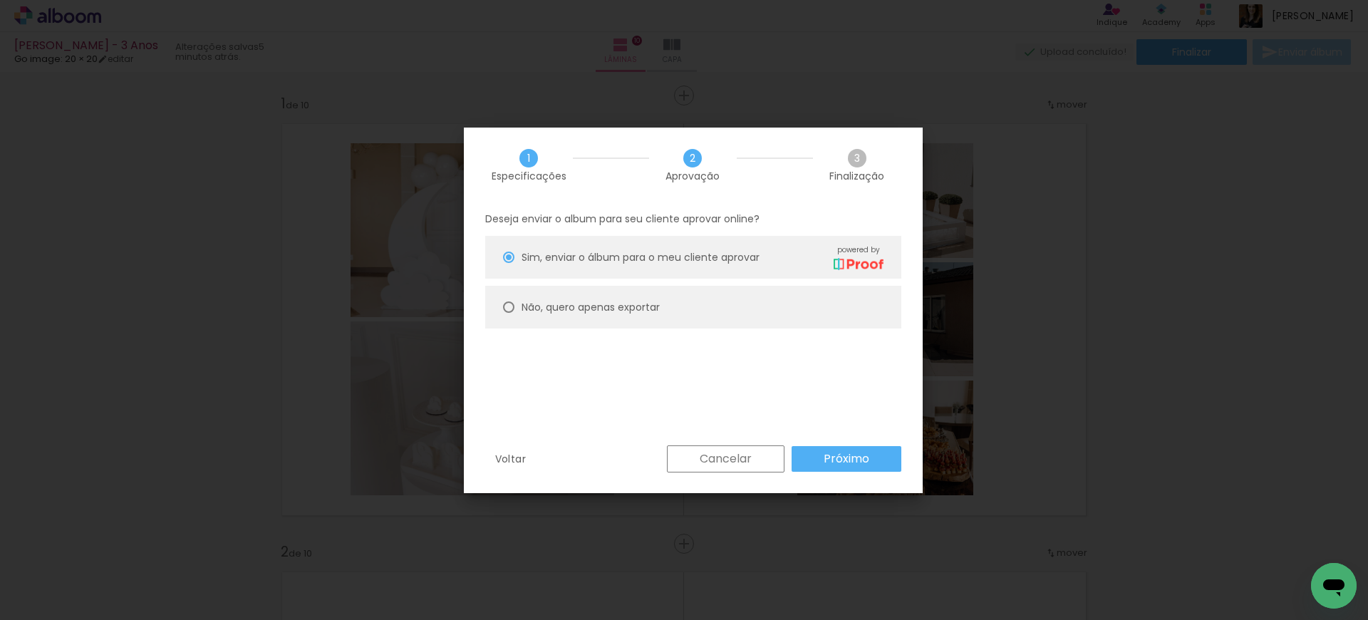
click at [643, 315] on paper-radio-button "Não, quero apenas exportar" at bounding box center [693, 307] width 416 height 43
type paper-radio-button "on"
click at [0, 0] on slot "Próximo" at bounding box center [0, 0] width 0 height 0
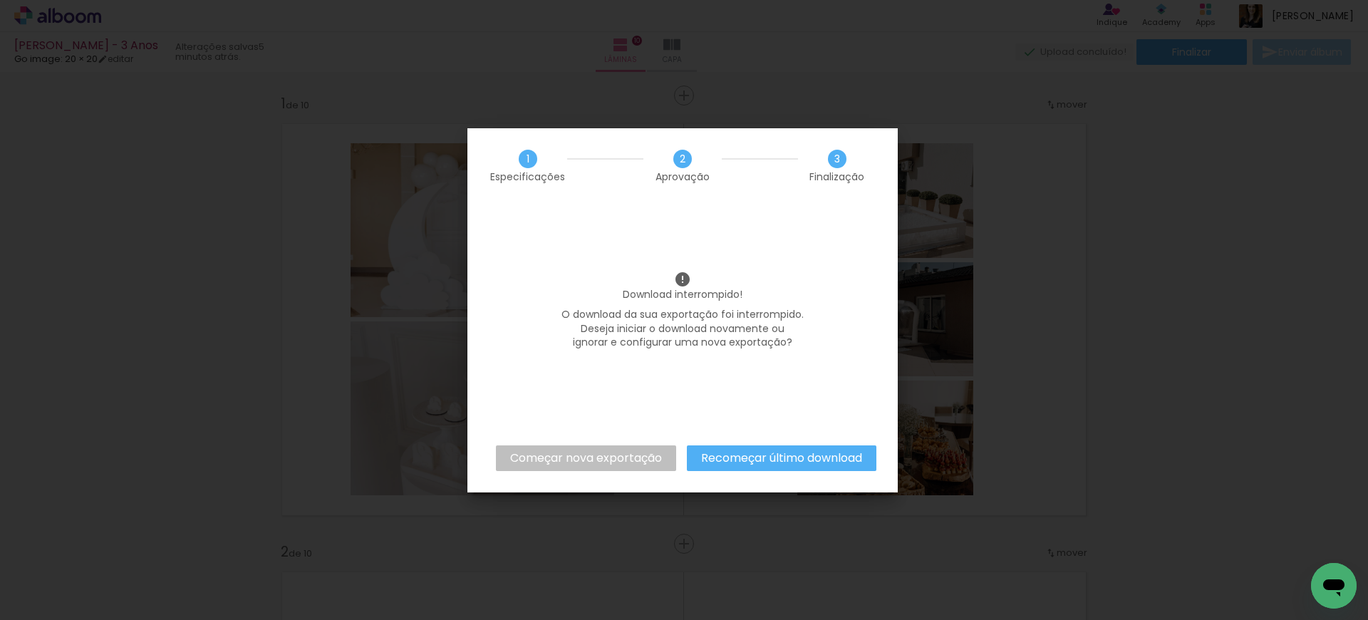
click at [0, 0] on slot "Começar nova exportação" at bounding box center [0, 0] width 0 height 0
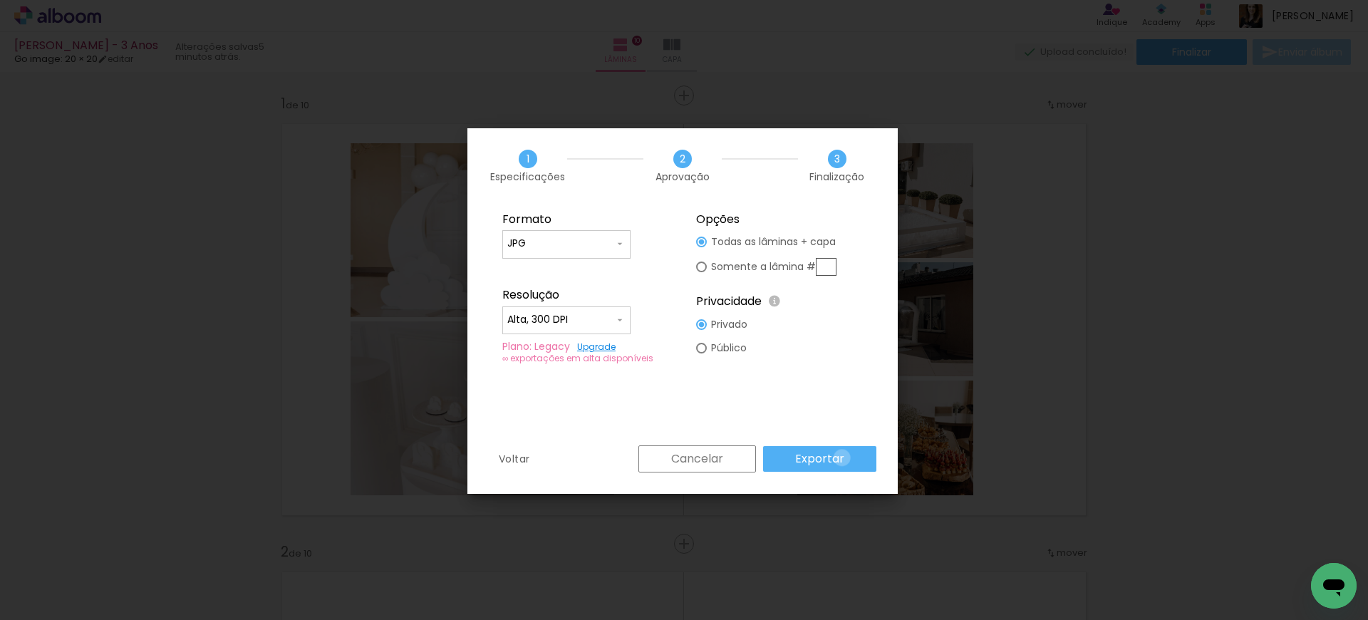
click at [844, 457] on paper-button "Exportar" at bounding box center [819, 459] width 113 height 26
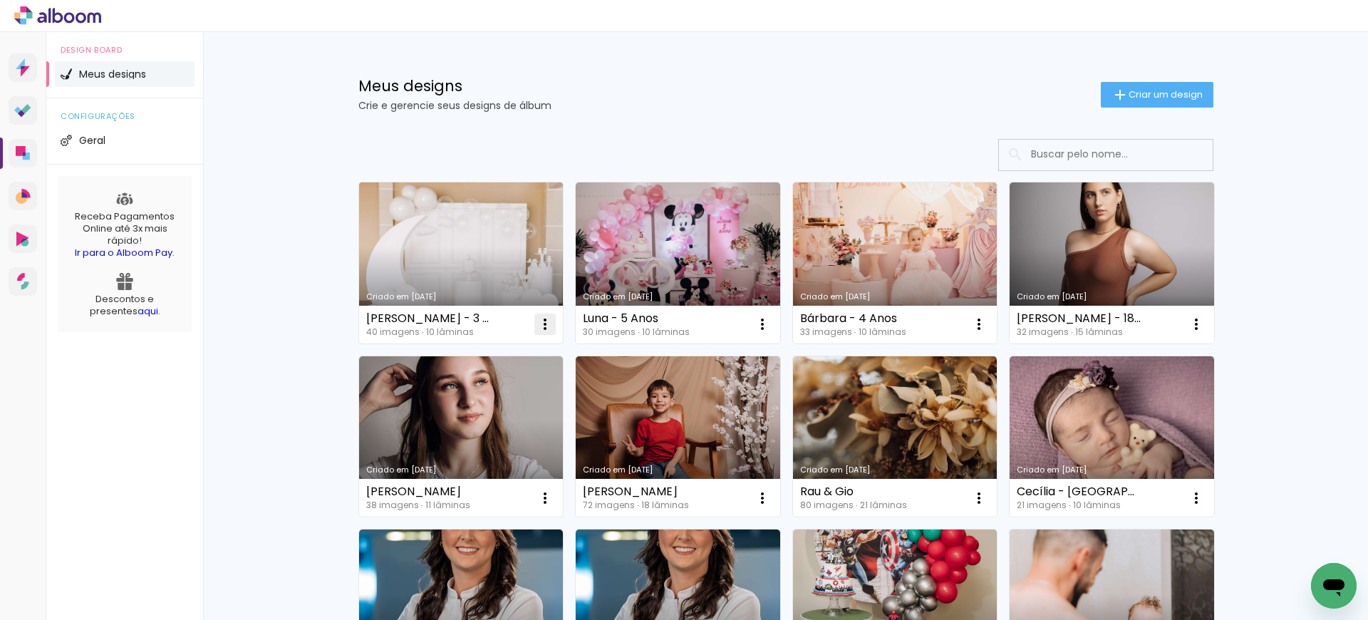
click at [544, 324] on iron-icon at bounding box center [544, 324] width 17 height 17
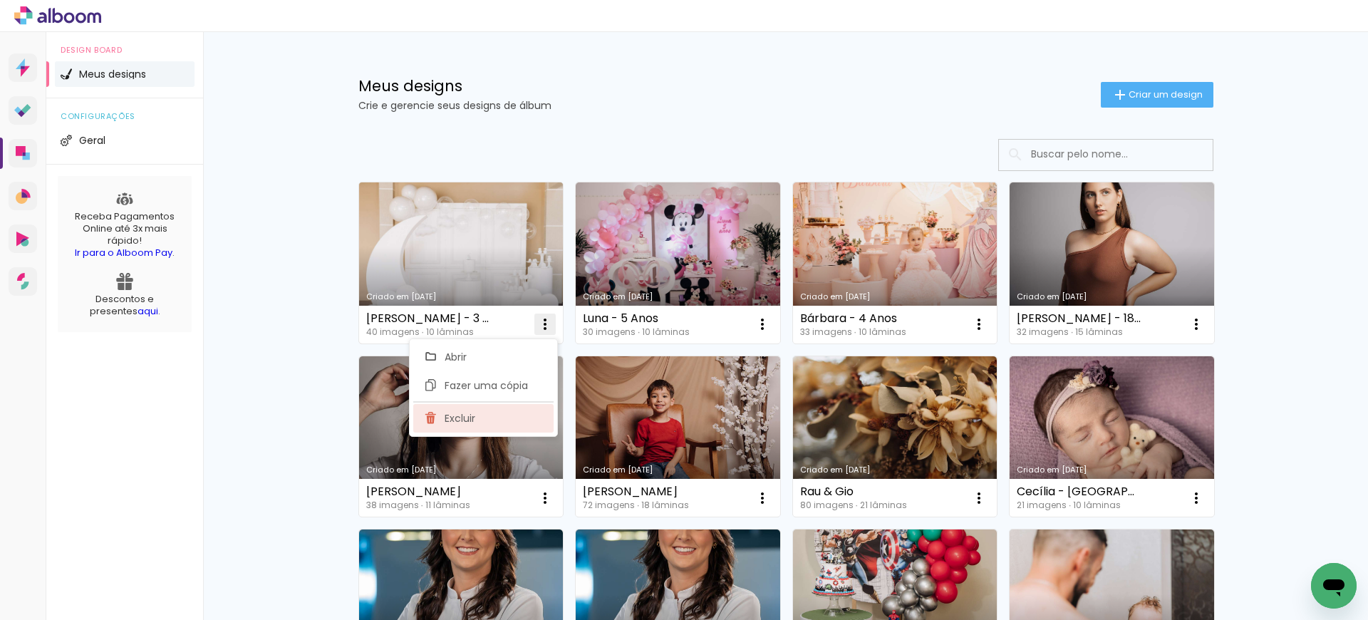
click at [504, 418] on paper-item "Excluir" at bounding box center [483, 418] width 140 height 28
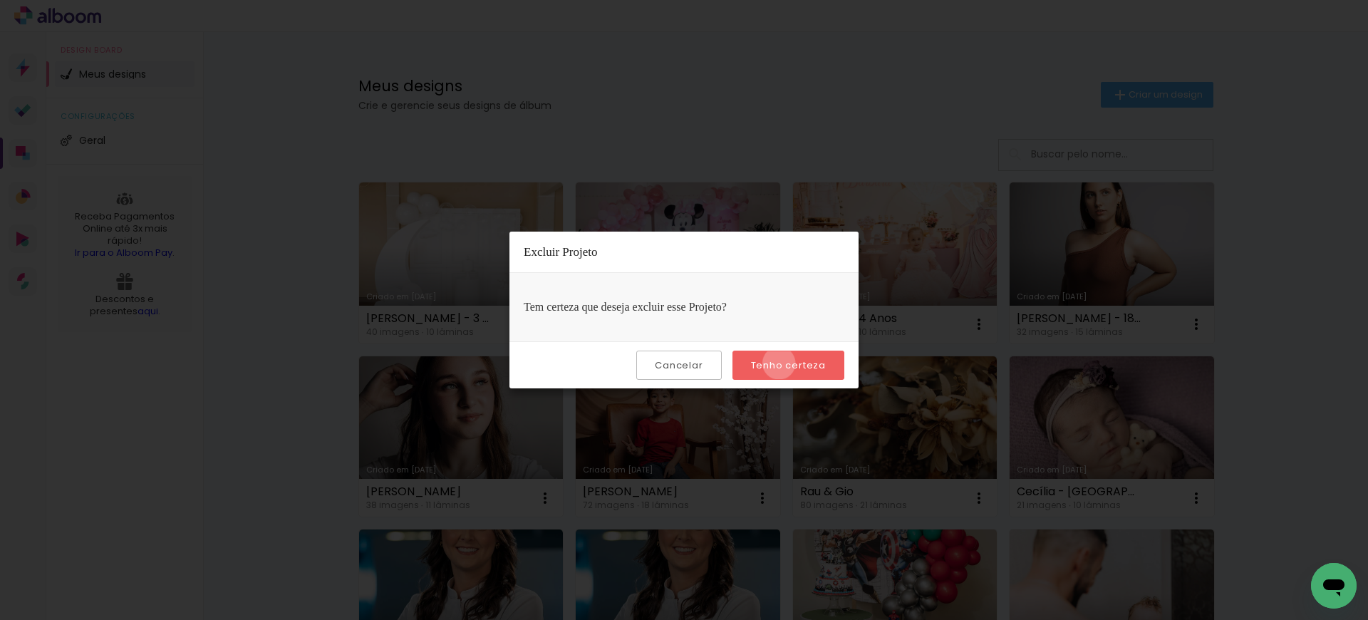
click at [0, 0] on slot "Tenho certeza" at bounding box center [0, 0] width 0 height 0
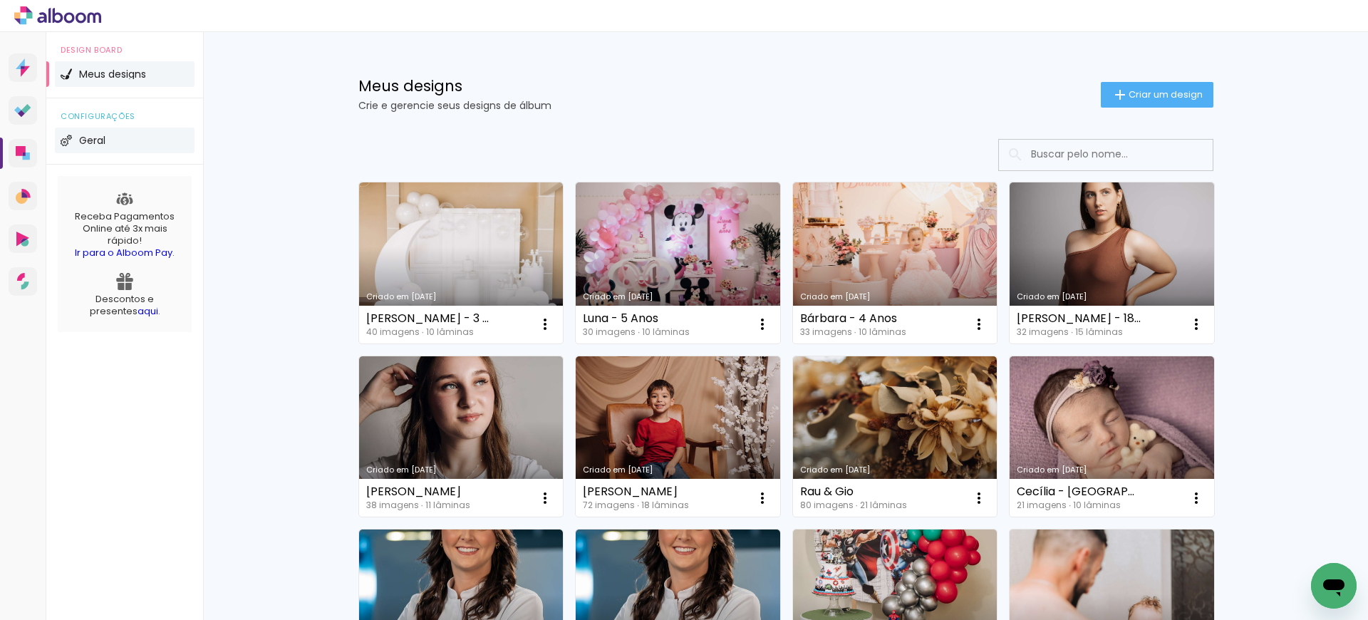
click at [135, 143] on li "Geral" at bounding box center [125, 141] width 140 height 26
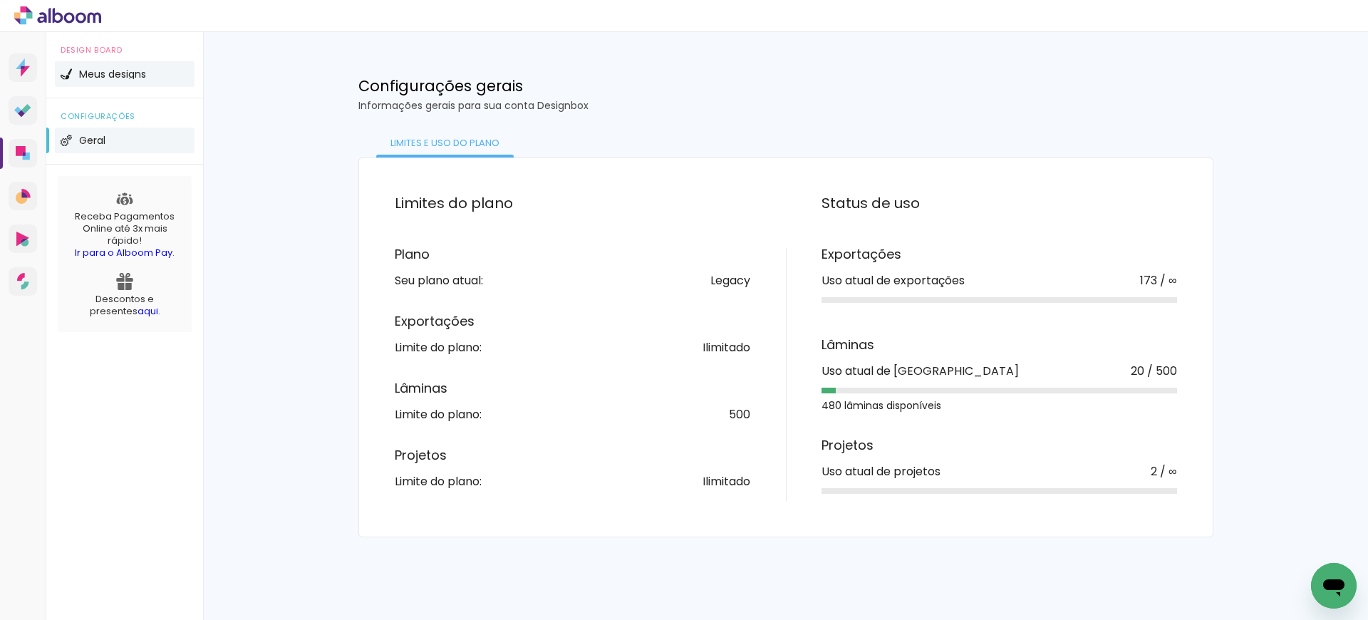
click at [160, 76] on li "Meus designs" at bounding box center [125, 74] width 140 height 26
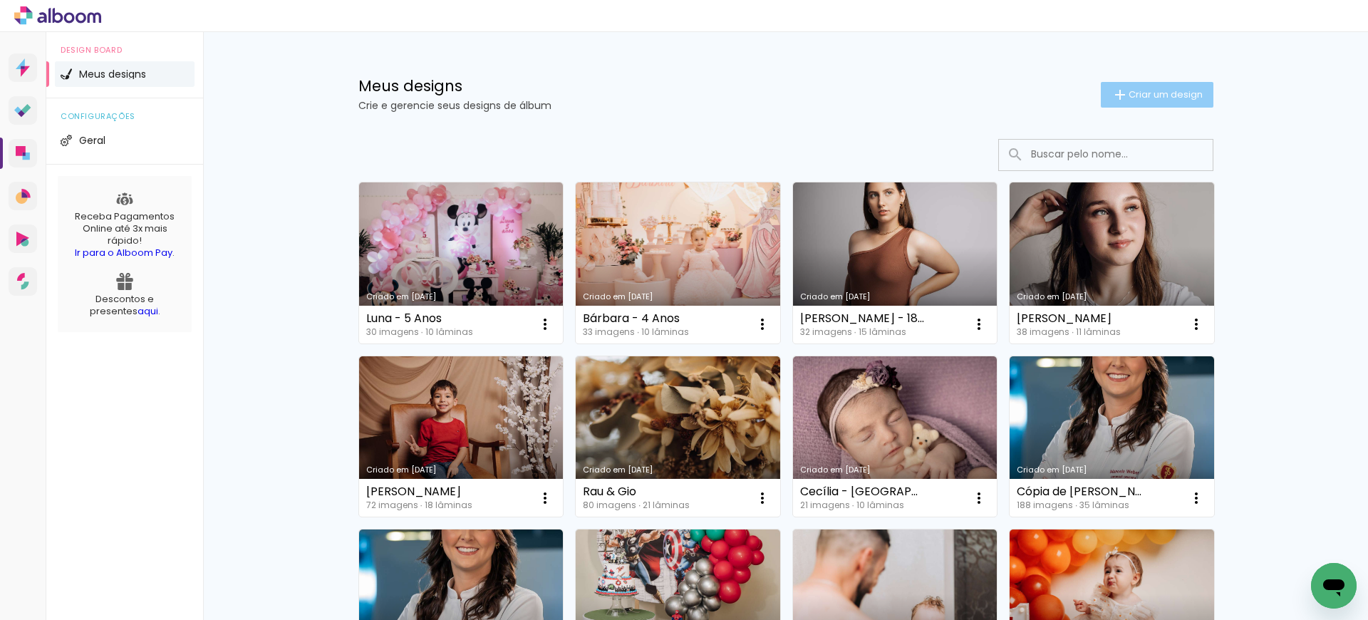
click at [1178, 106] on paper-button "Criar um design" at bounding box center [1157, 95] width 113 height 26
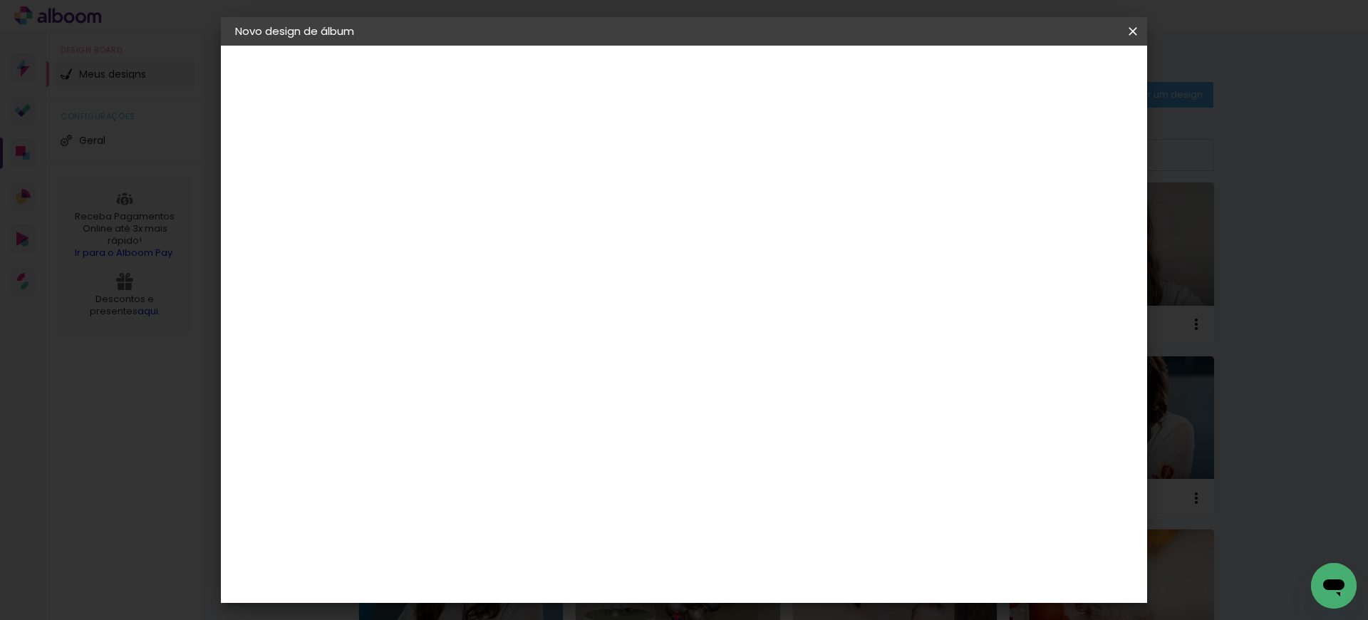
click at [468, 190] on input at bounding box center [468, 191] width 0 height 22
type input "[PERSON_NAME] - 3 Anos"
type paper-input "[PERSON_NAME] - 3 Anos"
click at [614, 78] on paper-button "Avançar" at bounding box center [579, 75] width 70 height 24
click at [574, 262] on input at bounding box center [504, 271] width 144 height 18
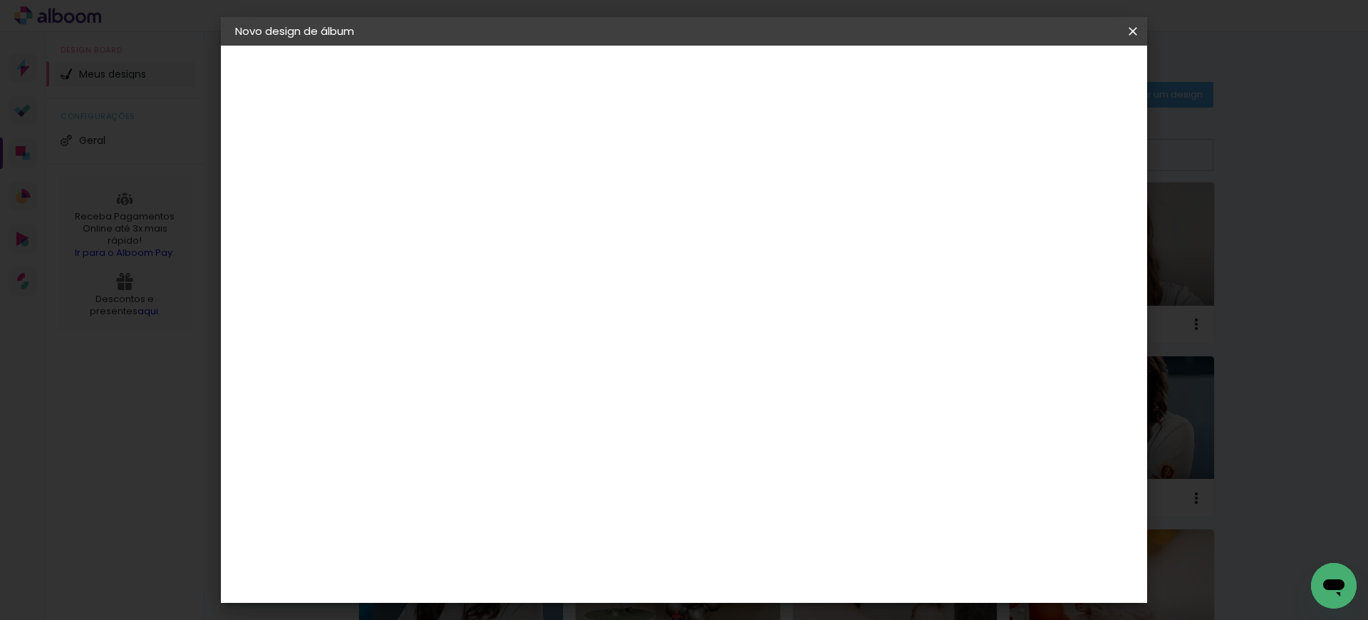
type input "go"
type paper-input "go"
click at [549, 334] on paper-item "Go image" at bounding box center [489, 324] width 125 height 37
click at [0, 0] on slot "Avançar" at bounding box center [0, 0] width 0 height 0
click at [524, 237] on input "text" at bounding box center [496, 248] width 56 height 22
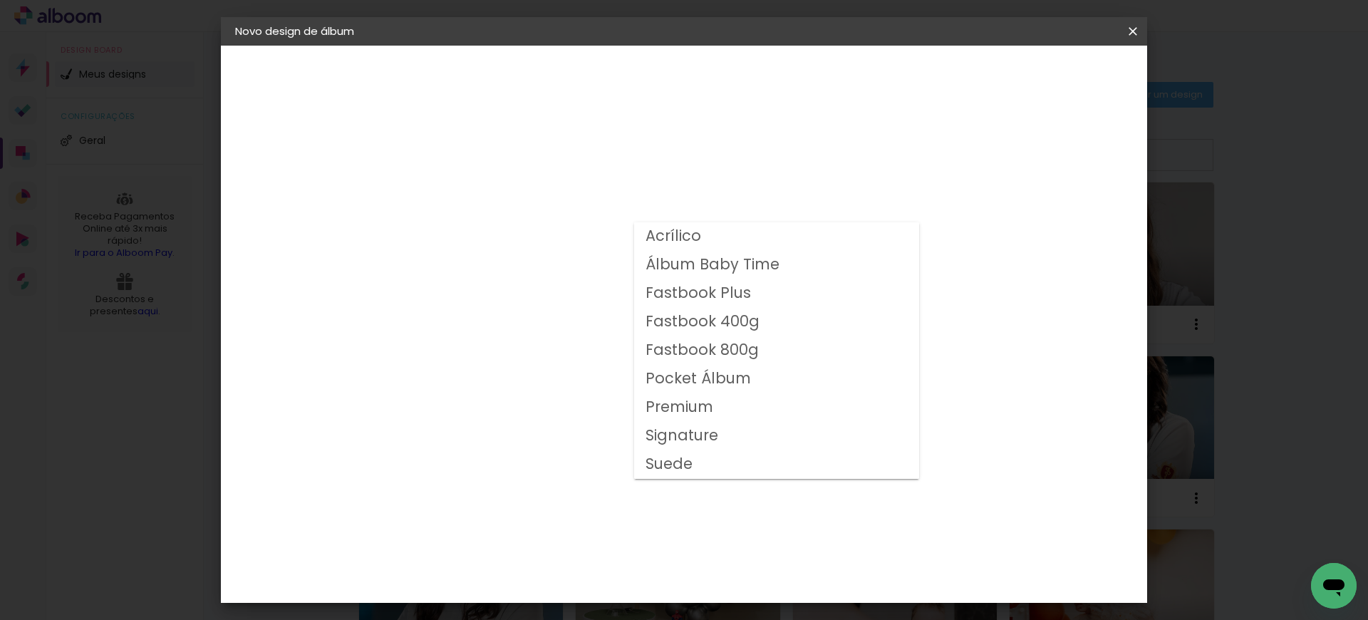
click at [0, 0] on slot "Fastbook 800g" at bounding box center [0, 0] width 0 height 0
type input "Fastbook 800g"
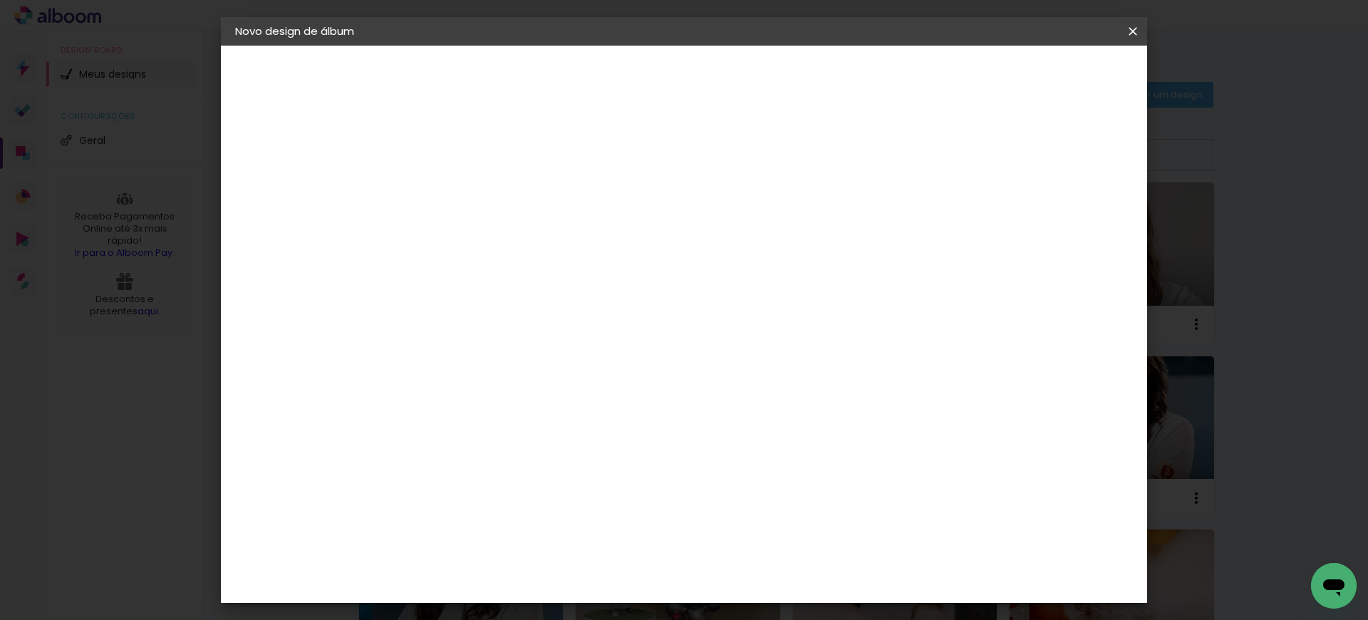
click at [0, 0] on slot "Avançar" at bounding box center [0, 0] width 0 height 0
click at [1044, 76] on span "Iniciar design" at bounding box center [1011, 76] width 65 height 10
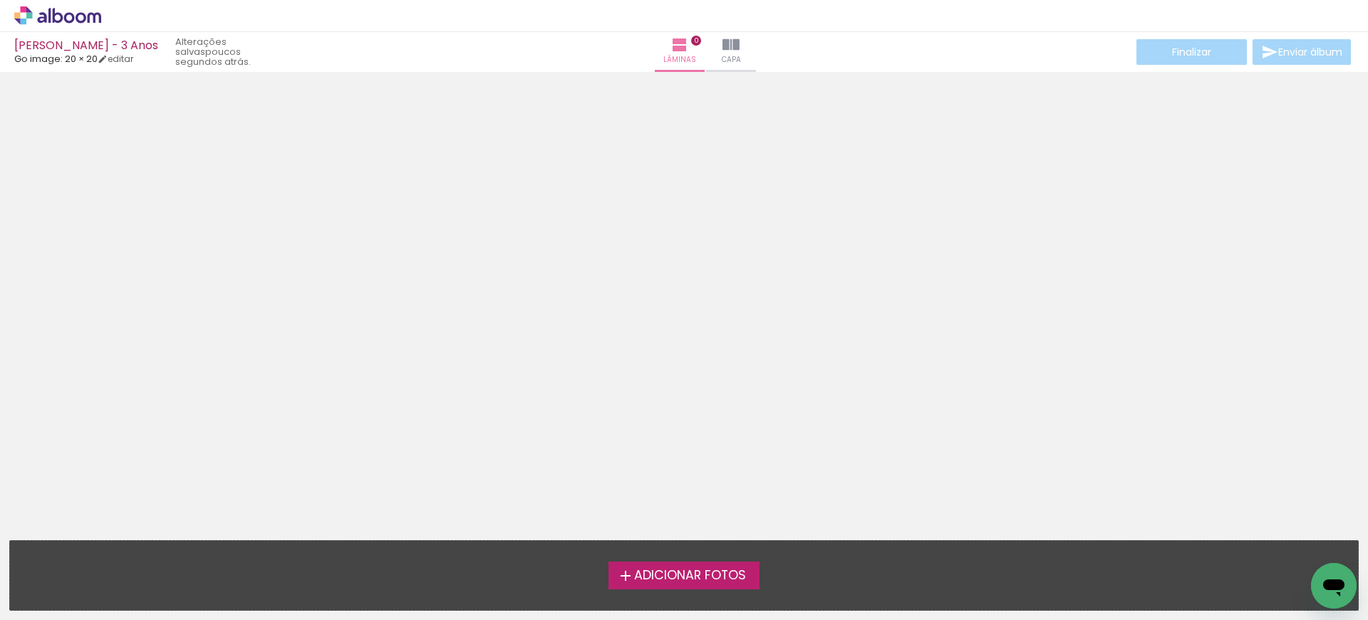
click at [673, 574] on span "Adicionar Fotos" at bounding box center [690, 575] width 112 height 13
click at [0, 0] on input "file" at bounding box center [0, 0] width 0 height 0
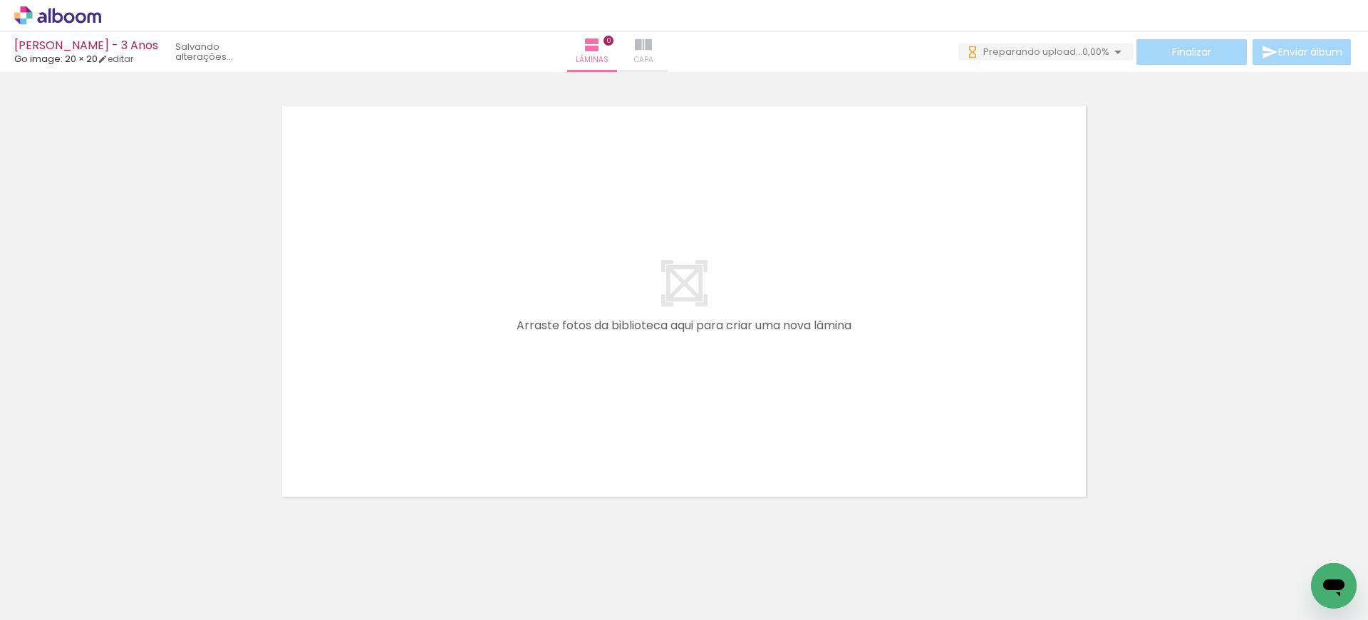
click at [668, 65] on paper-button "Capa" at bounding box center [643, 52] width 50 height 40
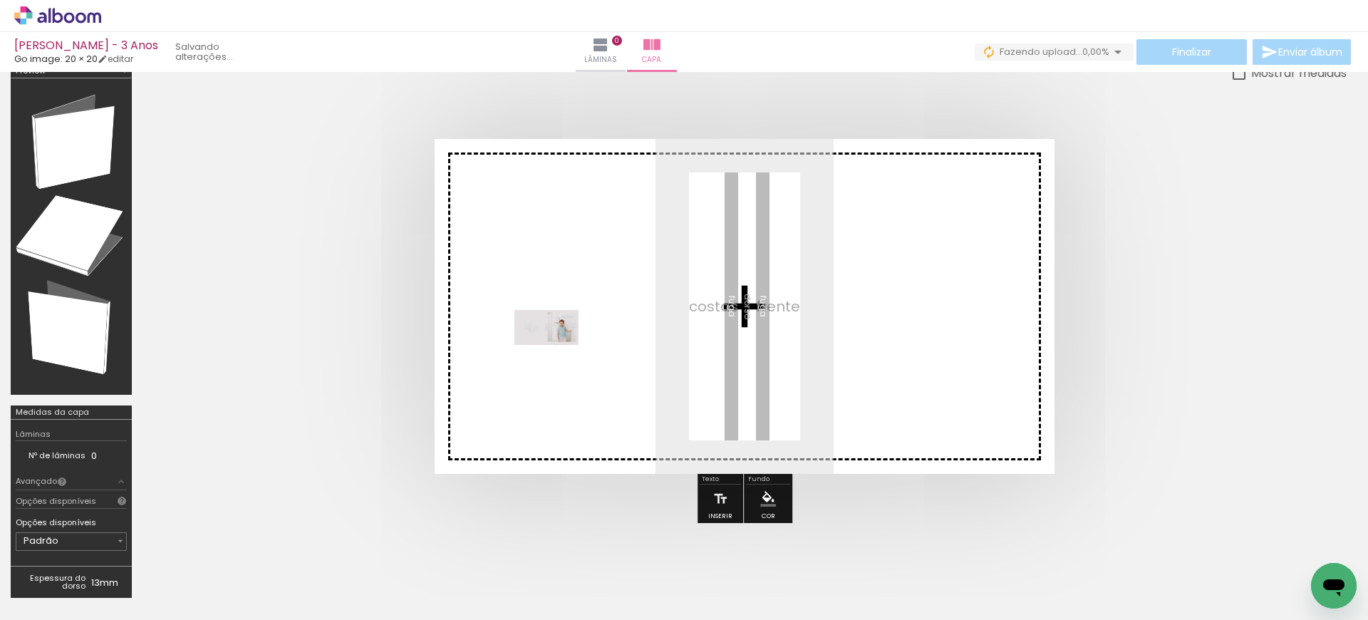
drag, startPoint x: 193, startPoint y: 542, endPoint x: 557, endPoint y: 353, distance: 410.4
click at [557, 353] on quentale-workspace at bounding box center [684, 310] width 1368 height 620
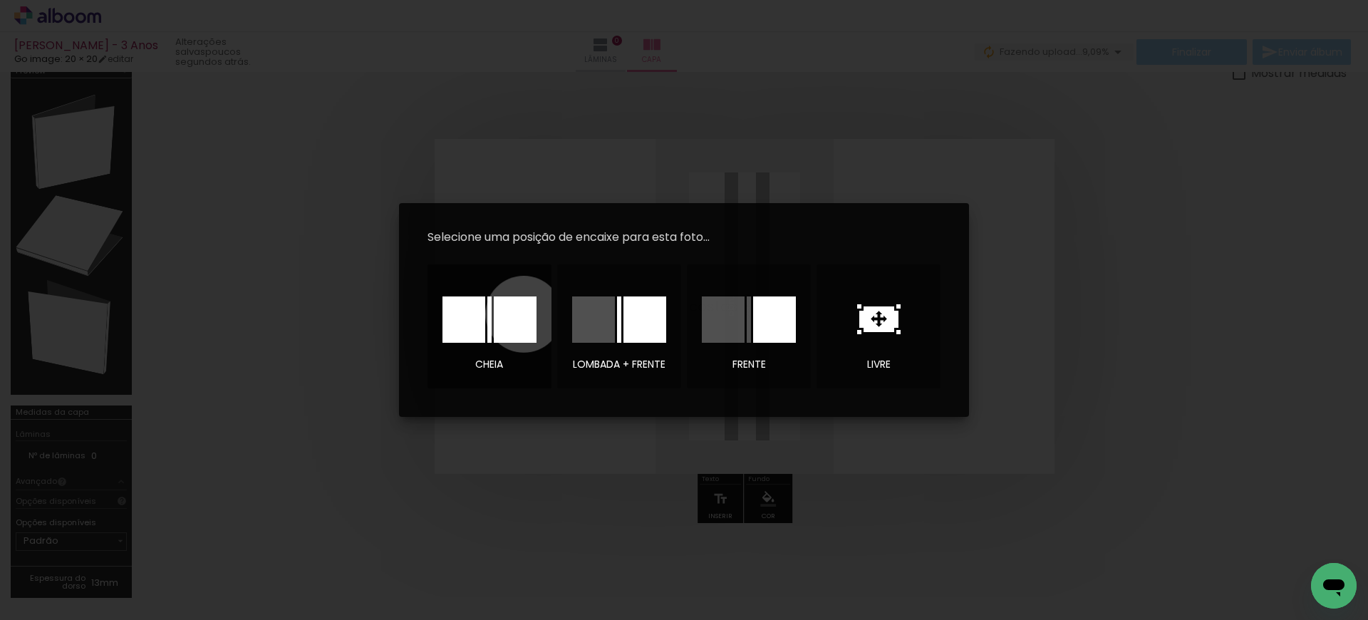
click at [524, 314] on div at bounding box center [515, 319] width 43 height 46
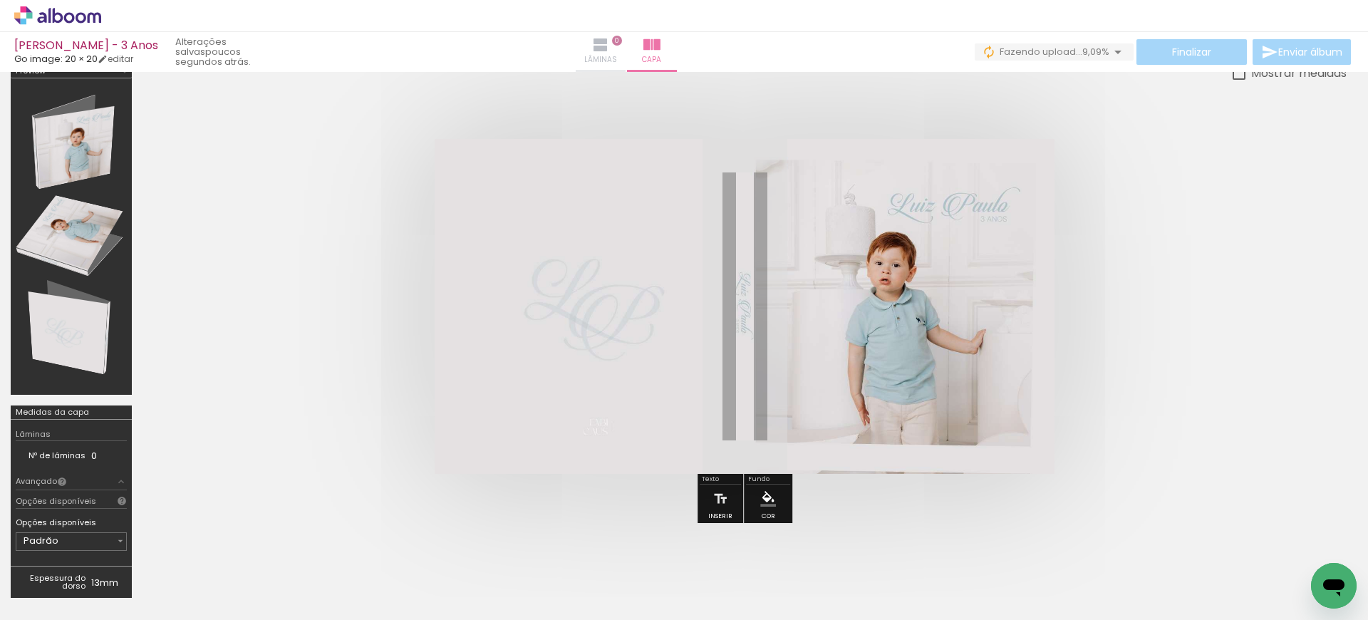
click at [626, 46] on paper-button "Lâminas 0" at bounding box center [601, 52] width 50 height 40
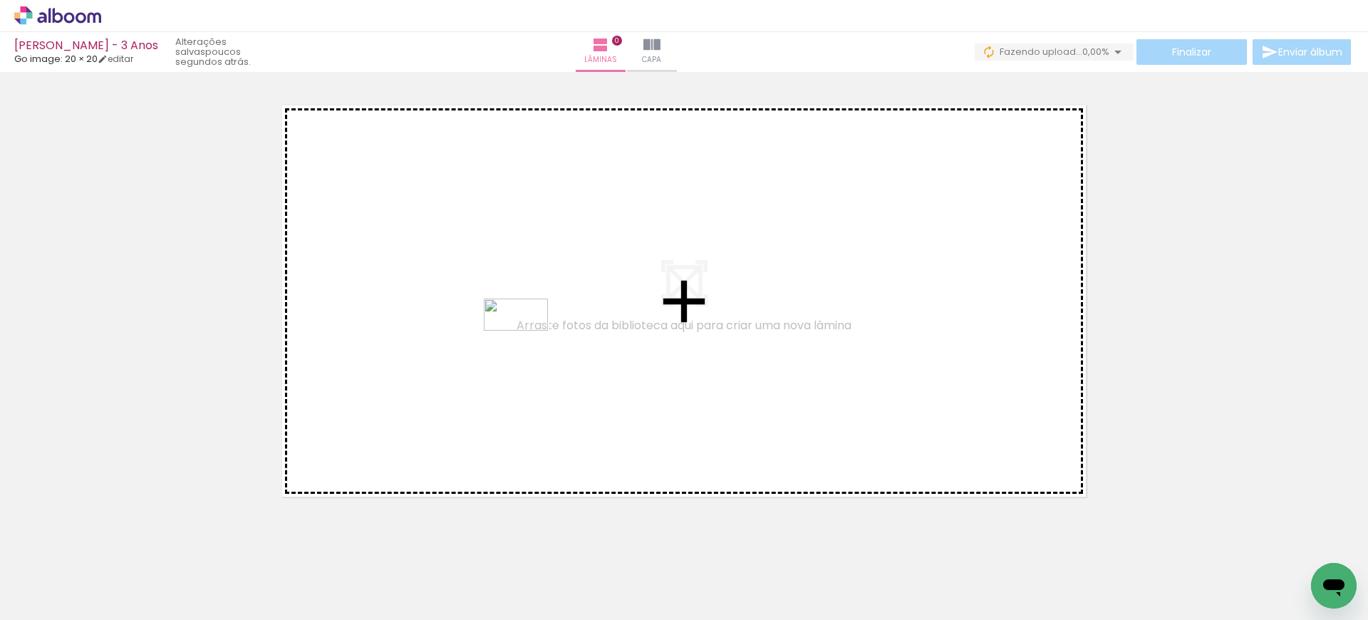
drag, startPoint x: 251, startPoint y: 558, endPoint x: 526, endPoint y: 341, distance: 350.6
click at [526, 341] on quentale-workspace at bounding box center [684, 310] width 1368 height 620
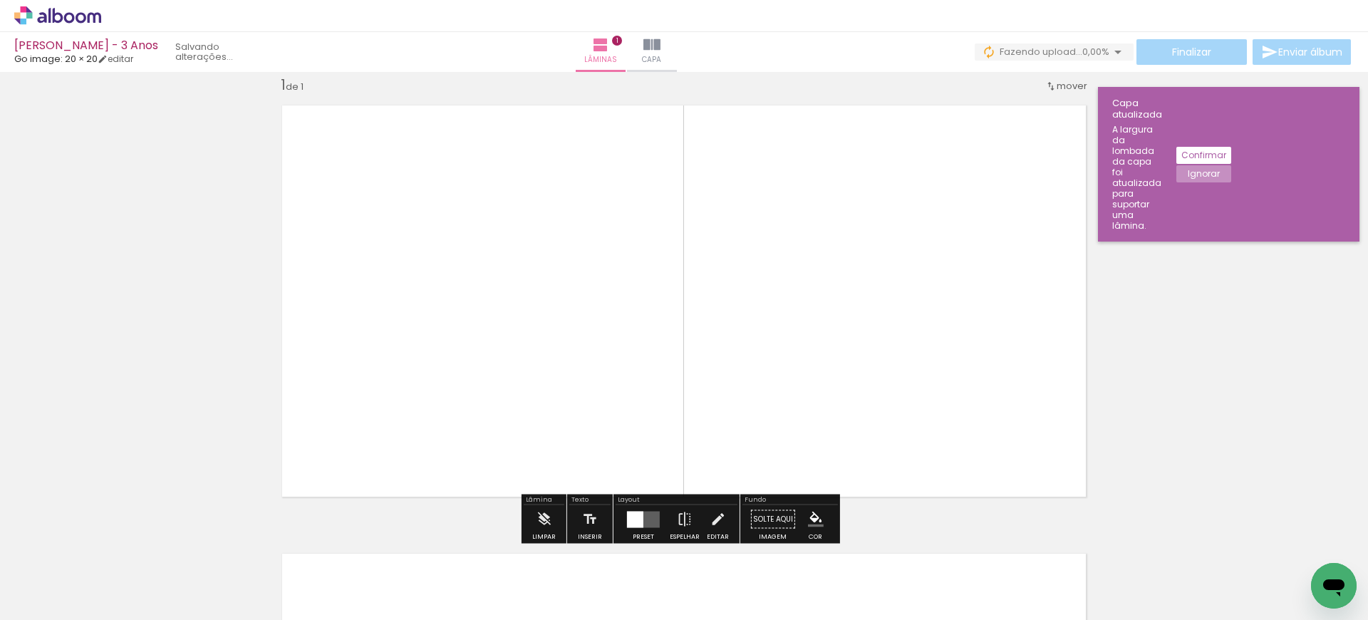
scroll to position [19, 0]
click at [645, 522] on quentale-layouter at bounding box center [643, 519] width 33 height 16
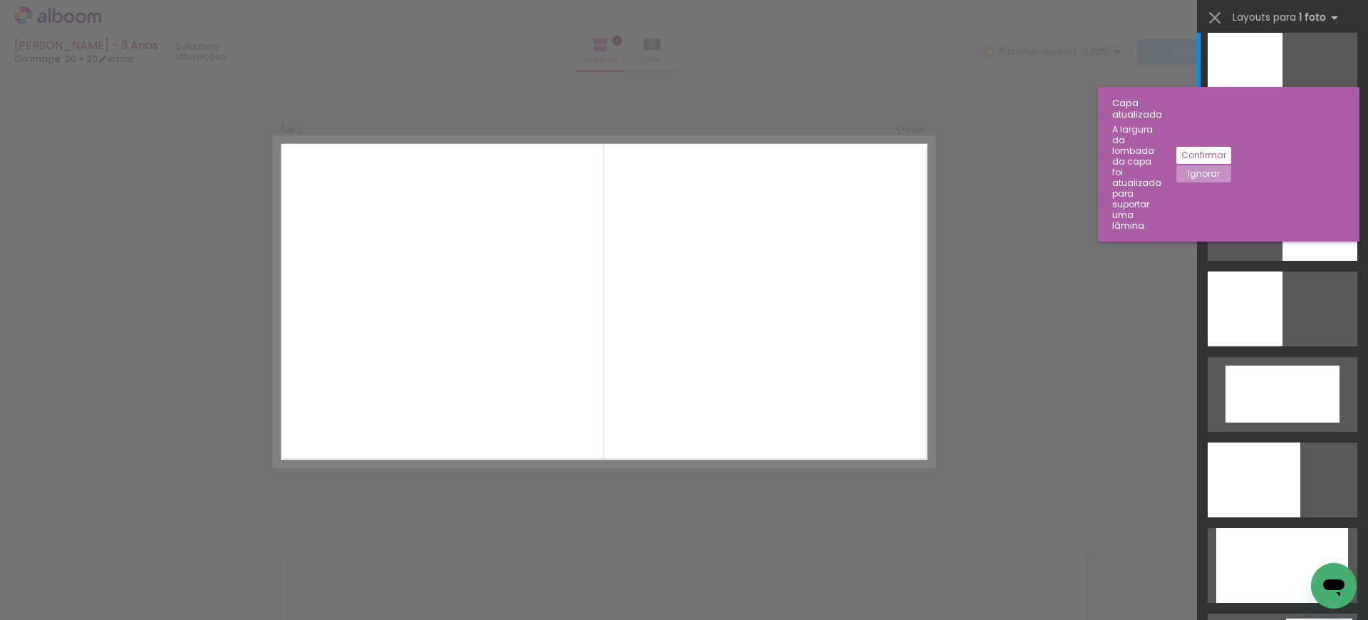
scroll to position [29, 0]
click at [1277, 156] on div at bounding box center [1283, 137] width 150 height 75
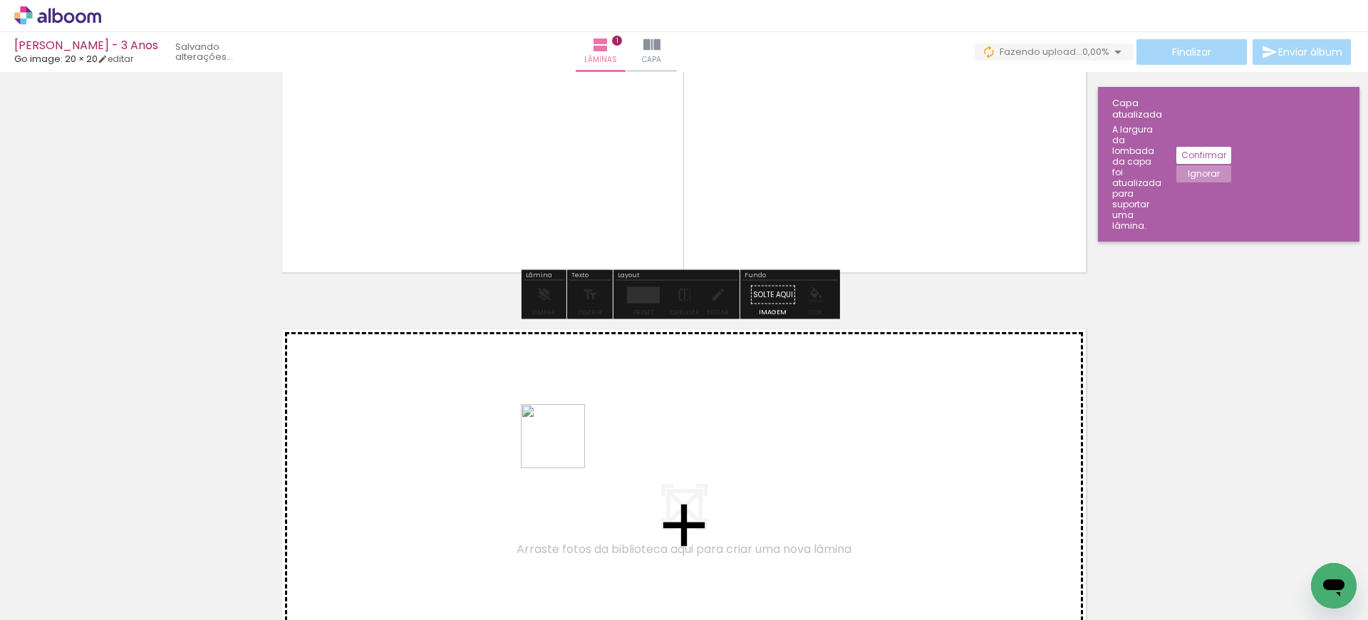
click at [572, 444] on quentale-workspace at bounding box center [684, 310] width 1368 height 620
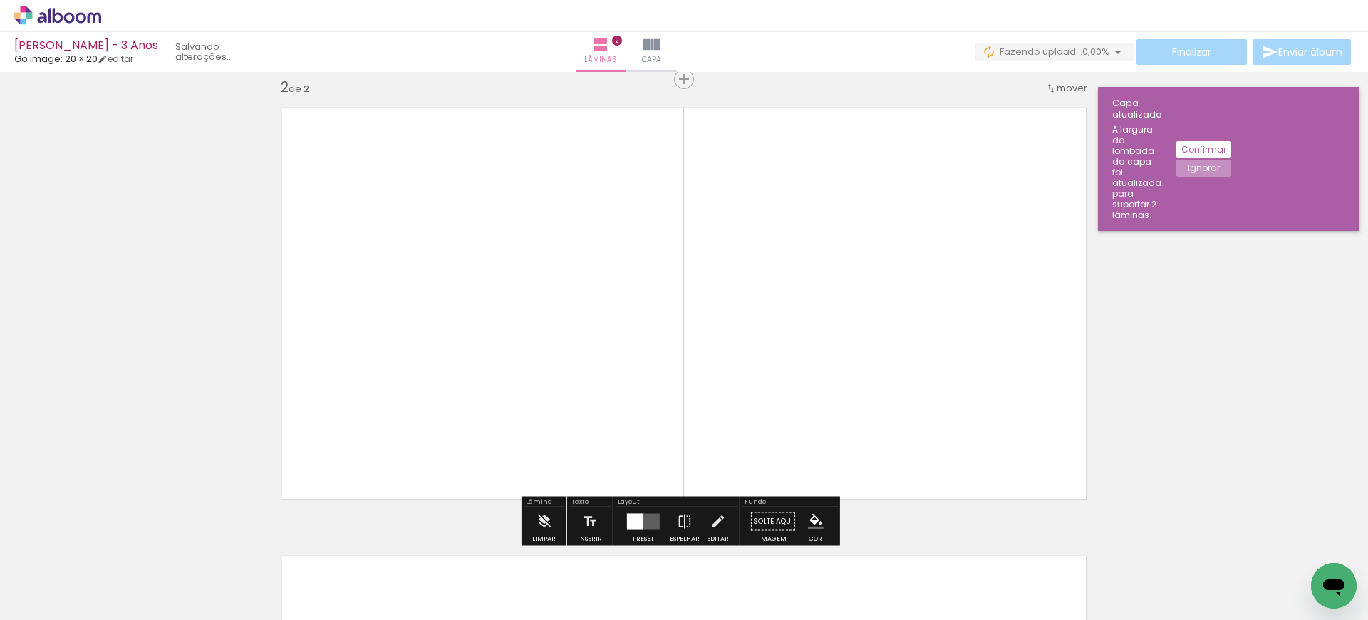
scroll to position [467, 0]
click at [0, 0] on slot "Confirmar" at bounding box center [0, 0] width 0 height 0
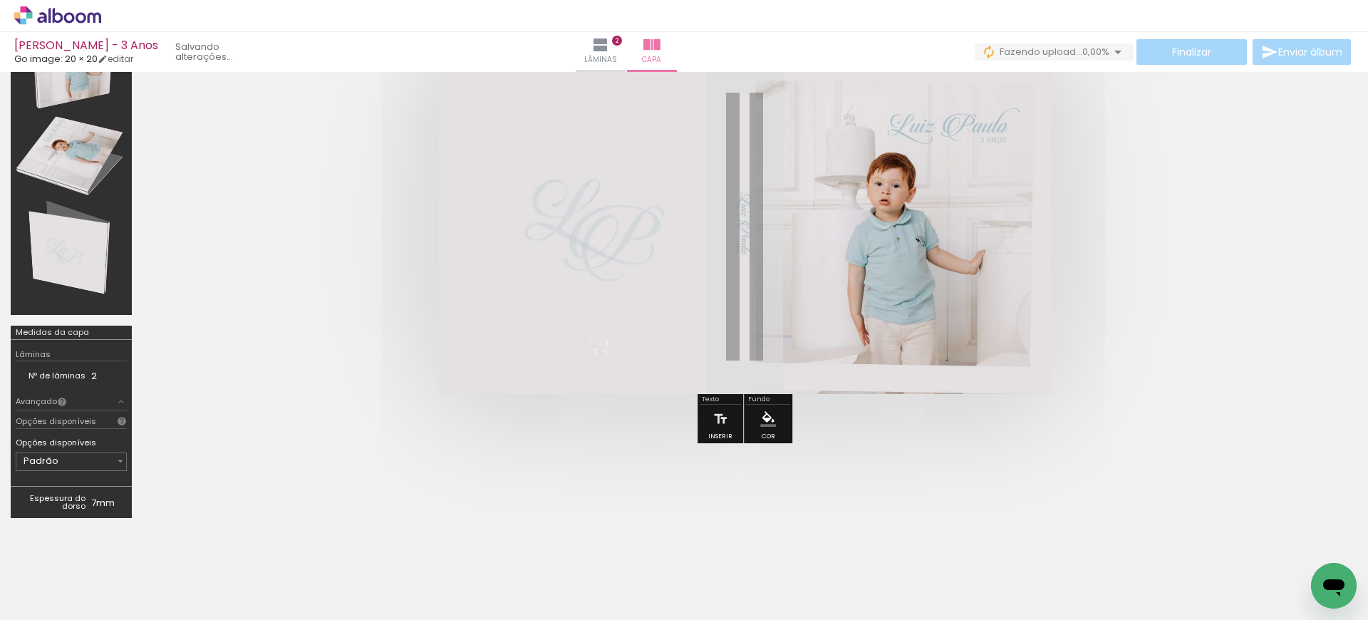
scroll to position [19, 0]
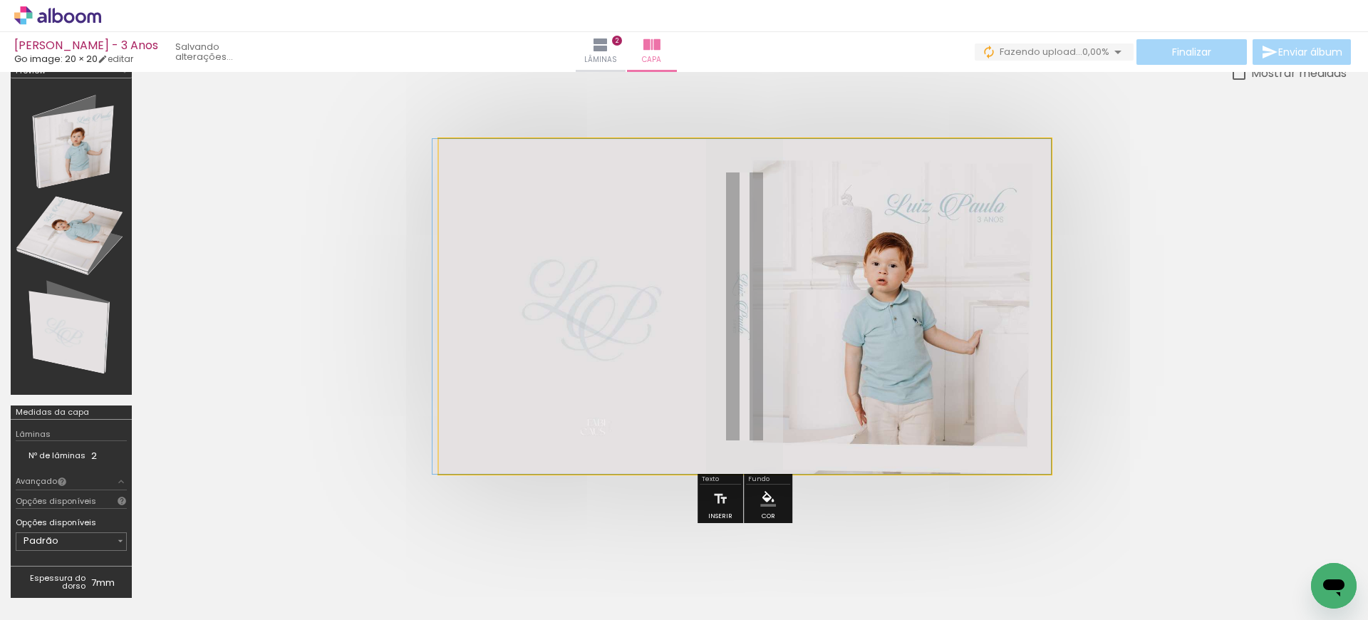
drag, startPoint x: 762, startPoint y: 249, endPoint x: 743, endPoint y: 204, distance: 48.8
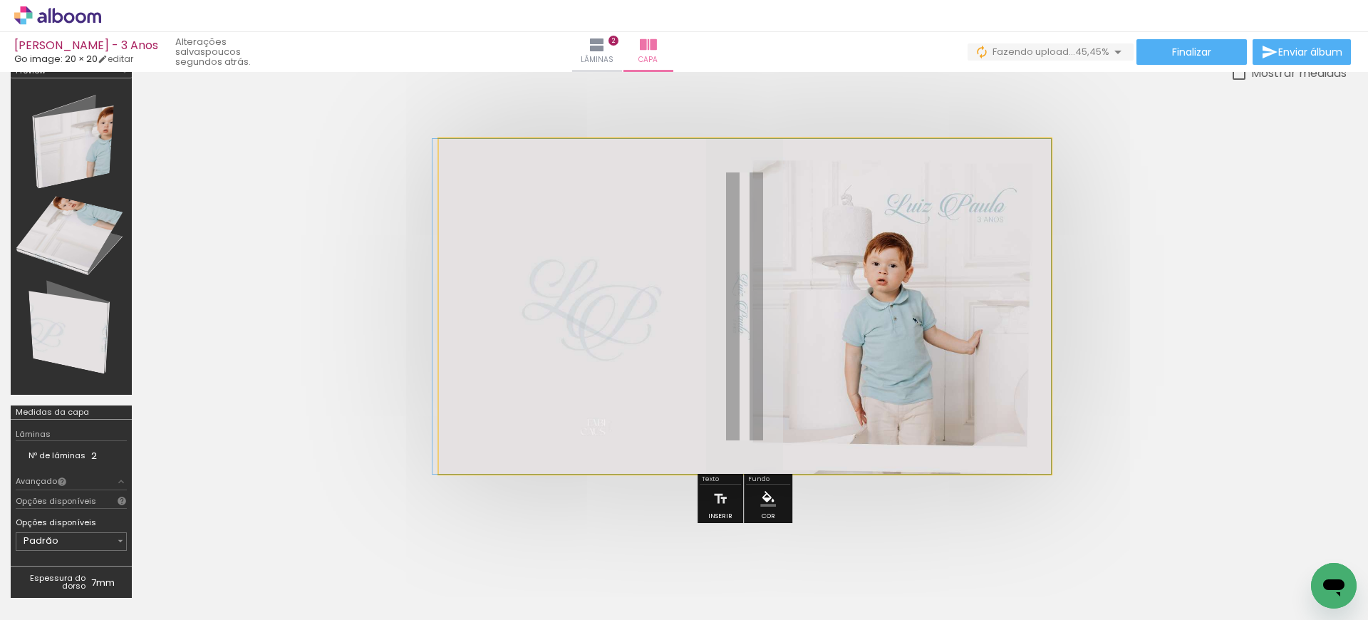
drag, startPoint x: 538, startPoint y: 175, endPoint x: 372, endPoint y: 177, distance: 166.0
type paper-slider "100"
click at [372, 177] on quentale-cover at bounding box center [744, 306] width 1090 height 335
drag, startPoint x: 687, startPoint y: 269, endPoint x: 667, endPoint y: 270, distance: 20.0
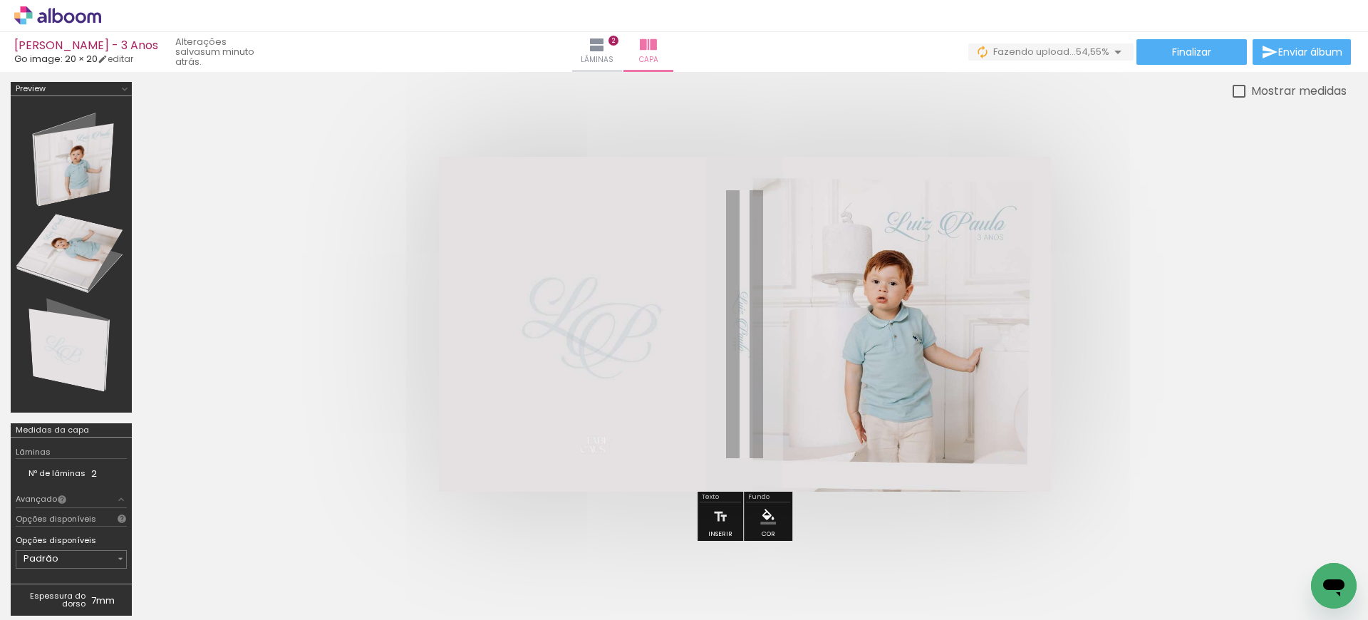
scroll to position [0, 0]
click at [1137, 268] on quentale-cover at bounding box center [744, 324] width 1090 height 335
click at [810, 249] on quentale-photo at bounding box center [745, 324] width 612 height 335
drag, startPoint x: 645, startPoint y: 191, endPoint x: 820, endPoint y: 227, distance: 179.0
type paper-slider "100"
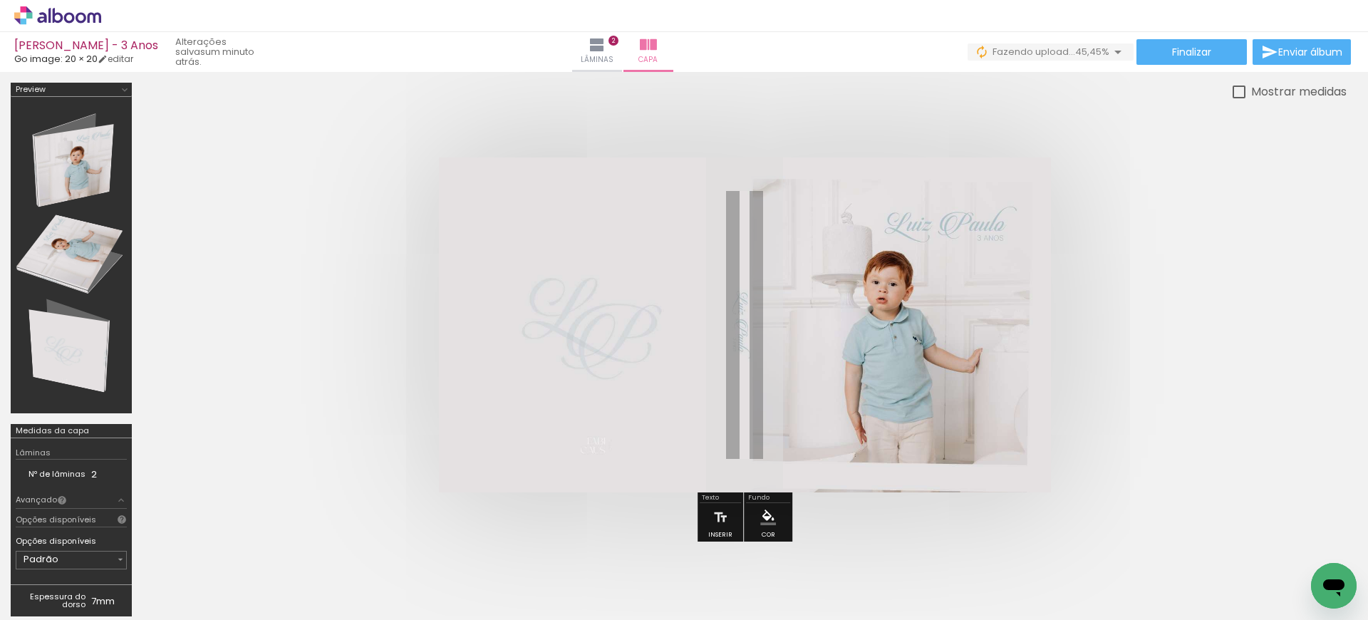
click at [820, 227] on quentale-photo at bounding box center [745, 324] width 612 height 335
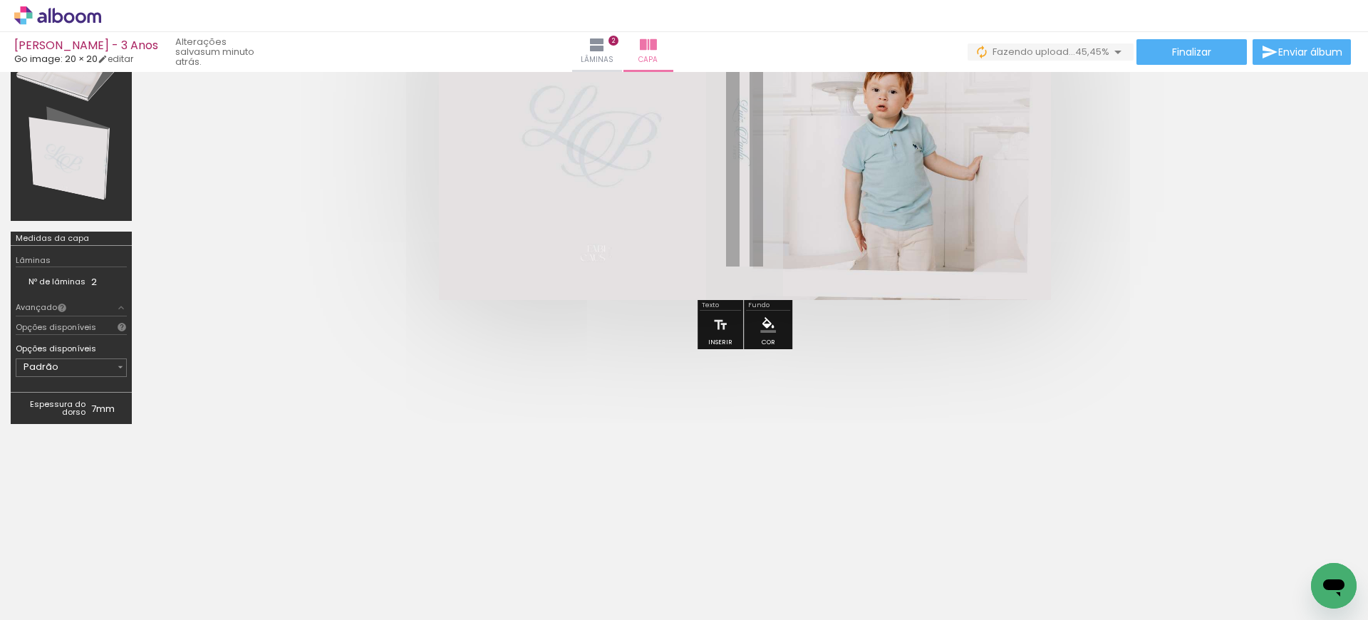
scroll to position [203, 0]
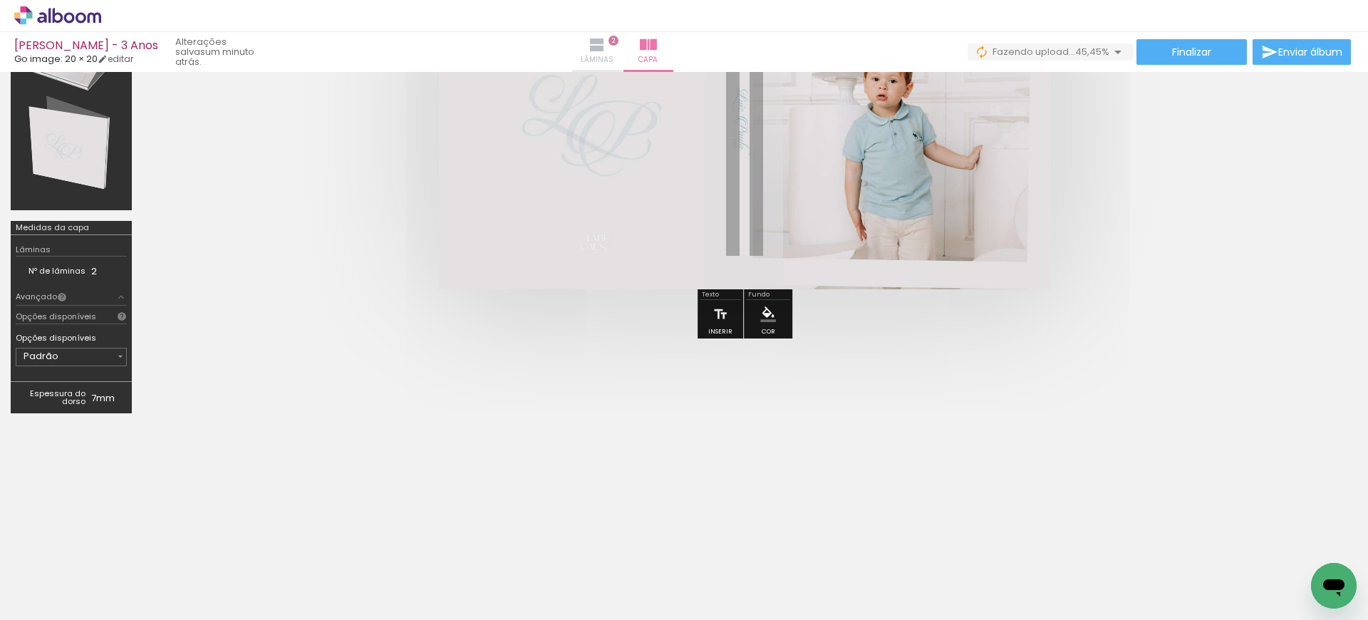
click at [606, 48] on iron-icon at bounding box center [596, 44] width 17 height 17
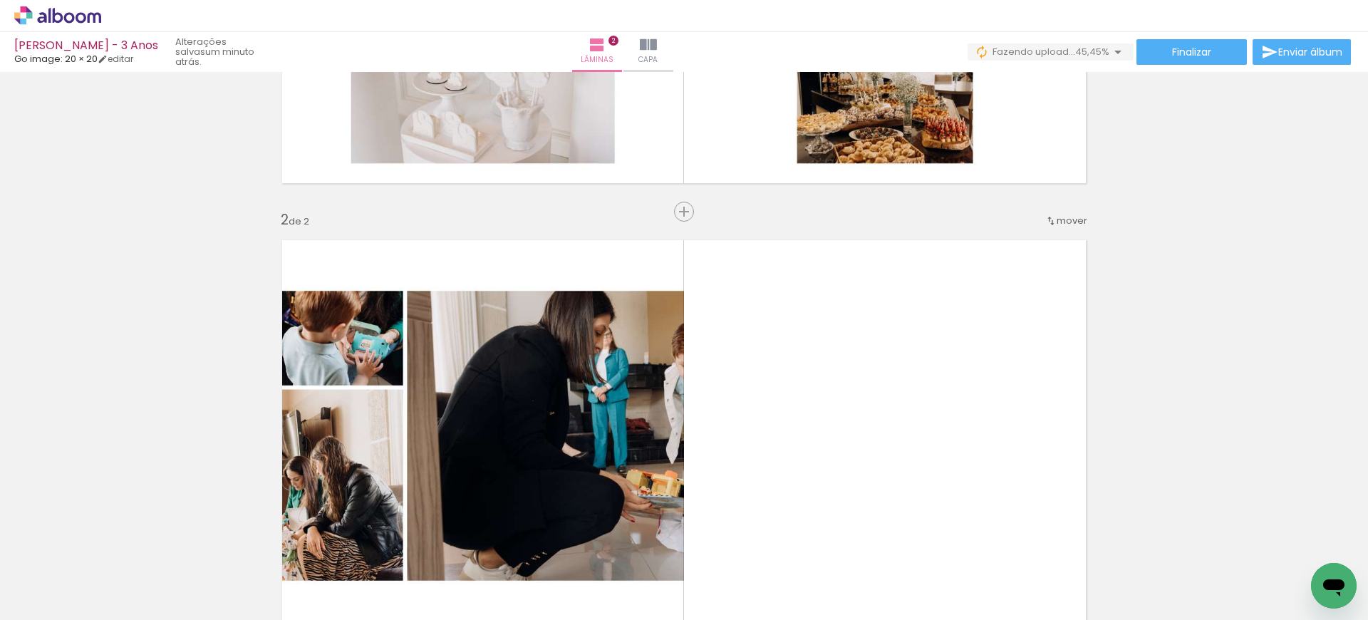
scroll to position [603, 0]
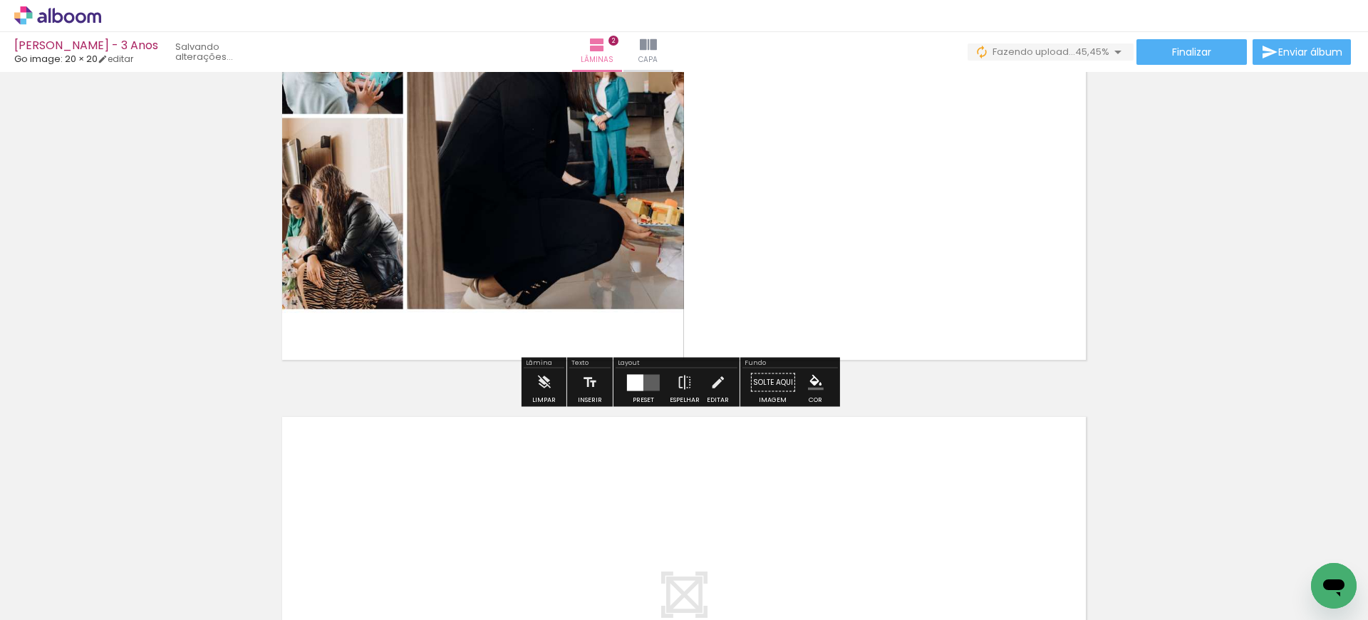
click at [628, 239] on quentale-photo at bounding box center [477, 164] width 412 height 412
click at [631, 389] on div at bounding box center [635, 382] width 16 height 16
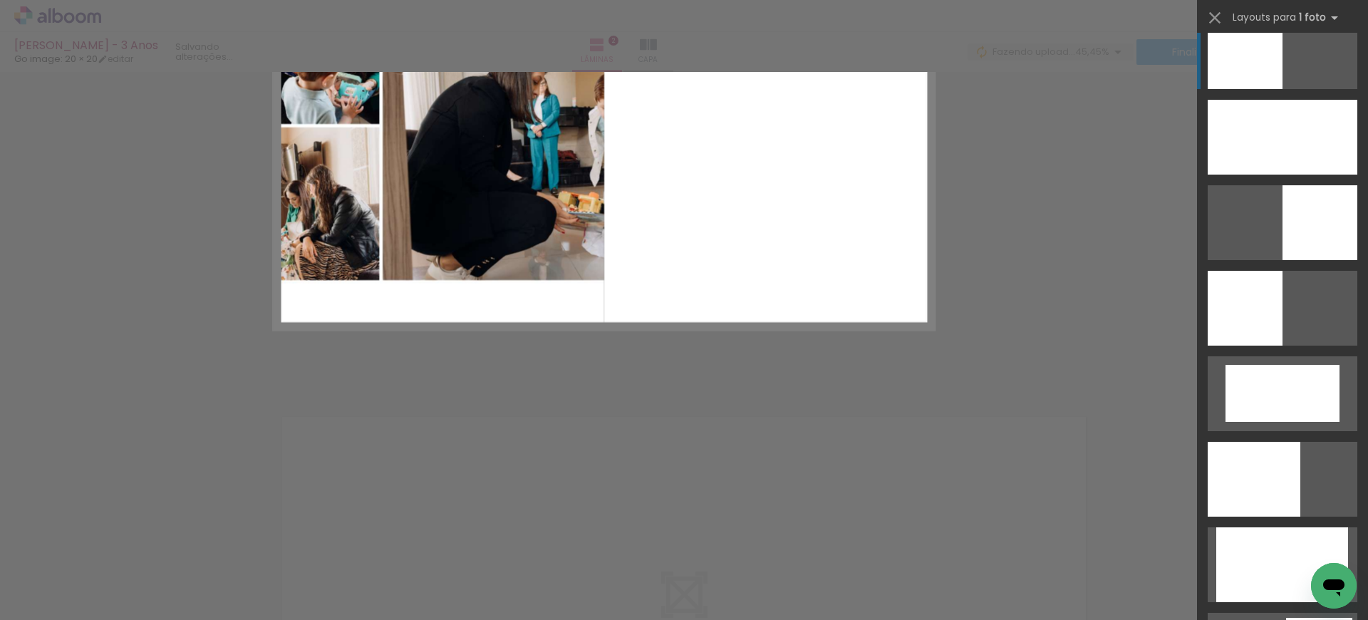
scroll to position [0, 0]
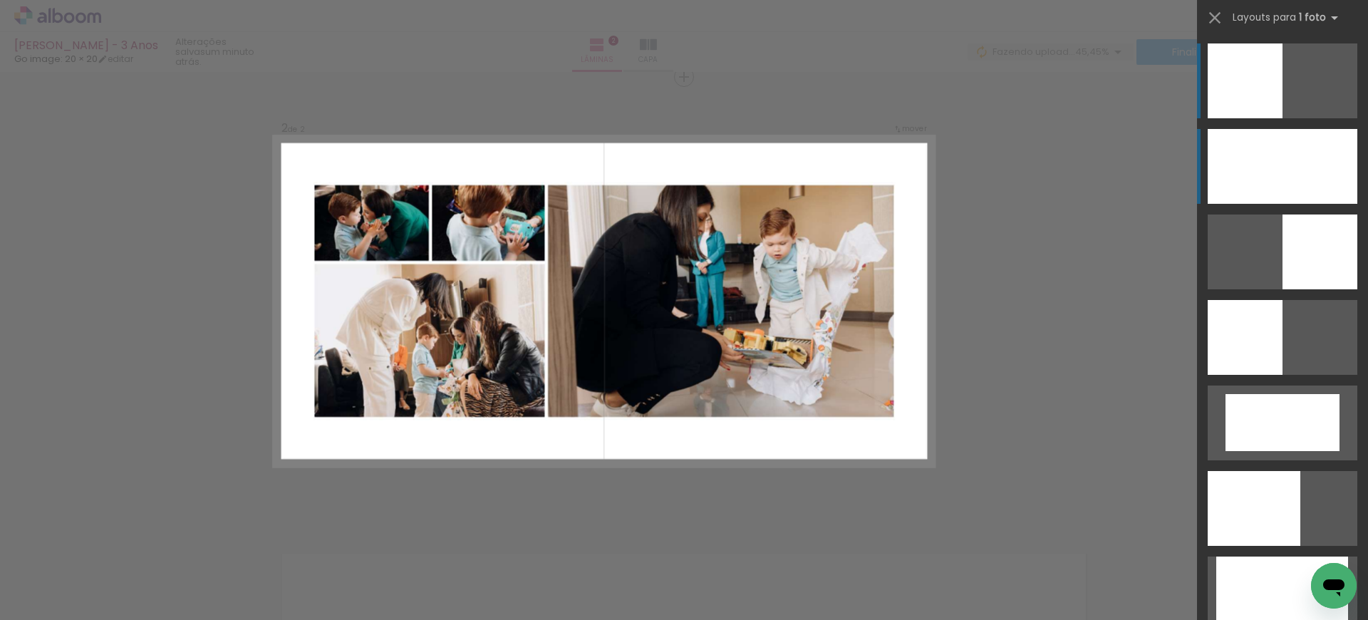
click at [1230, 169] on div at bounding box center [1283, 166] width 150 height 75
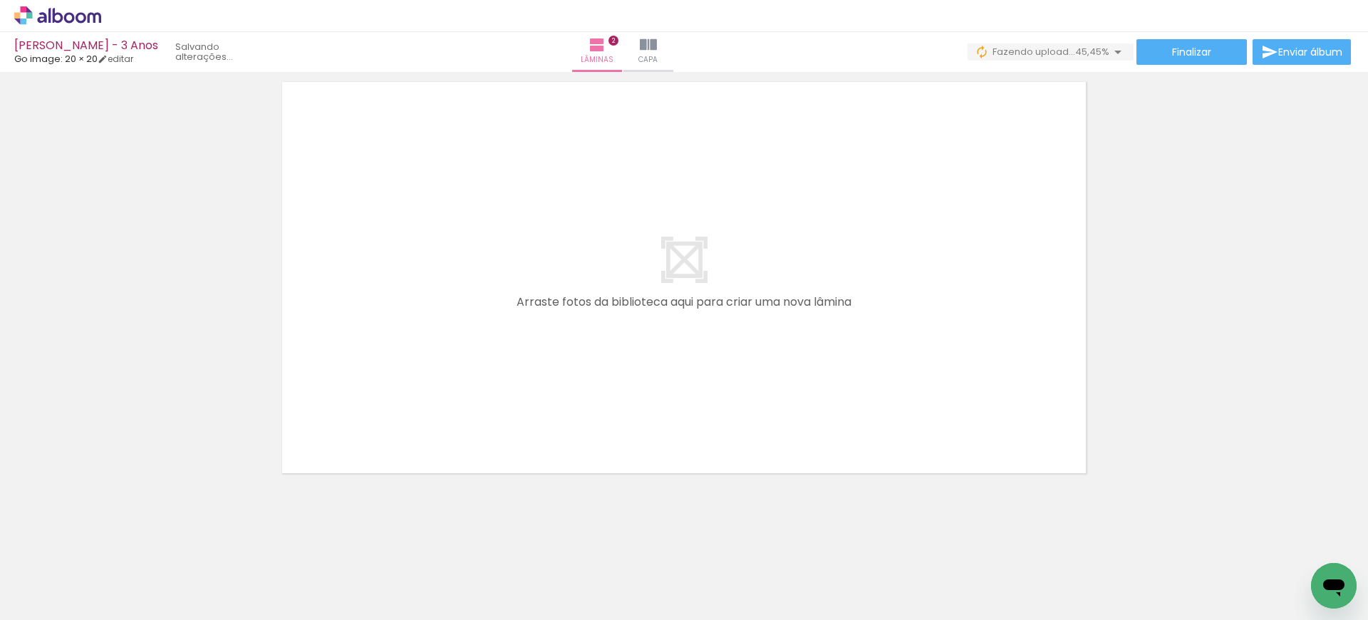
scroll to position [941, 0]
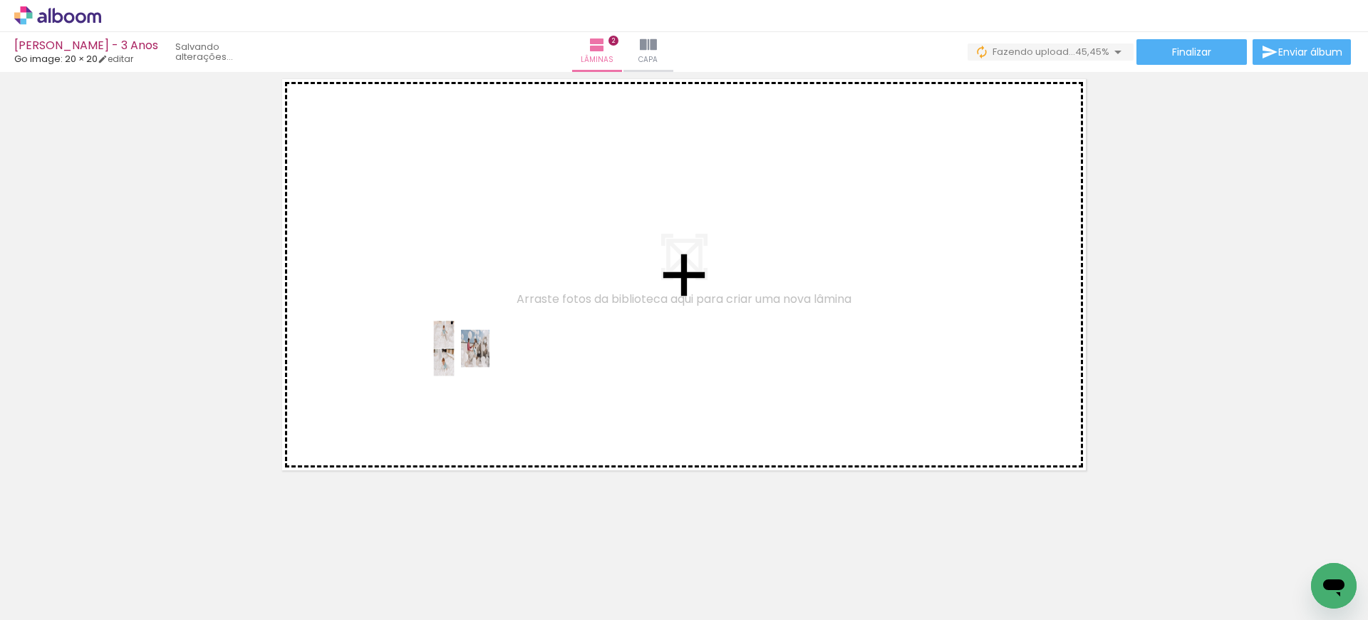
drag, startPoint x: 398, startPoint y: 566, endPoint x: 472, endPoint y: 358, distance: 220.8
click at [471, 358] on quentale-workspace at bounding box center [684, 310] width 1368 height 620
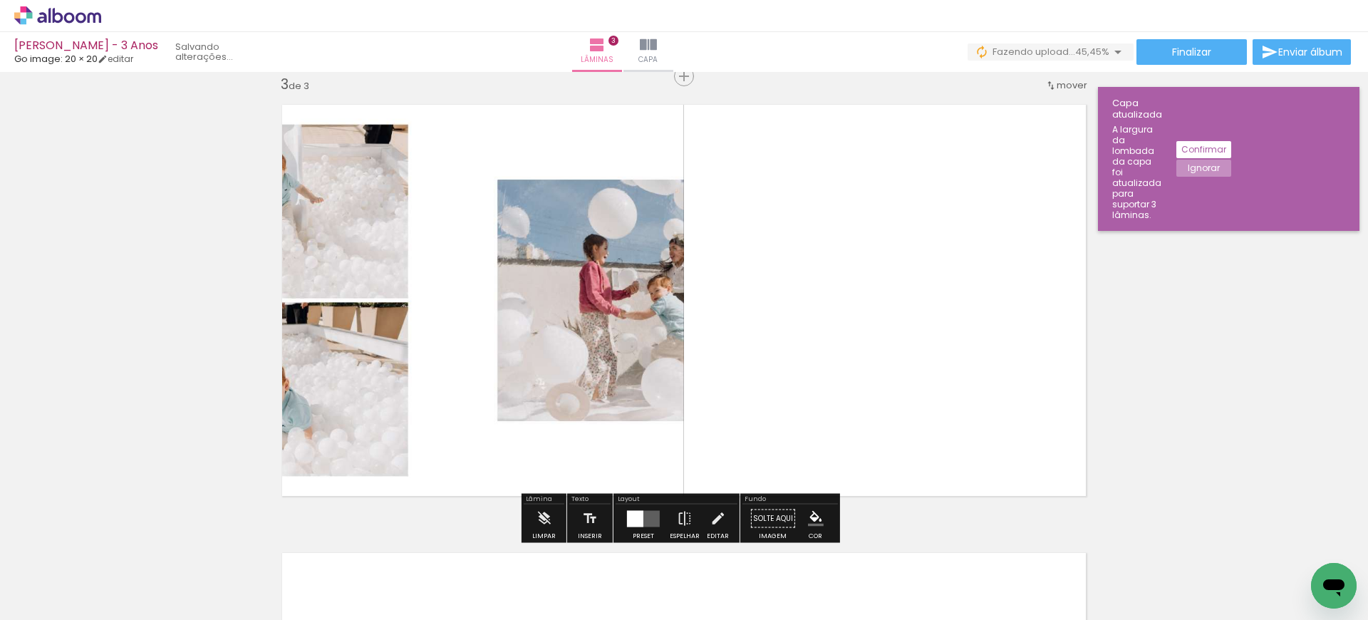
scroll to position [915, 0]
click at [621, 230] on quentale-photo at bounding box center [477, 301] width 412 height 412
click at [642, 511] on quentale-layouter at bounding box center [643, 519] width 33 height 16
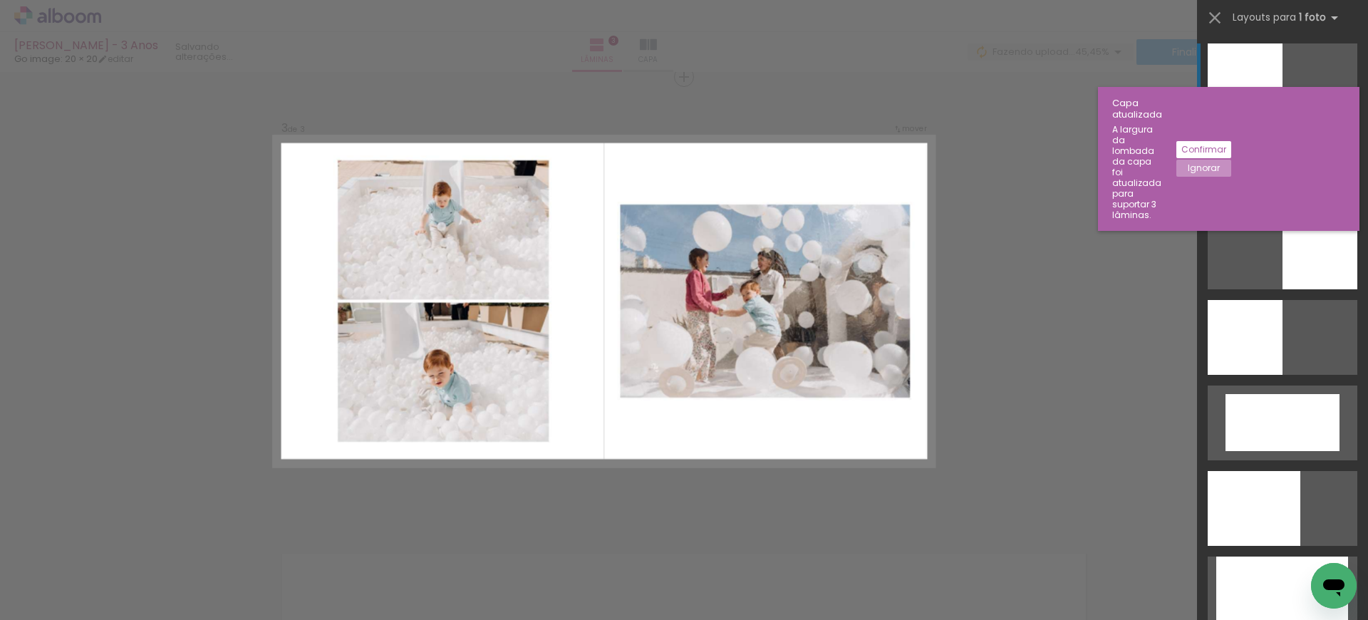
click at [1222, 169] on div at bounding box center [1283, 166] width 150 height 75
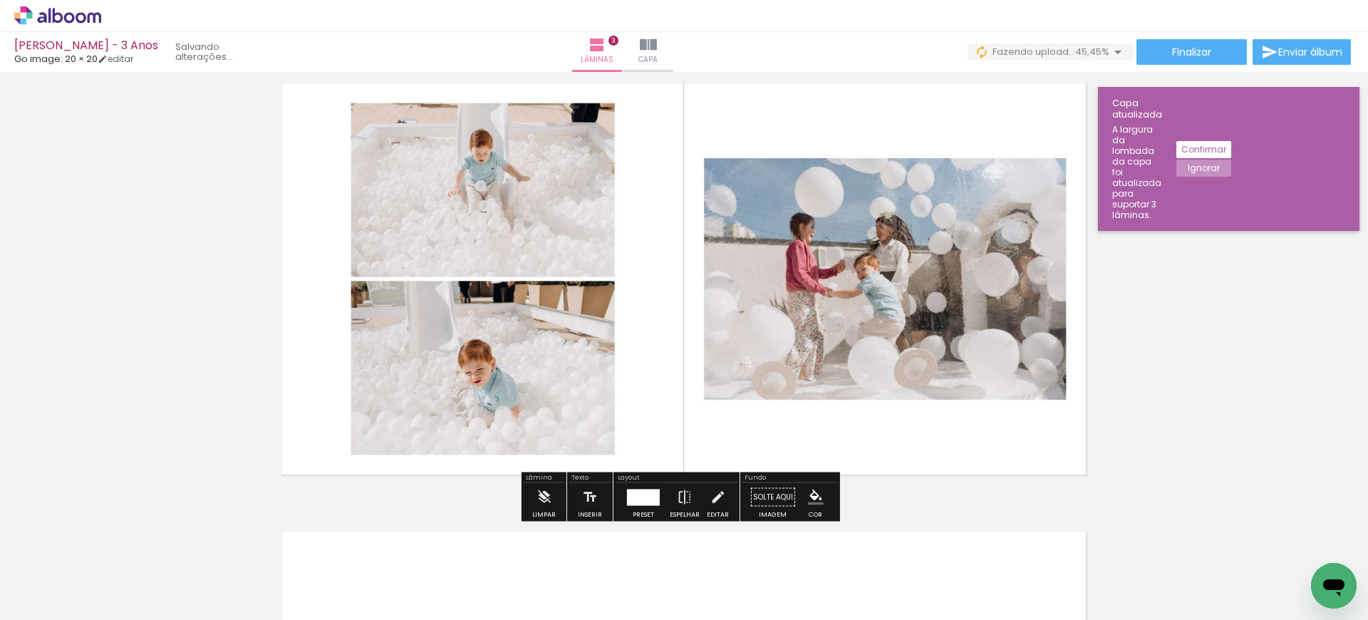
scroll to position [1356, 0]
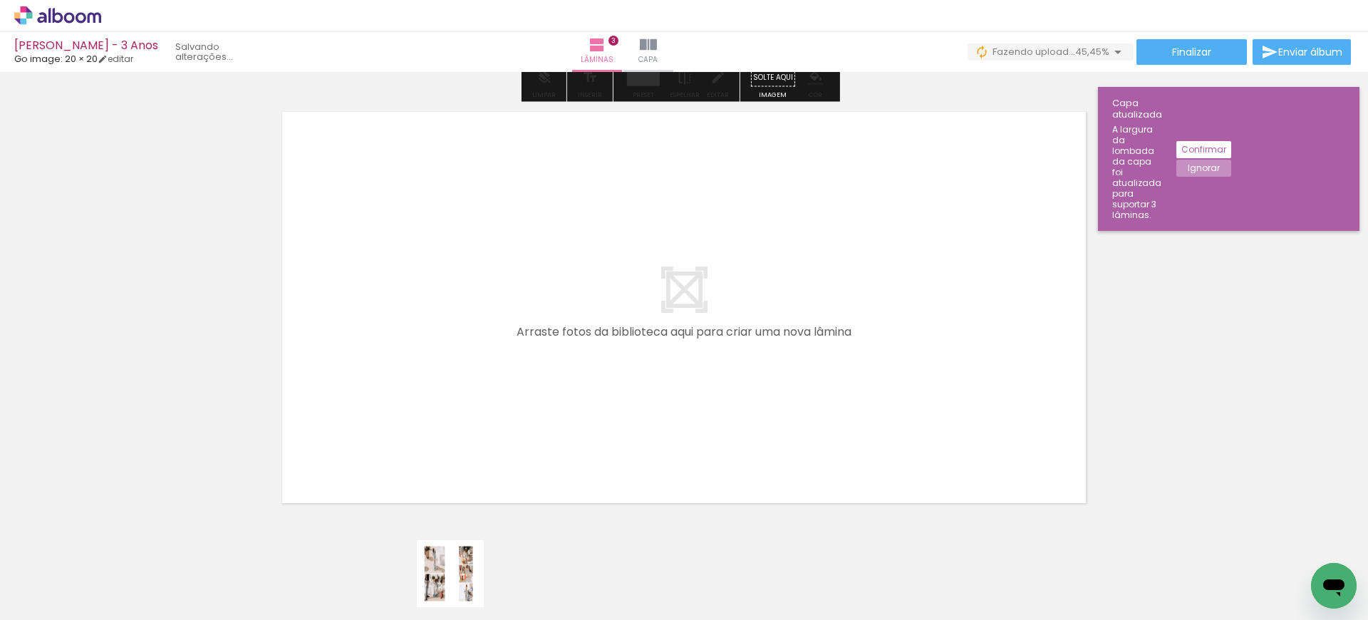
click at [507, 450] on quentale-workspace at bounding box center [684, 310] width 1368 height 620
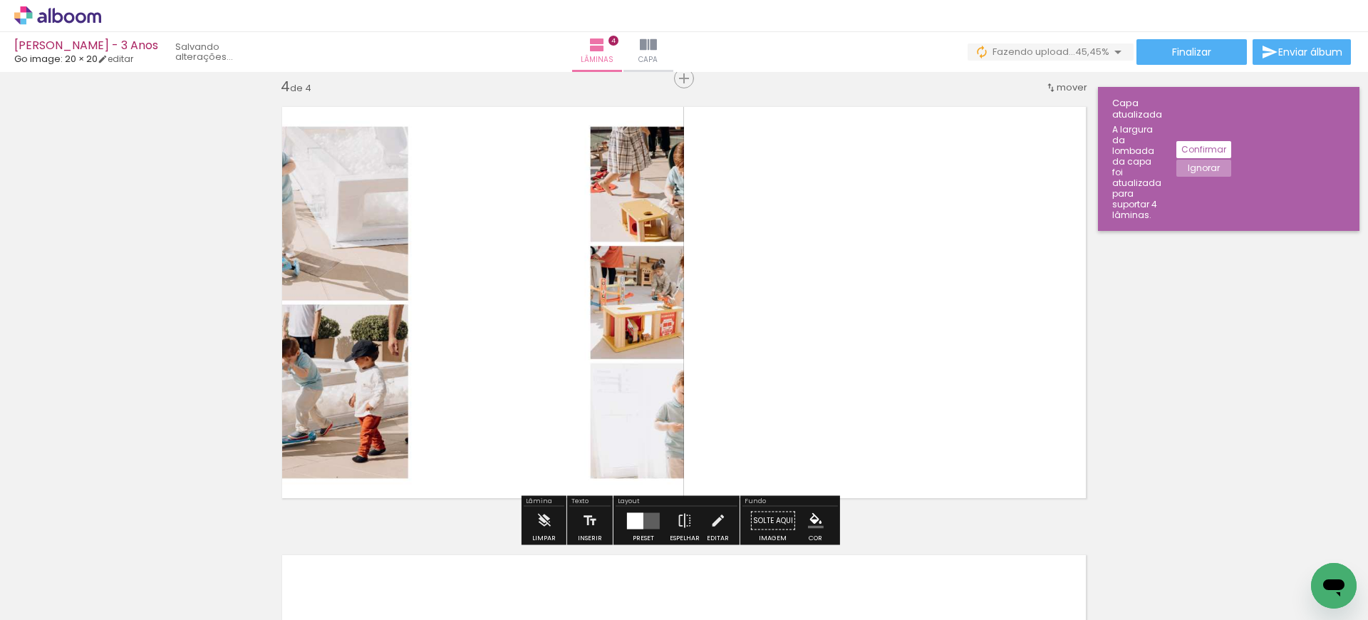
scroll to position [1363, 0]
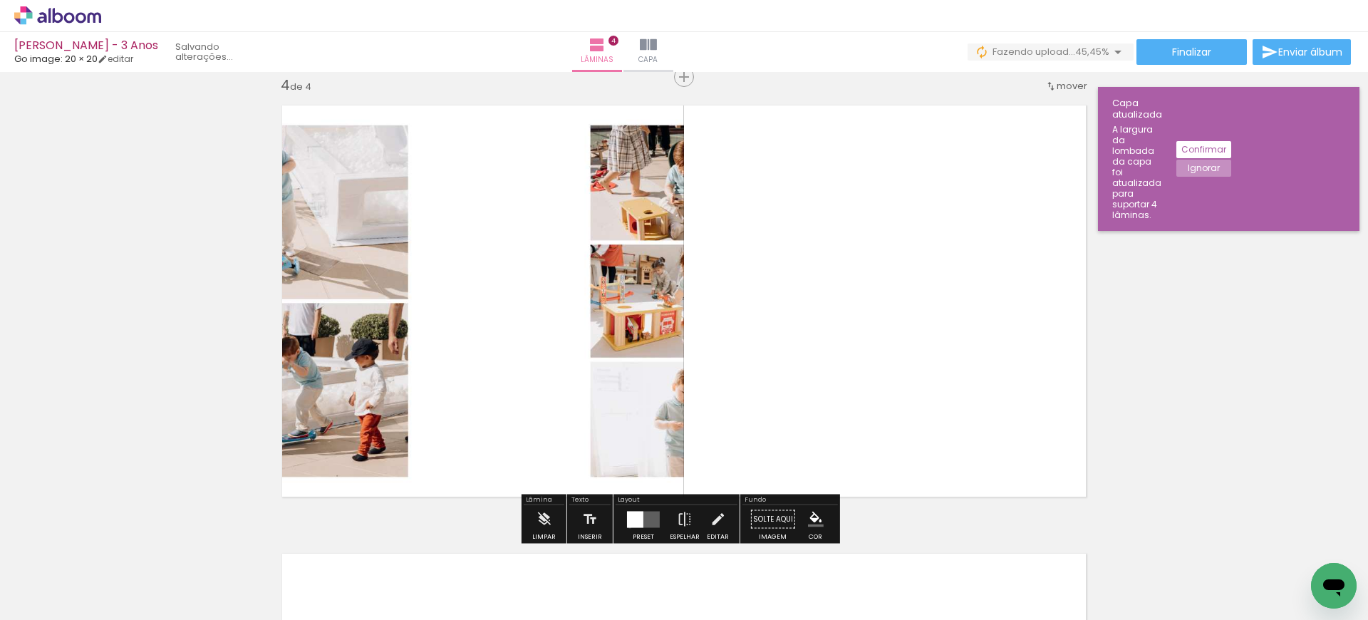
click at [627, 526] on div at bounding box center [635, 519] width 16 height 16
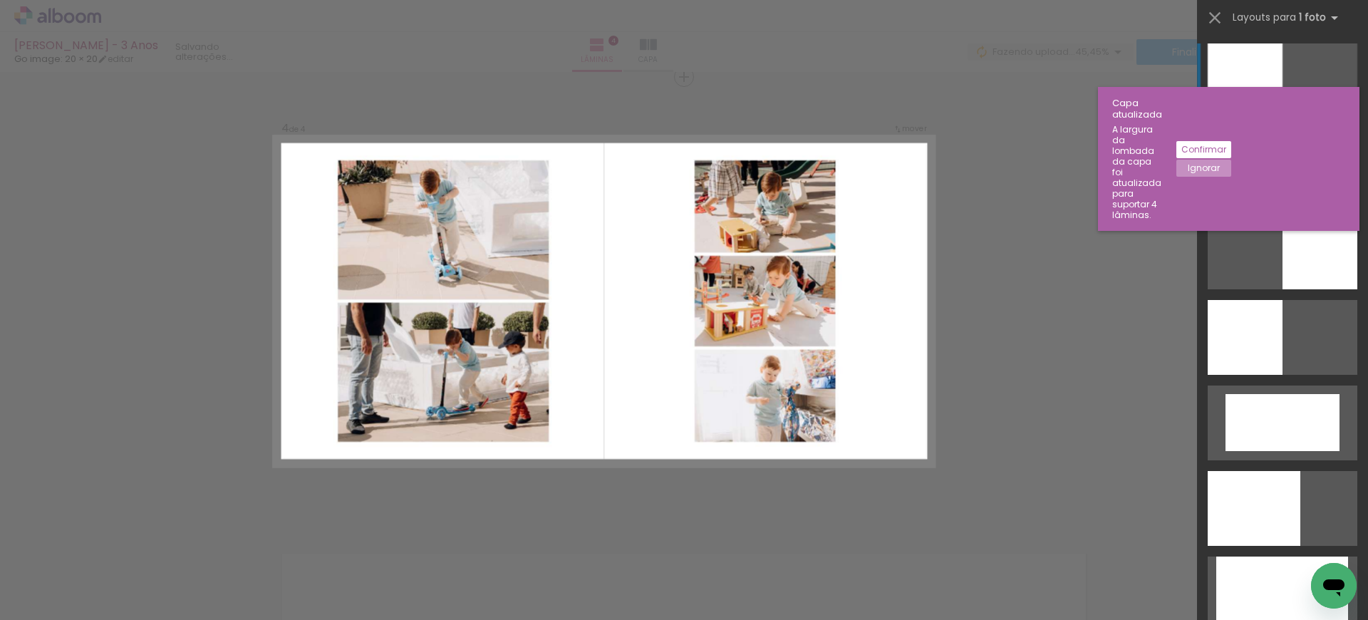
click at [1286, 178] on div at bounding box center [1283, 166] width 150 height 75
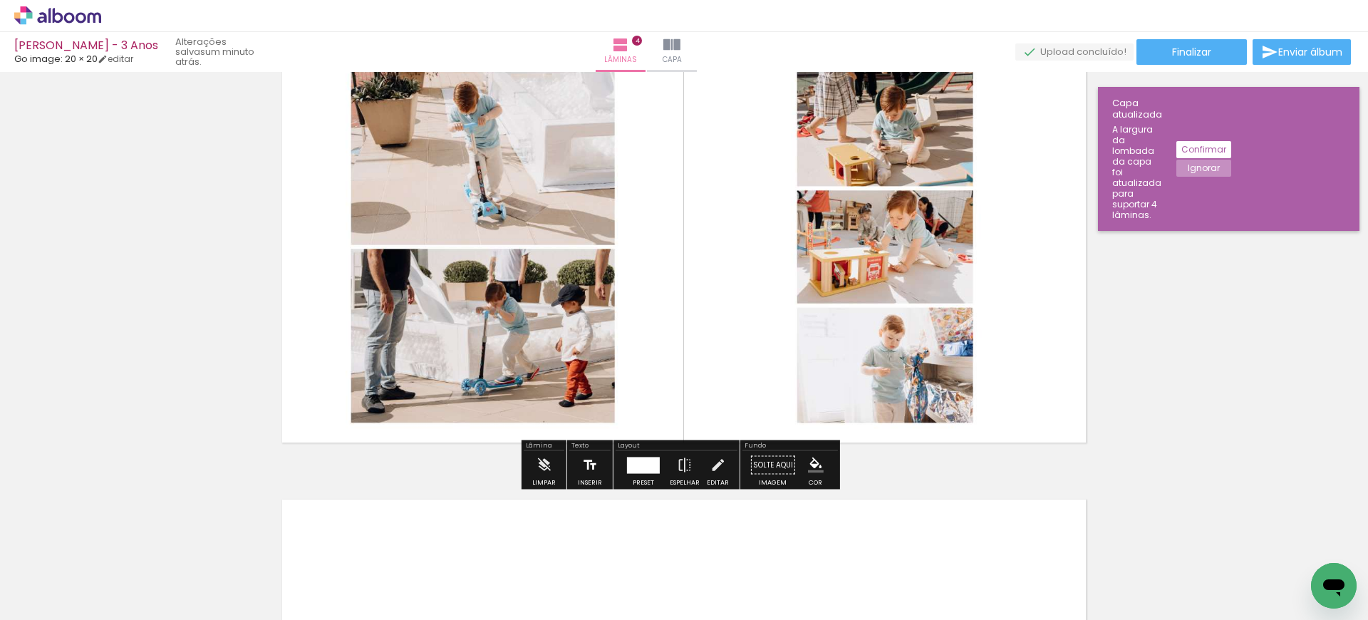
scroll to position [1430, 0]
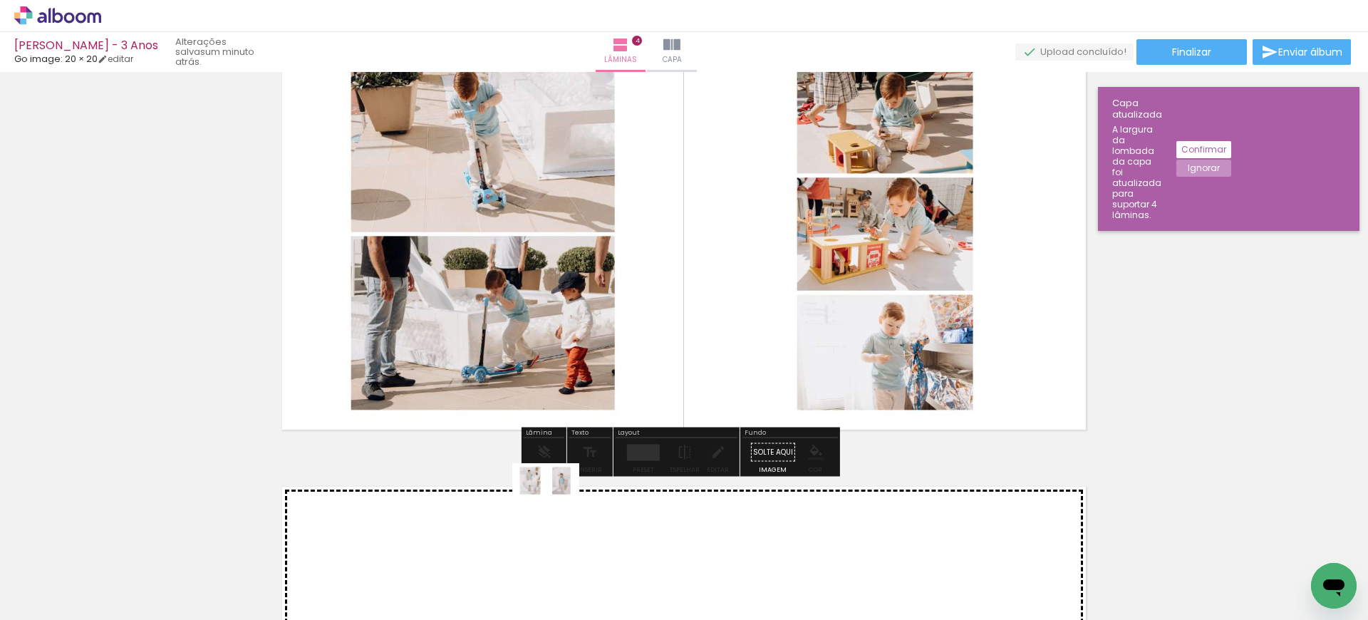
drag, startPoint x: 553, startPoint y: 568, endPoint x: 556, endPoint y: 507, distance: 60.7
click at [556, 507] on quentale-workspace at bounding box center [684, 310] width 1368 height 620
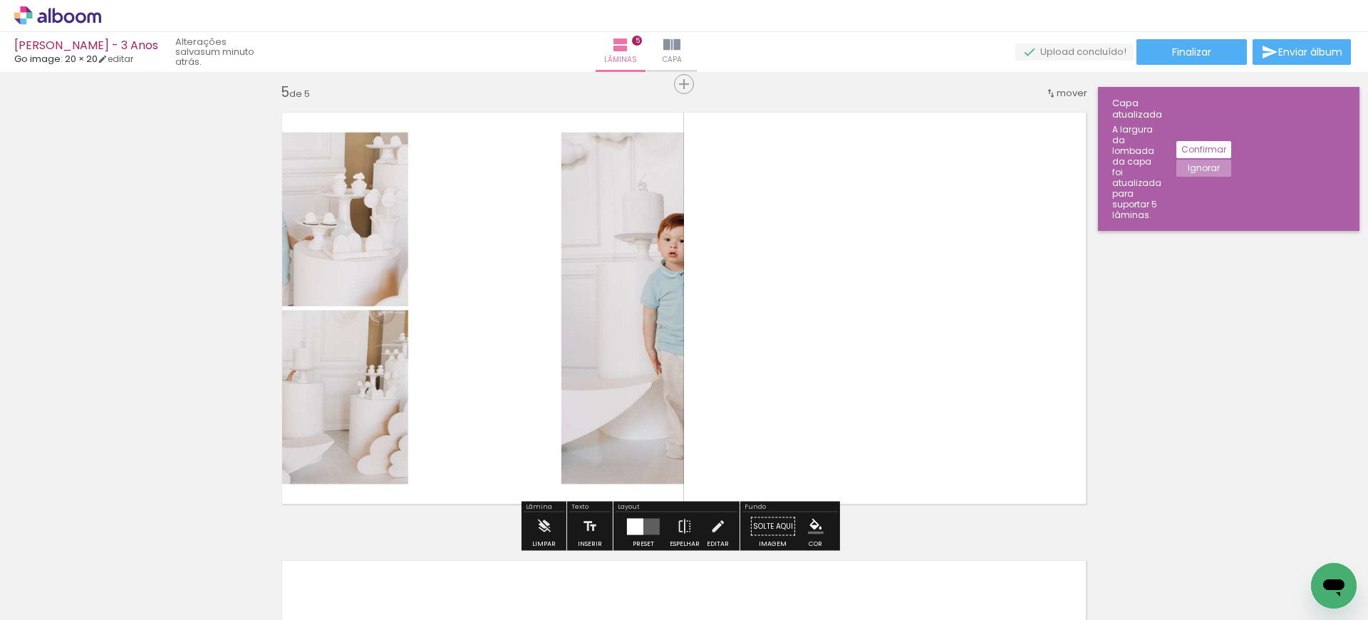
scroll to position [1811, 0]
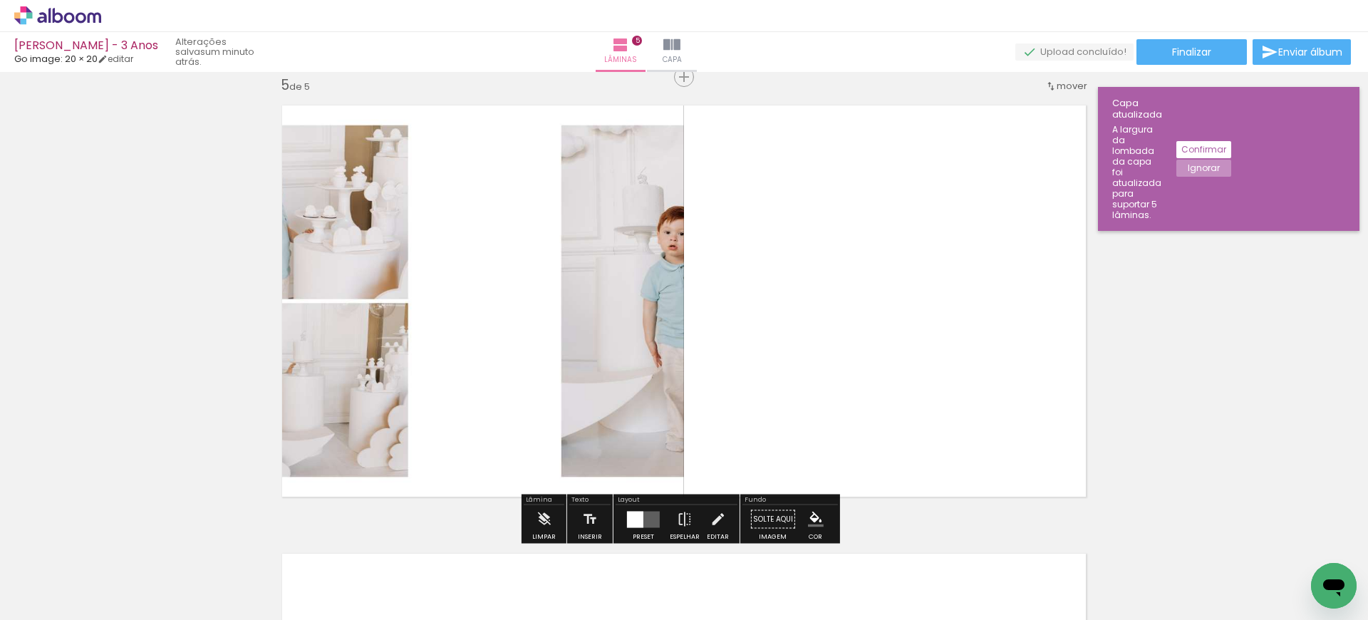
click at [645, 525] on quentale-layouter at bounding box center [643, 519] width 33 height 16
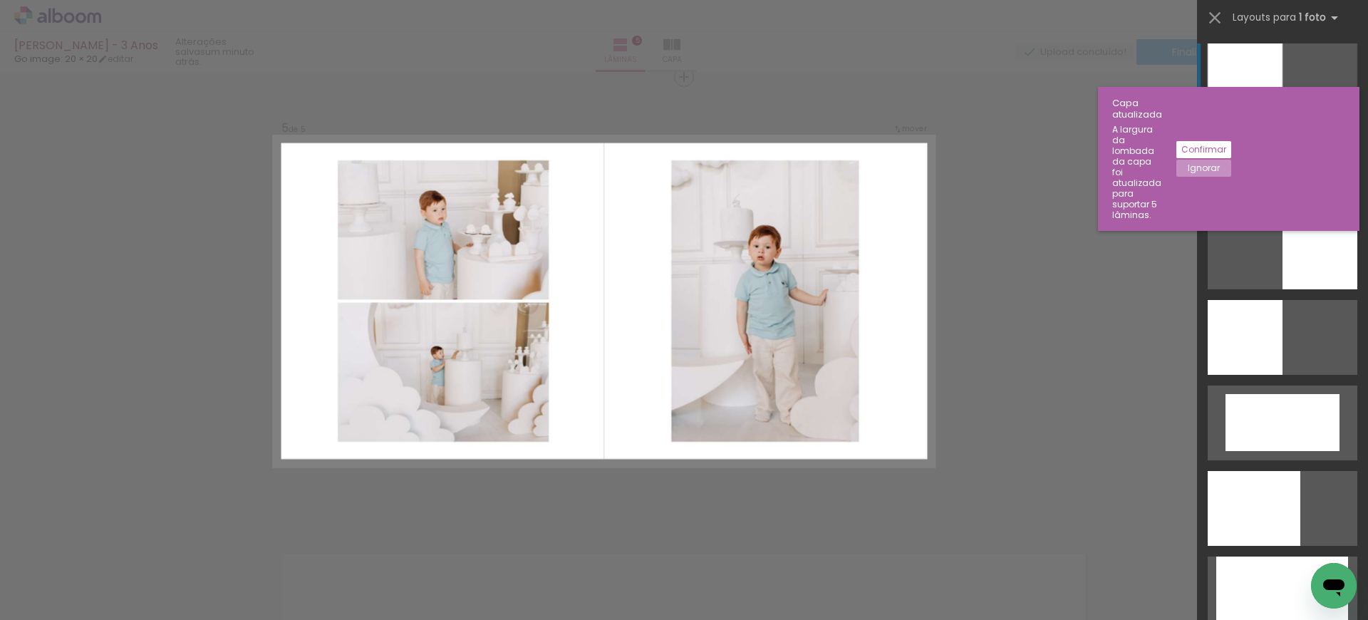
click at [1312, 175] on div at bounding box center [1283, 166] width 150 height 75
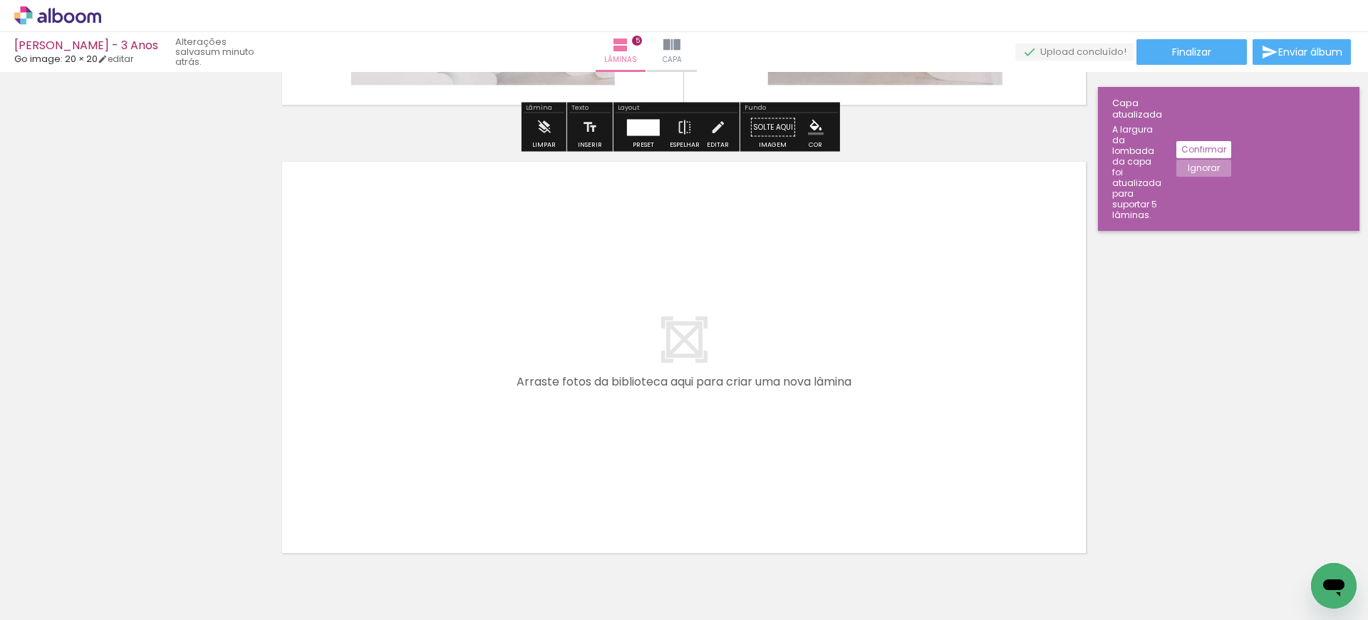
scroll to position [2285, 0]
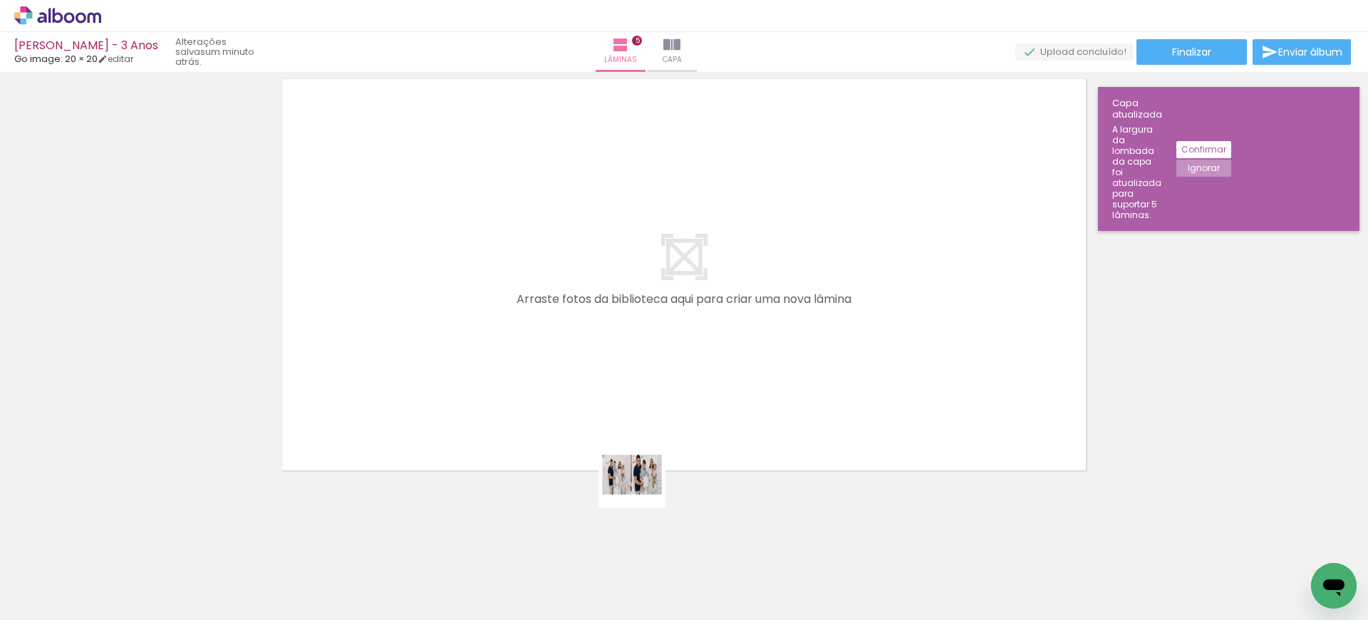
drag, startPoint x: 638, startPoint y: 564, endPoint x: 640, endPoint y: 346, distance: 218.0
click at [636, 346] on quentale-workspace at bounding box center [684, 310] width 1368 height 620
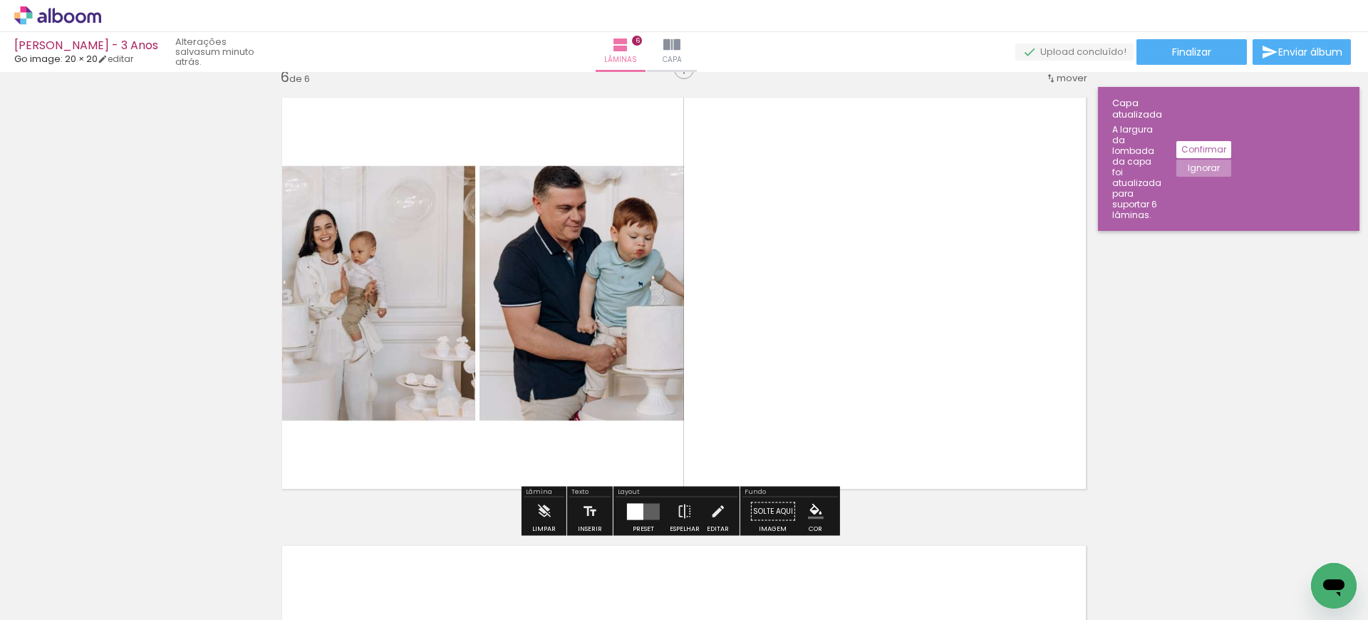
scroll to position [2259, 0]
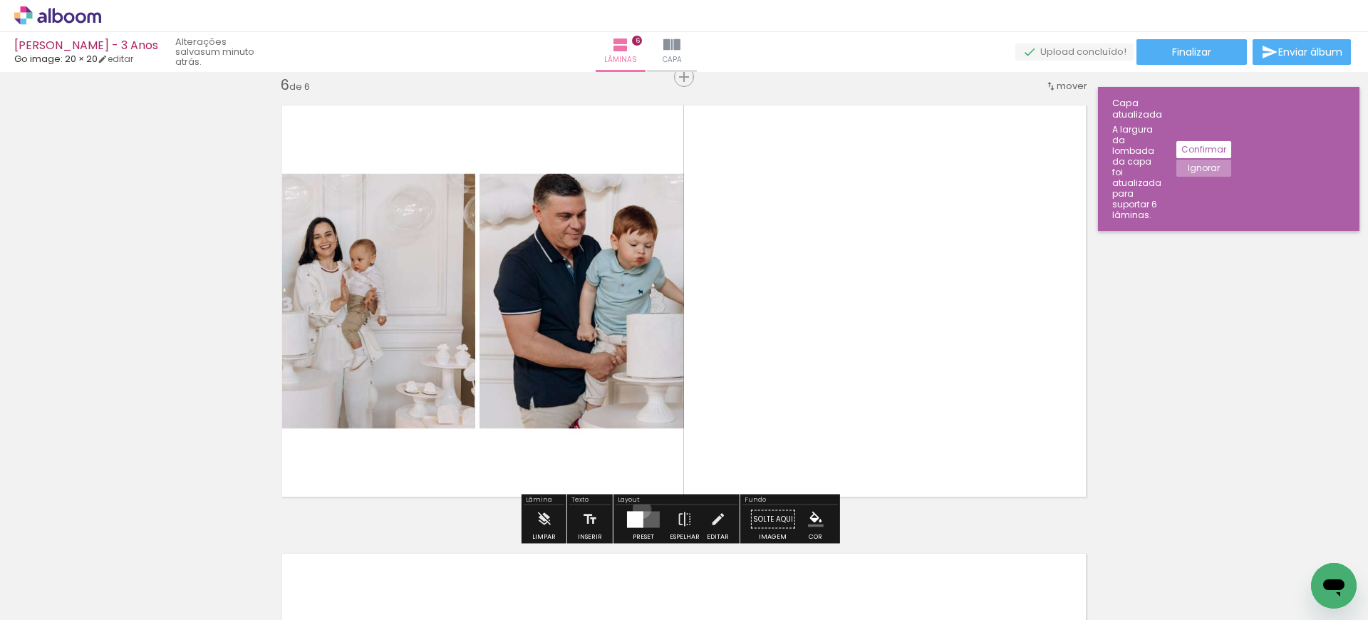
click at [638, 509] on div at bounding box center [643, 519] width 38 height 28
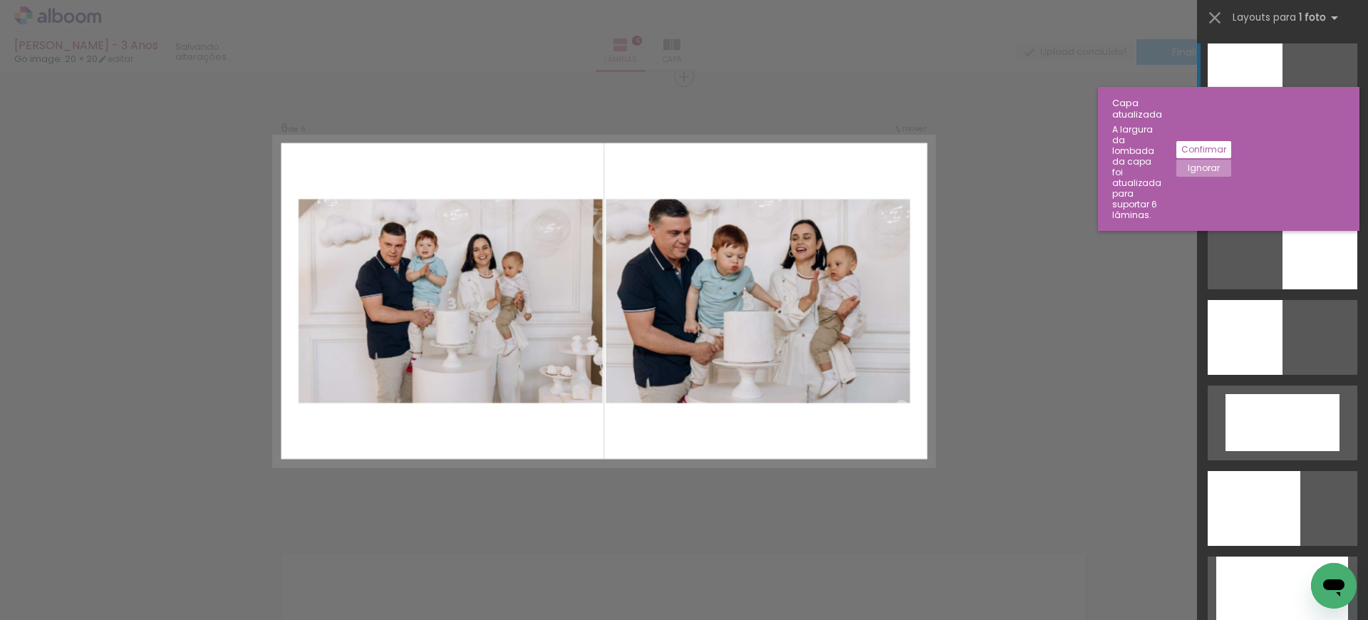
click at [1225, 178] on div at bounding box center [1283, 166] width 150 height 75
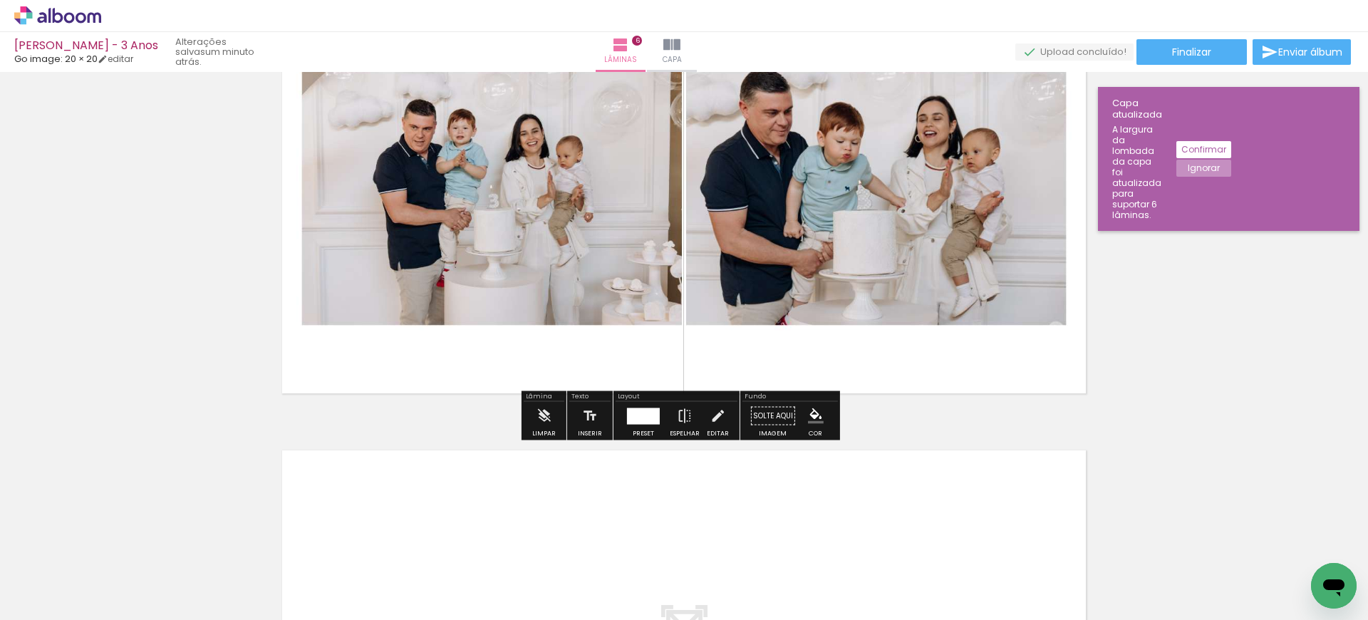
scroll to position [2450, 0]
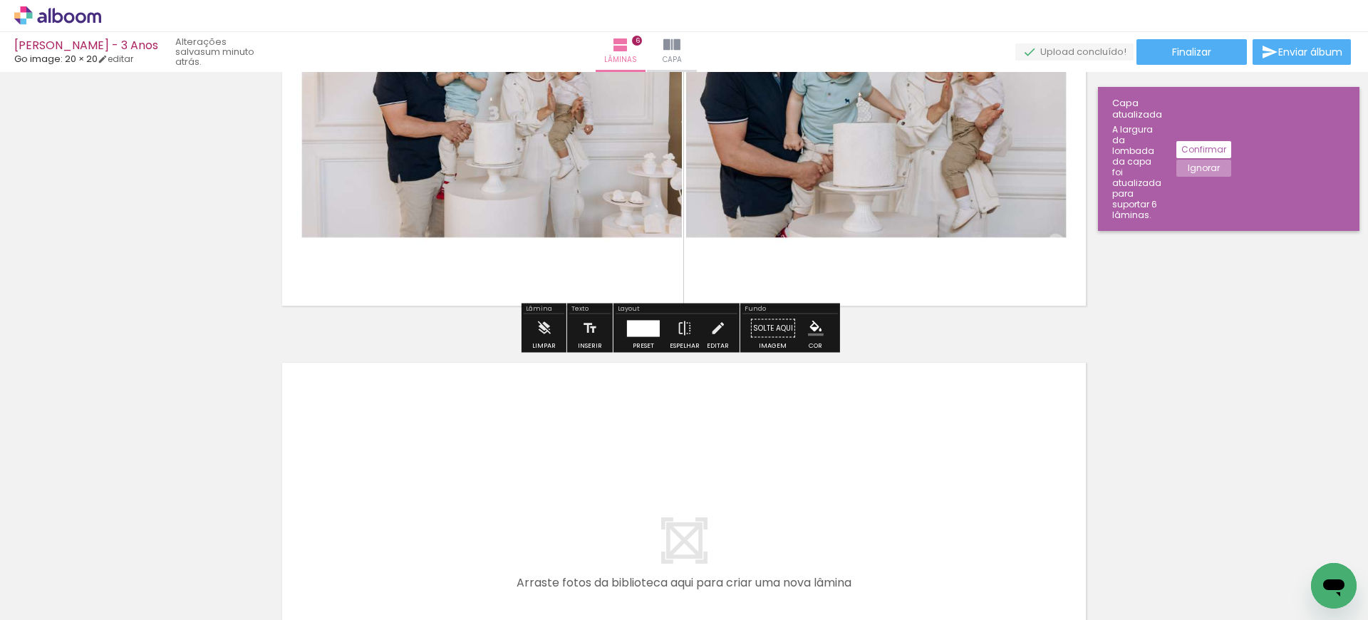
drag, startPoint x: 712, startPoint y: 563, endPoint x: 700, endPoint y: 474, distance: 89.9
click at [700, 474] on quentale-workspace at bounding box center [684, 310] width 1368 height 620
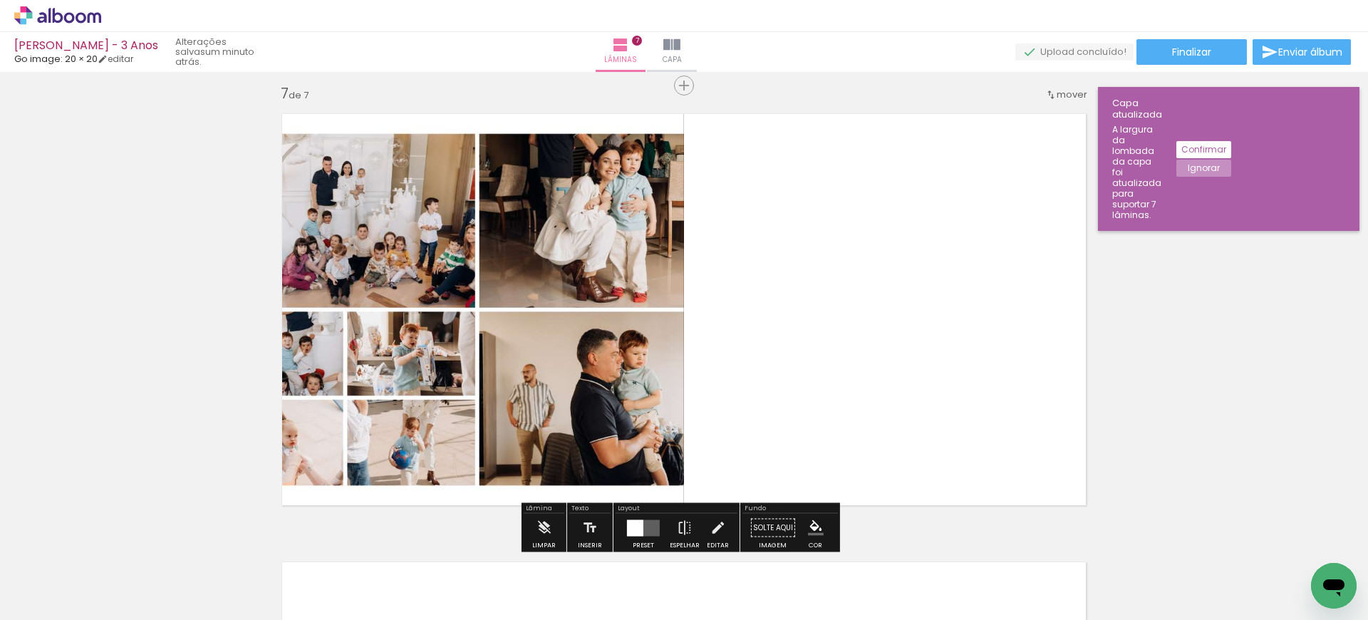
scroll to position [2707, 0]
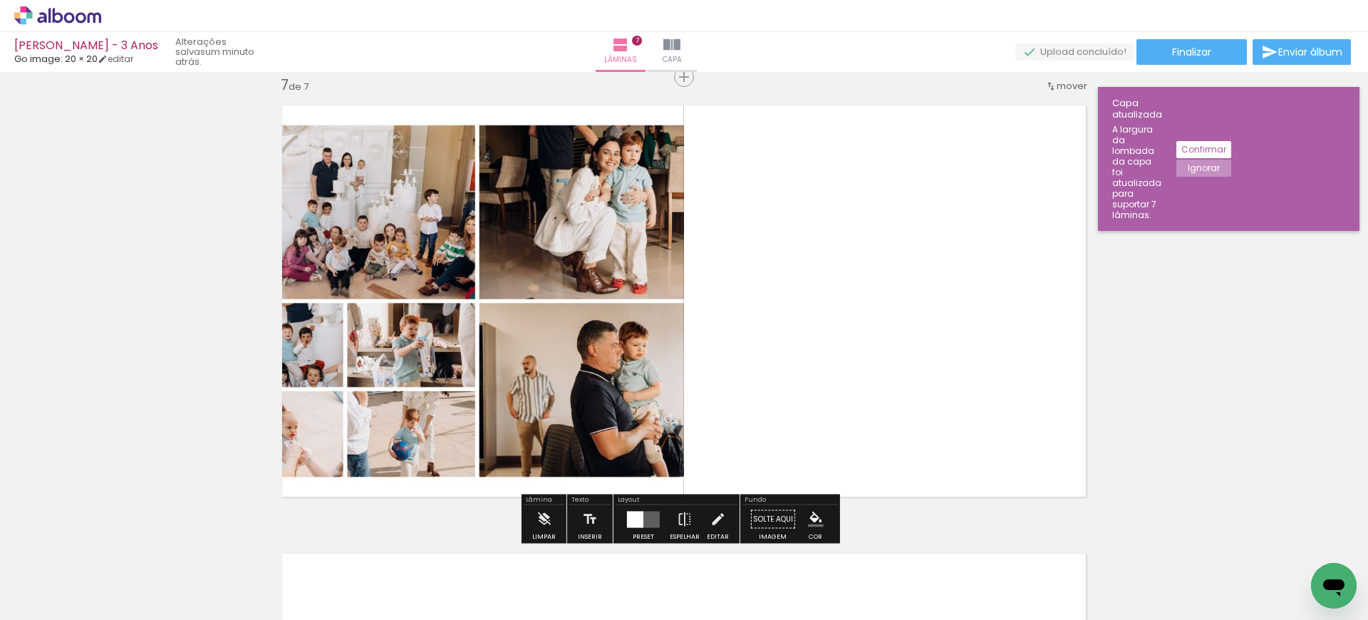
click at [631, 514] on div at bounding box center [635, 519] width 16 height 16
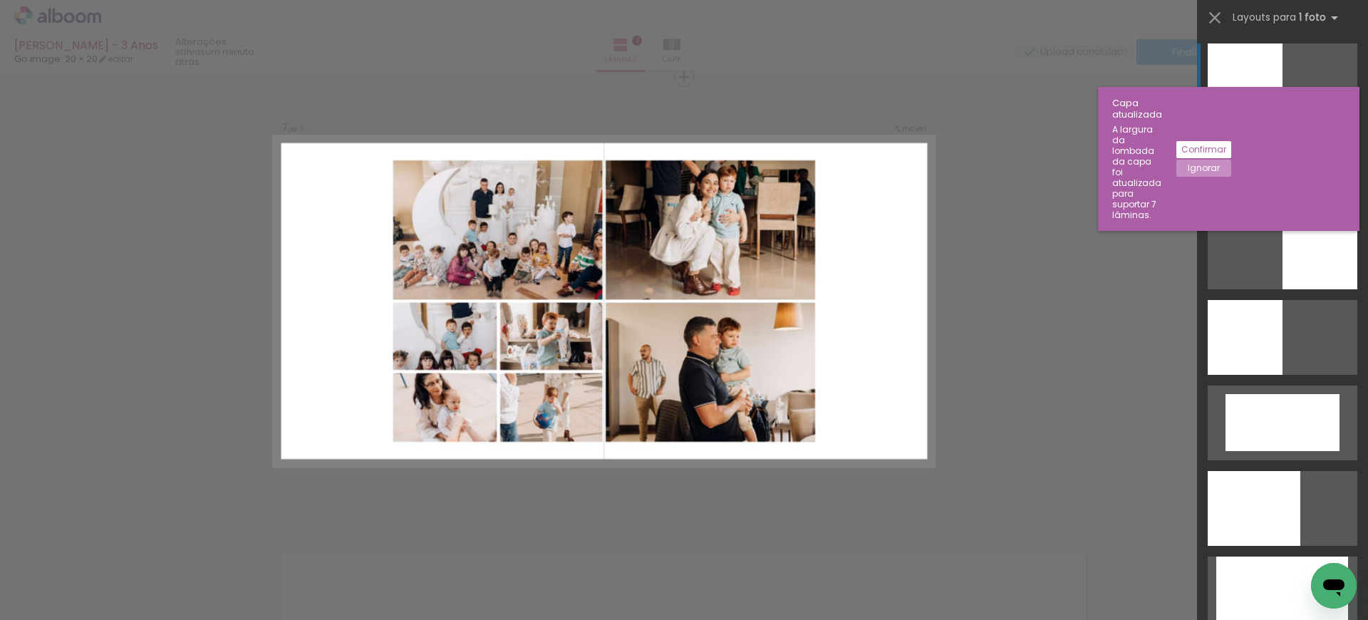
click at [1235, 196] on div at bounding box center [1283, 166] width 150 height 75
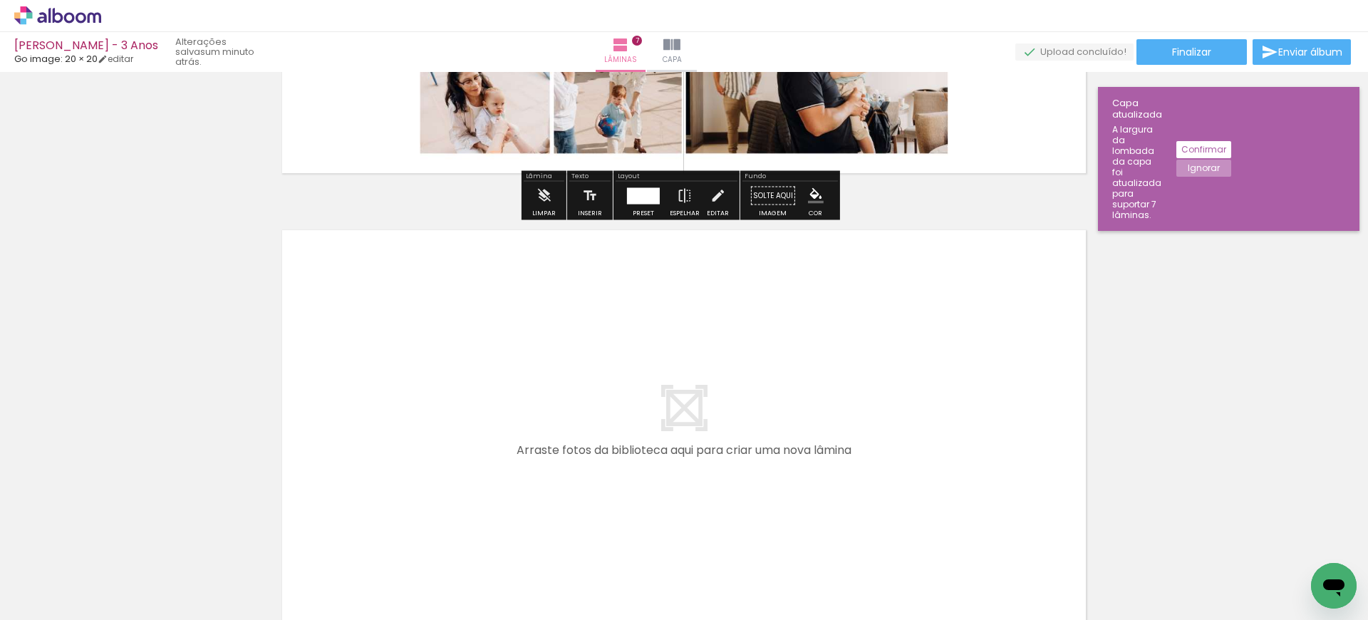
click at [700, 395] on quentale-workspace at bounding box center [684, 310] width 1368 height 620
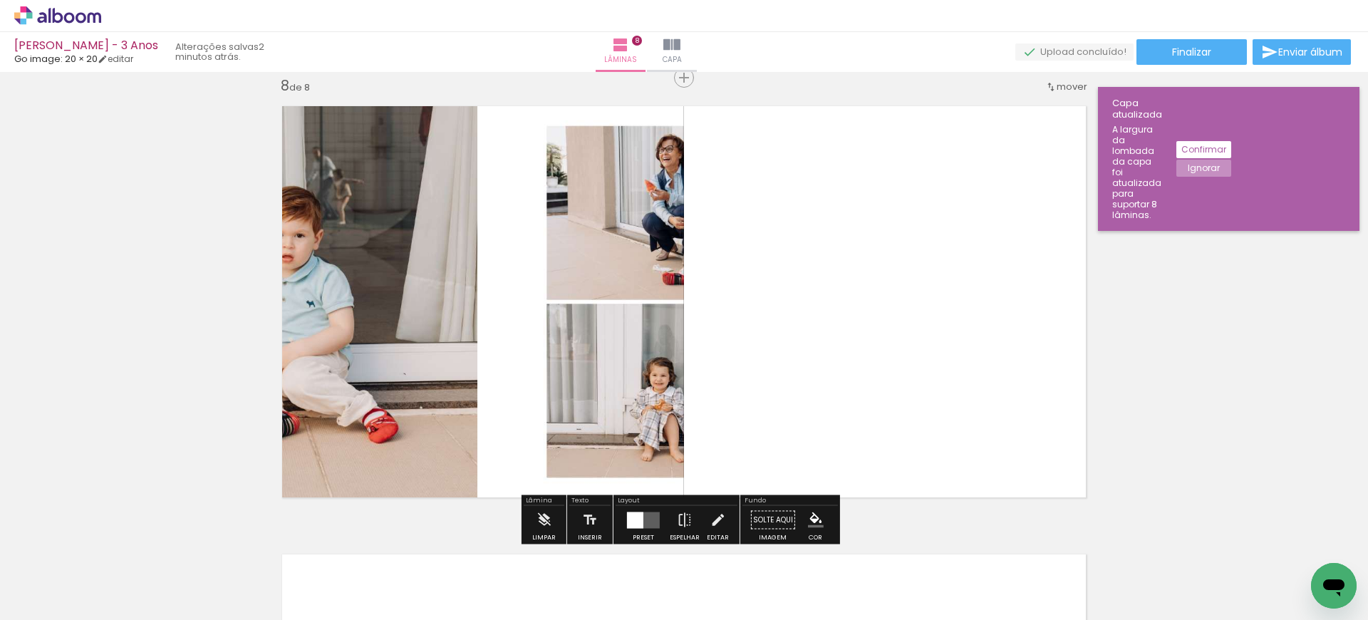
scroll to position [3155, 0]
click at [630, 521] on div at bounding box center [635, 519] width 16 height 16
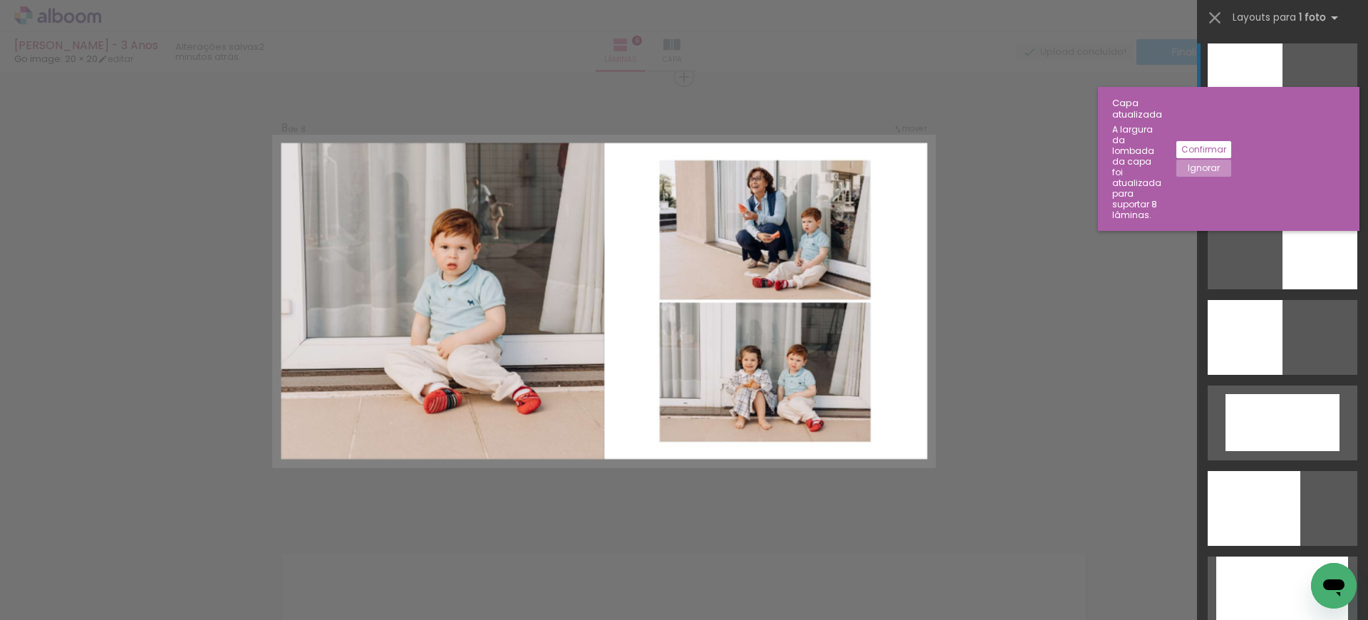
click at [1292, 160] on div at bounding box center [1283, 166] width 150 height 75
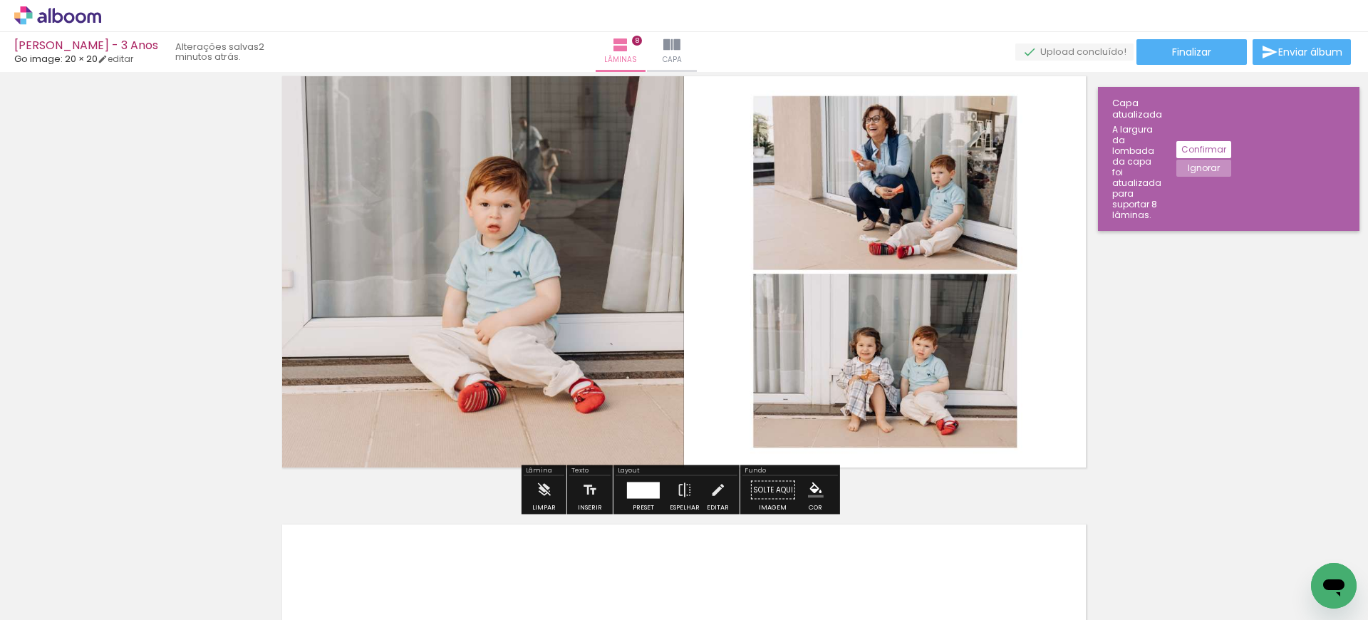
scroll to position [3313, 0]
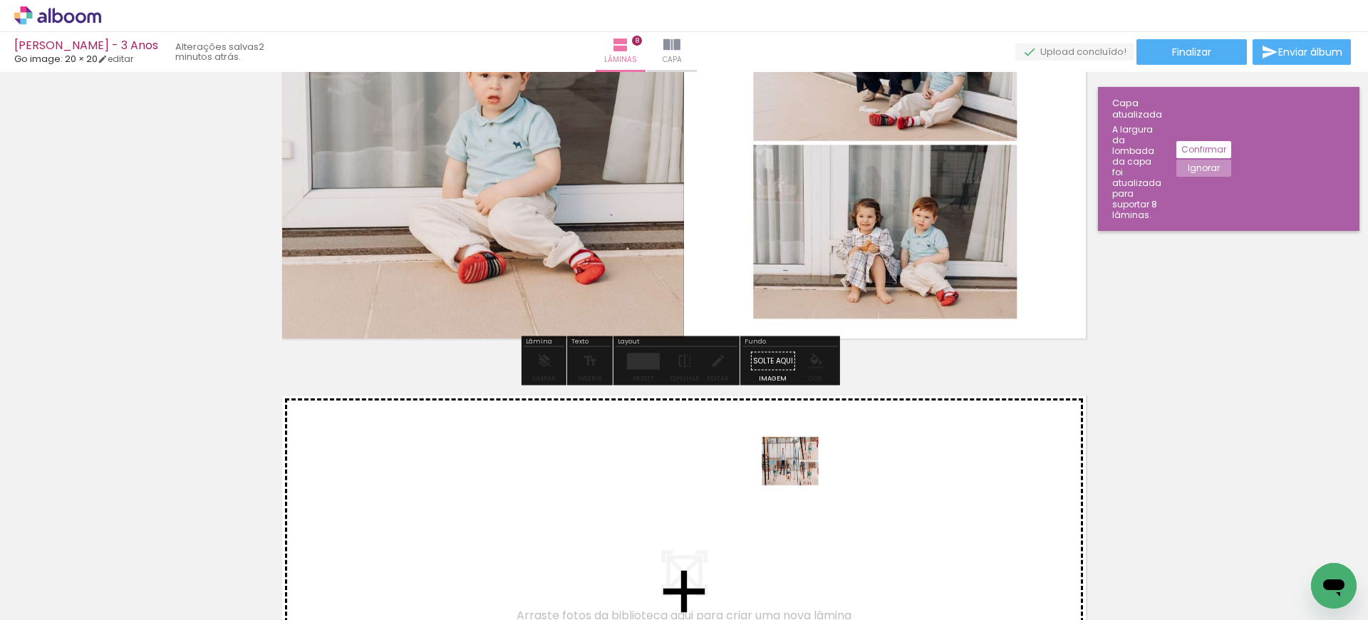
click at [800, 470] on quentale-workspace at bounding box center [684, 310] width 1368 height 620
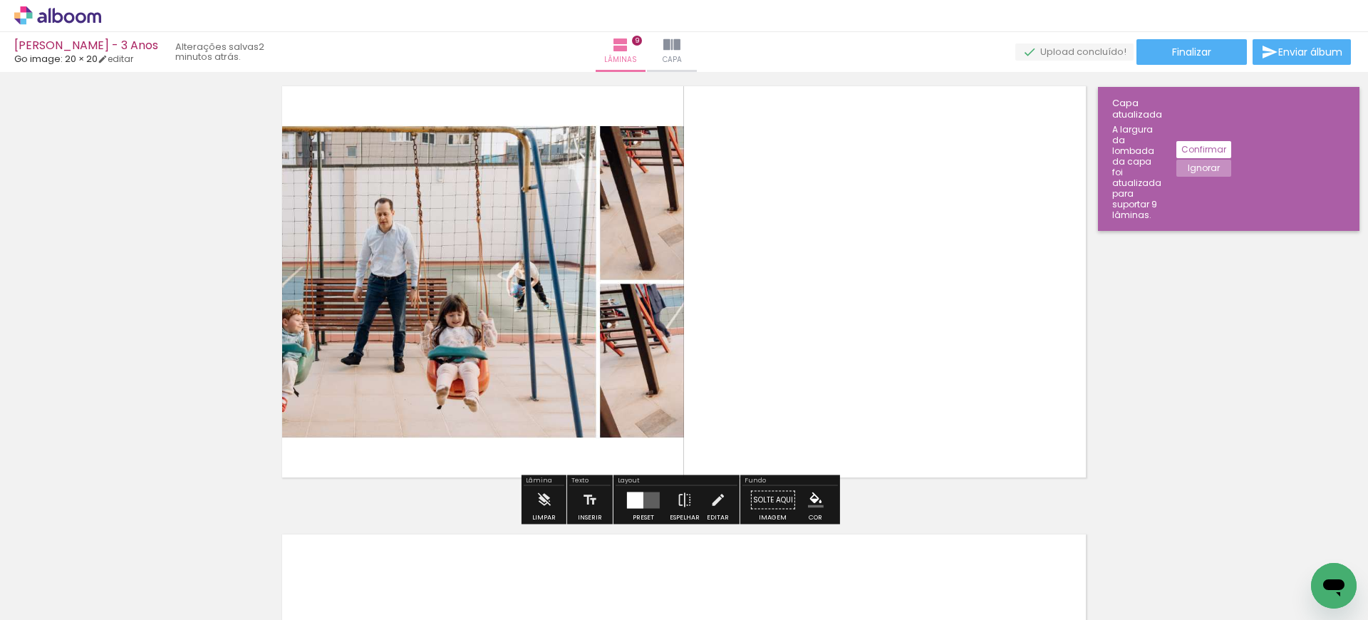
scroll to position [3633, 0]
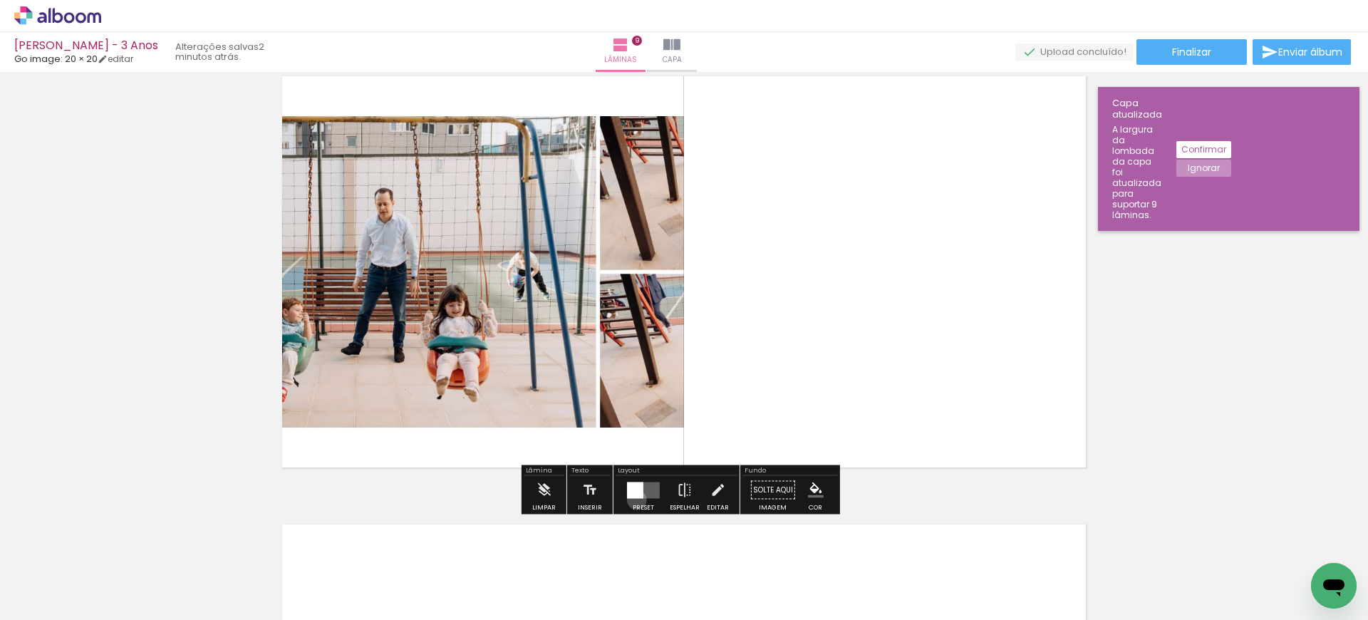
click at [633, 499] on div at bounding box center [643, 490] width 38 height 28
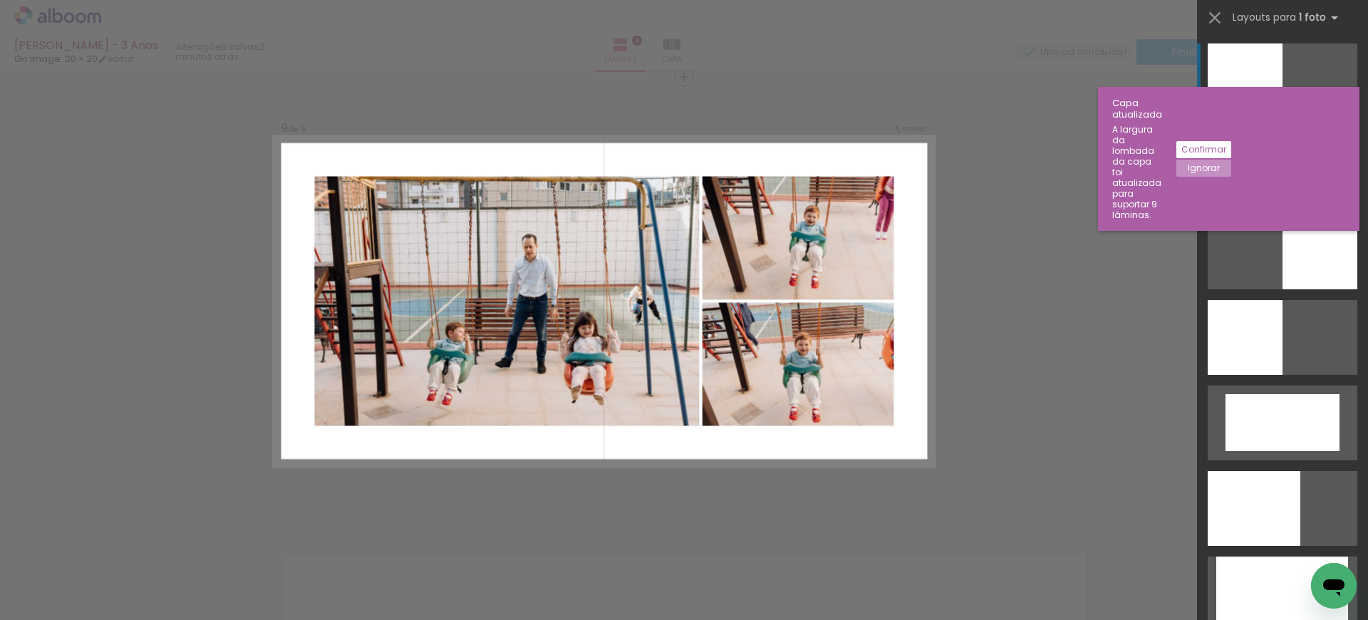
click at [1299, 187] on div at bounding box center [1283, 166] width 150 height 75
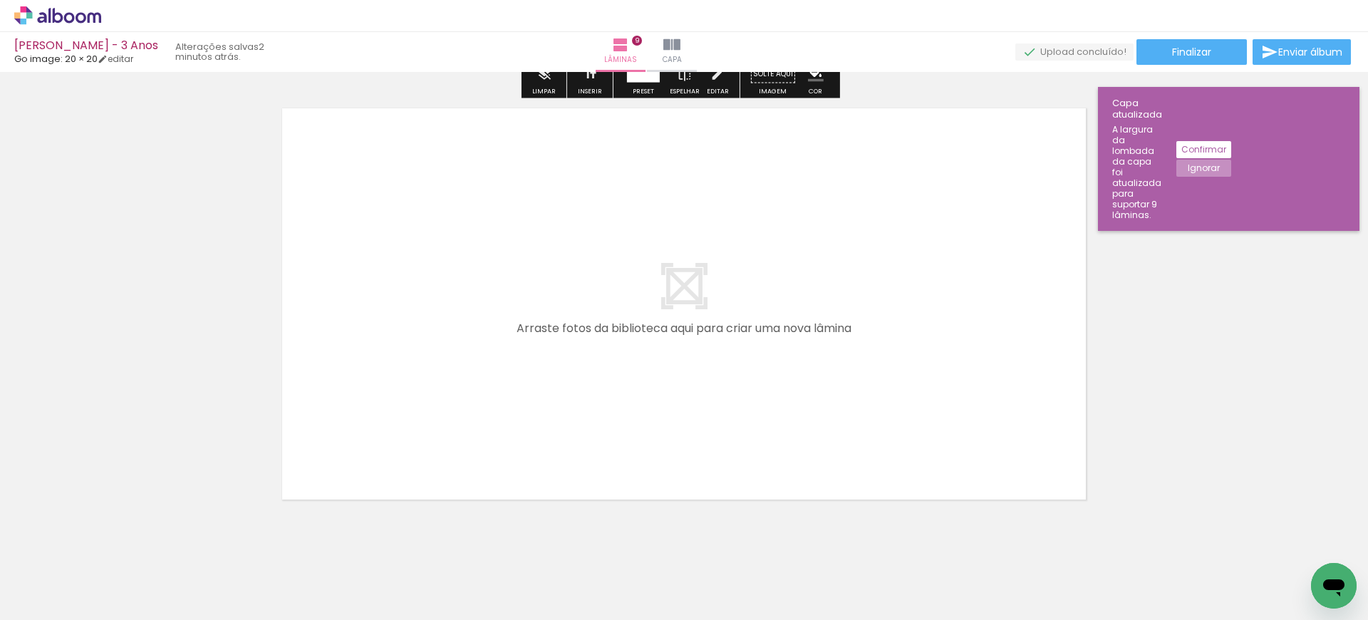
scroll to position [4078, 0]
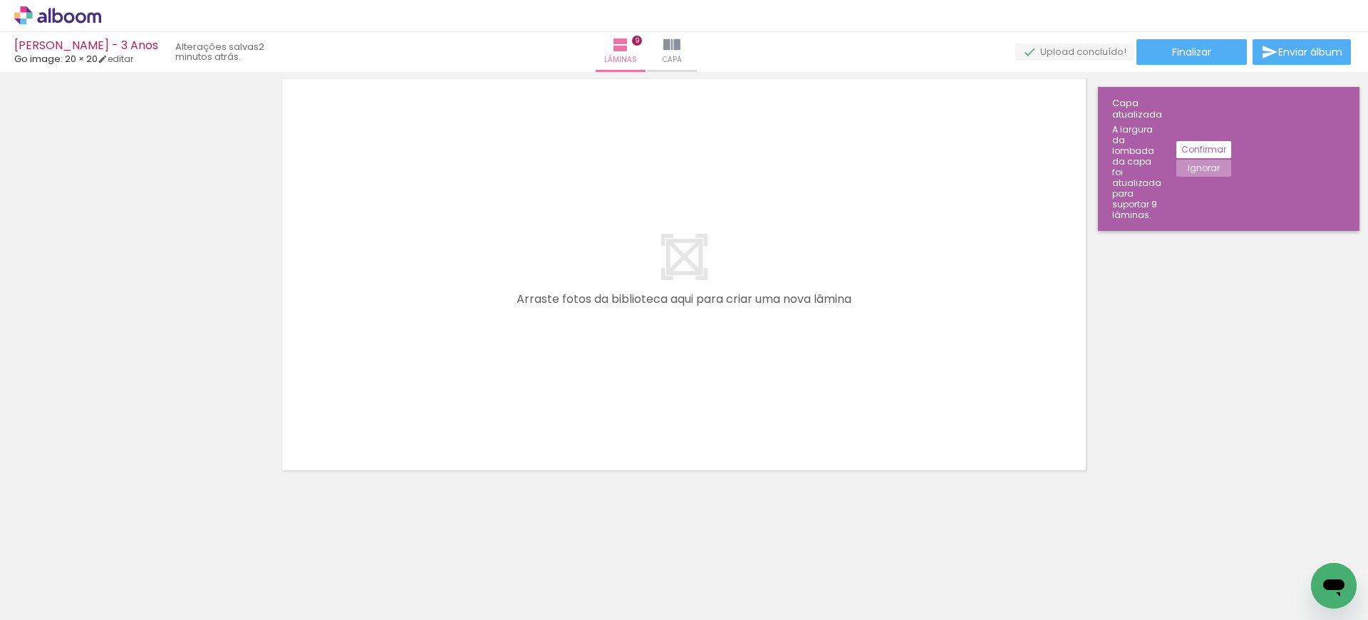
drag, startPoint x: 944, startPoint y: 574, endPoint x: 739, endPoint y: 338, distance: 312.0
click at [742, 340] on quentale-workspace at bounding box center [684, 310] width 1368 height 620
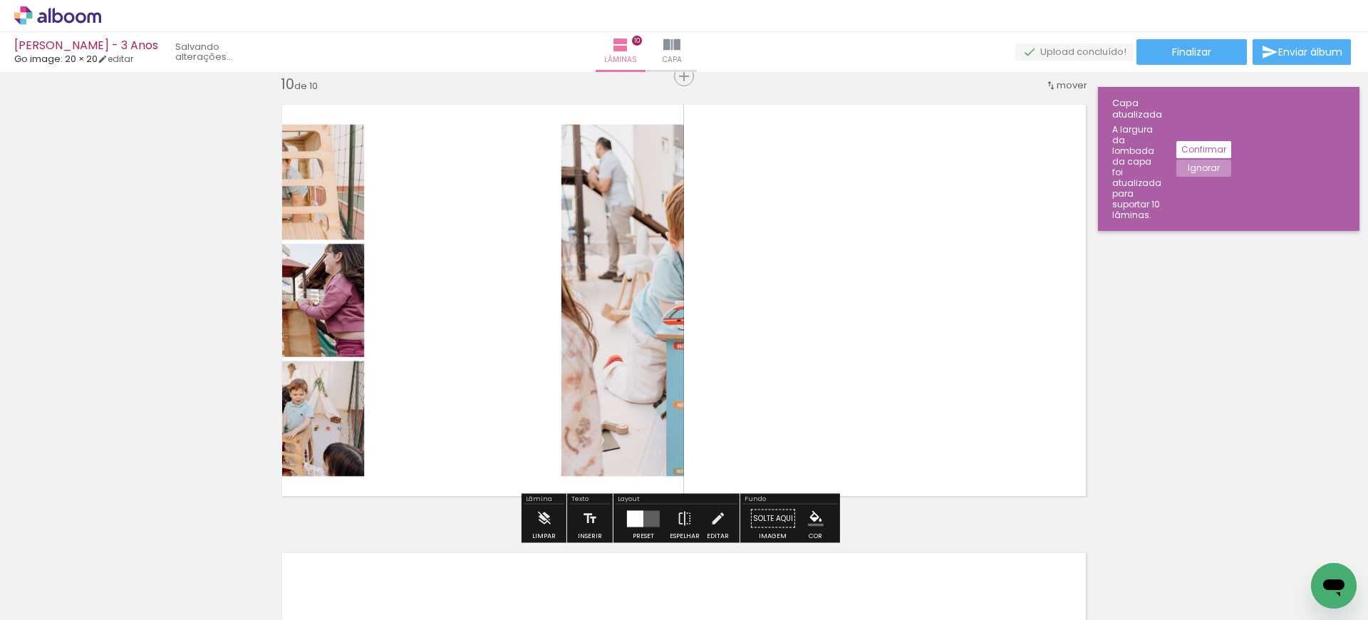
scroll to position [4052, 0]
click at [643, 517] on quentale-layouter at bounding box center [643, 519] width 33 height 16
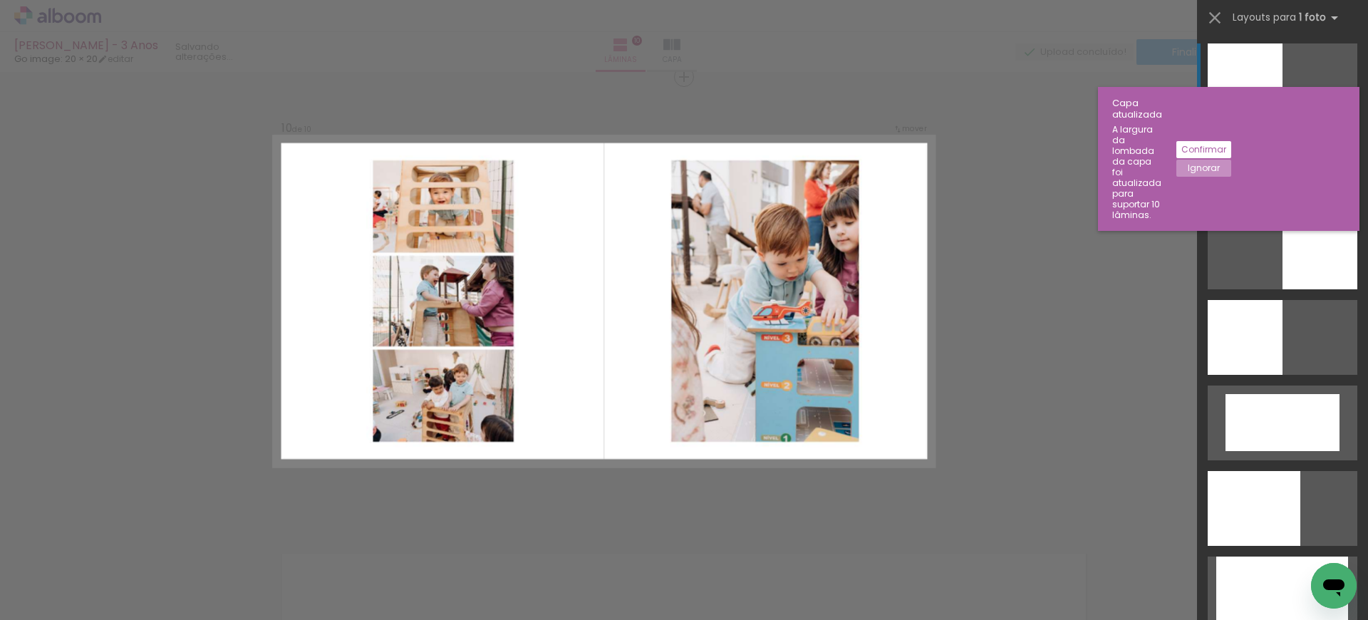
click at [1245, 190] on div at bounding box center [1283, 166] width 150 height 75
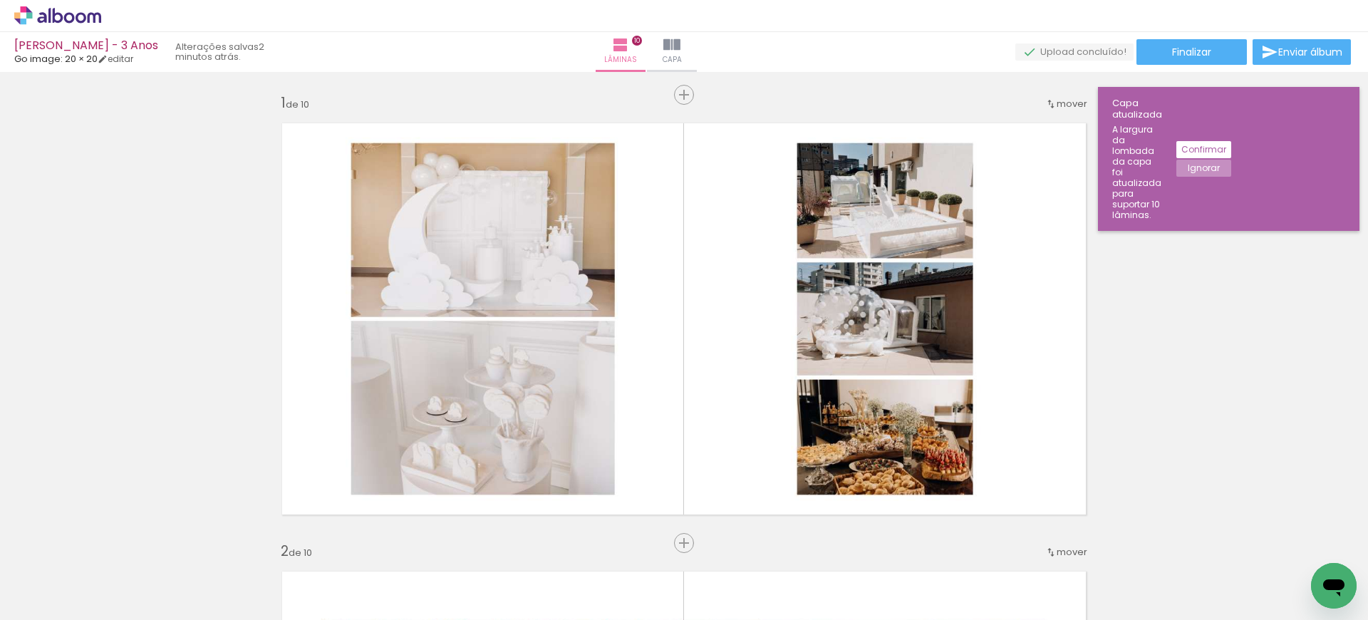
scroll to position [0, 0]
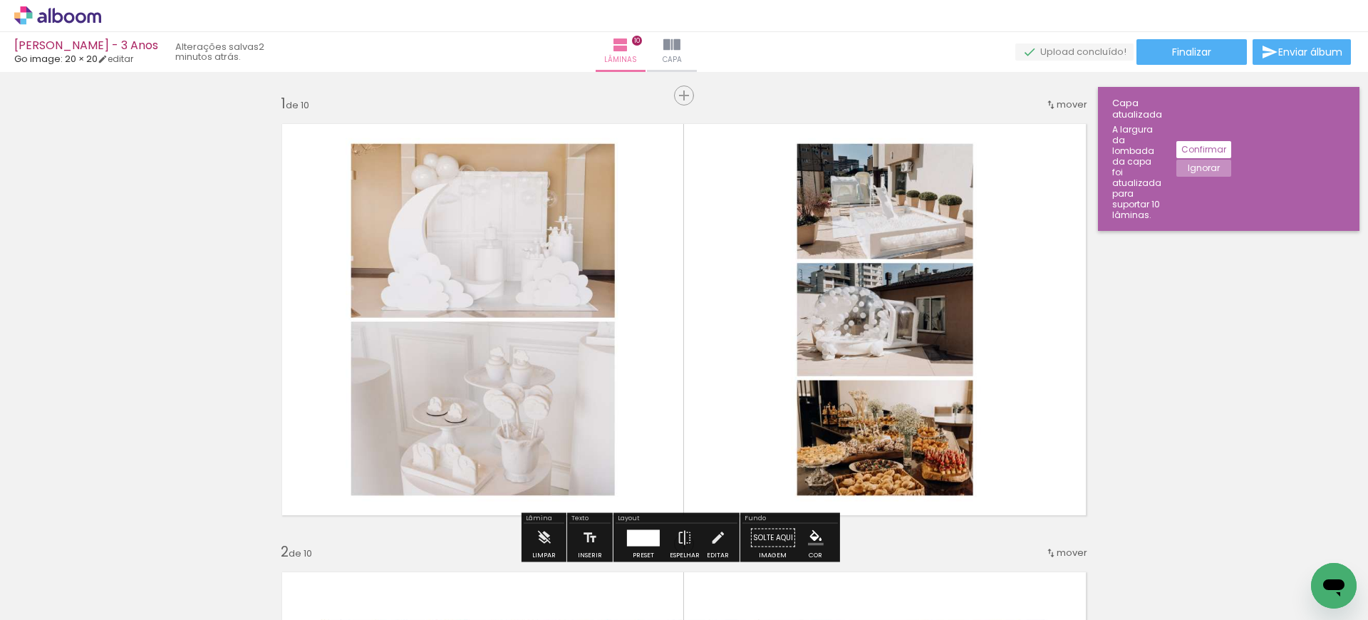
click at [0, 0] on slot "Confirmar" at bounding box center [0, 0] width 0 height 0
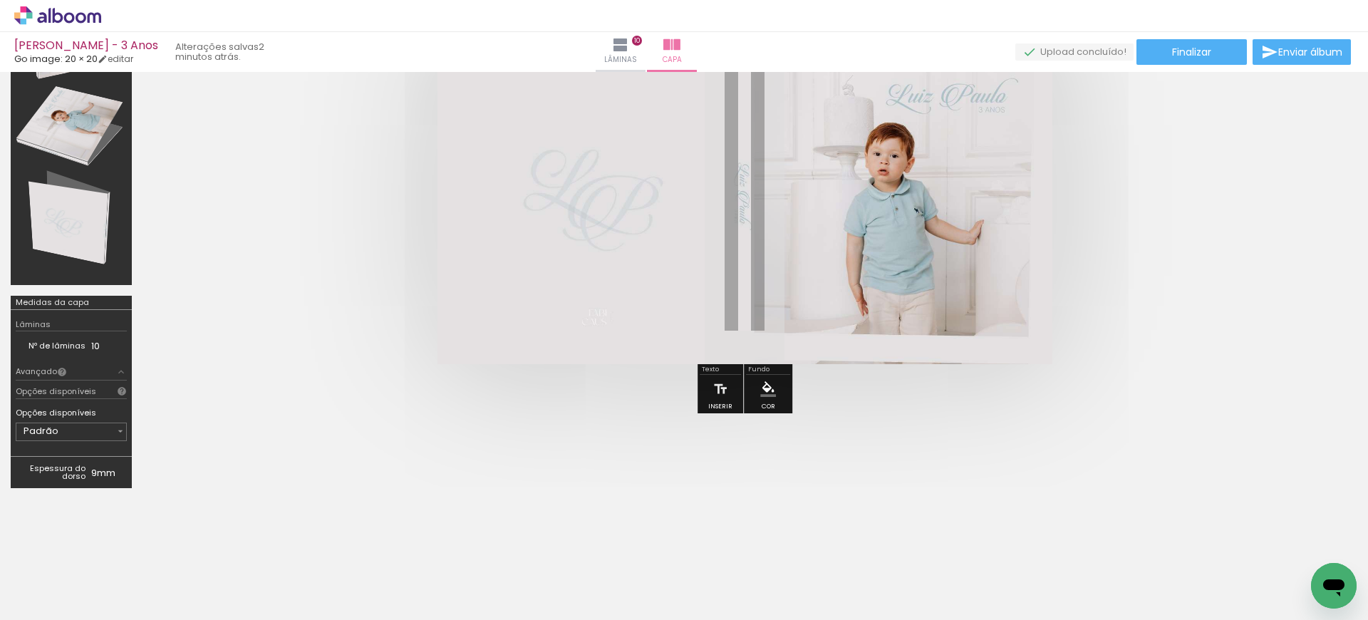
scroll to position [130, 0]
click at [93, 370] on paper-button "Avançado" at bounding box center [71, 371] width 111 height 16
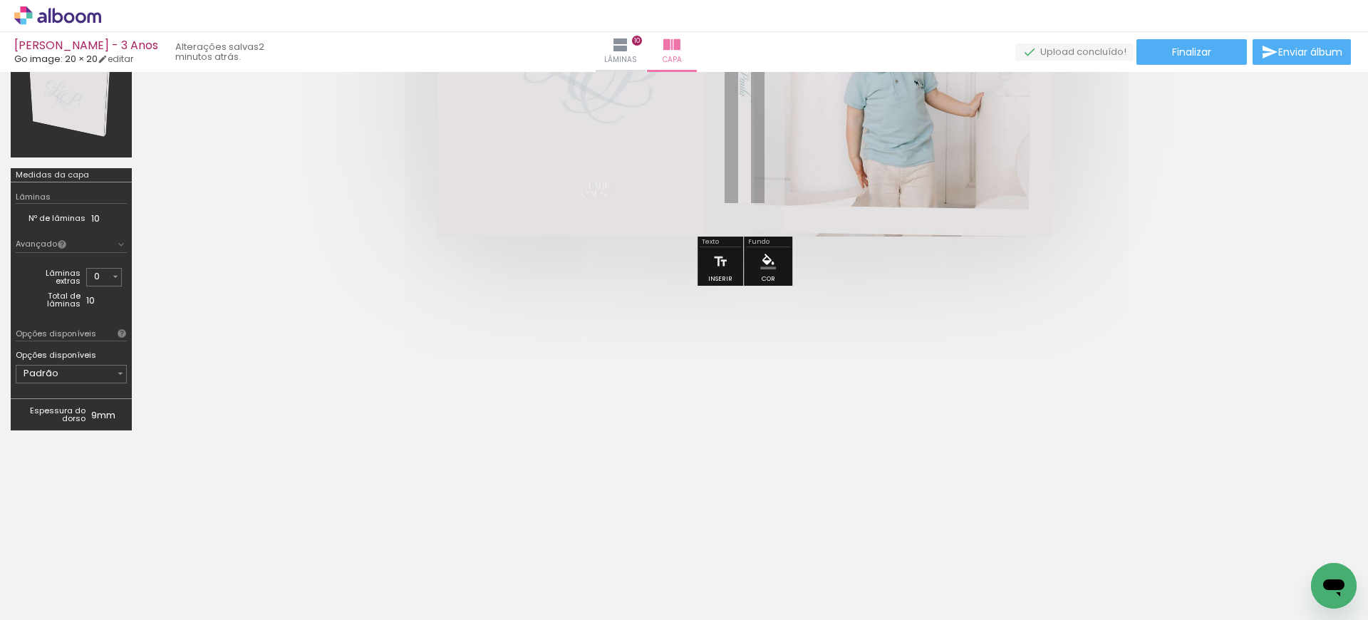
scroll to position [258, 0]
click at [105, 373] on input "Padrão" at bounding box center [69, 371] width 91 height 14
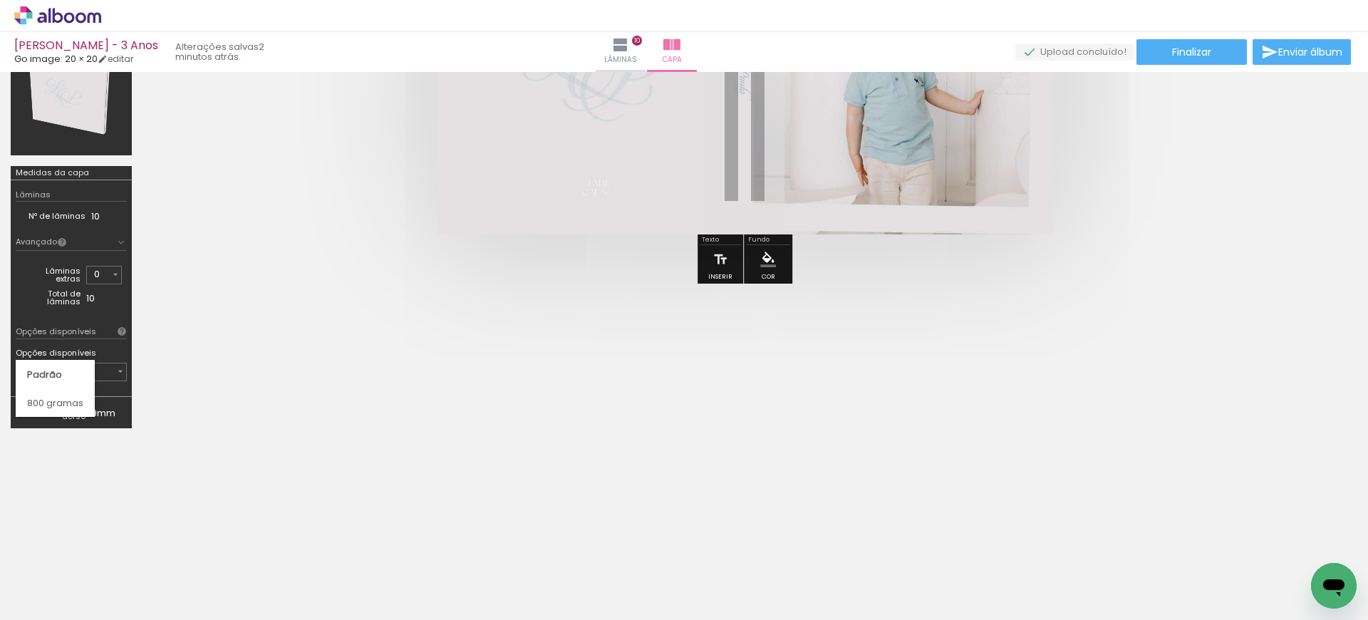
click at [0, 0] on slot "800 gramas" at bounding box center [0, 0] width 0 height 0
type input "800 gramas"
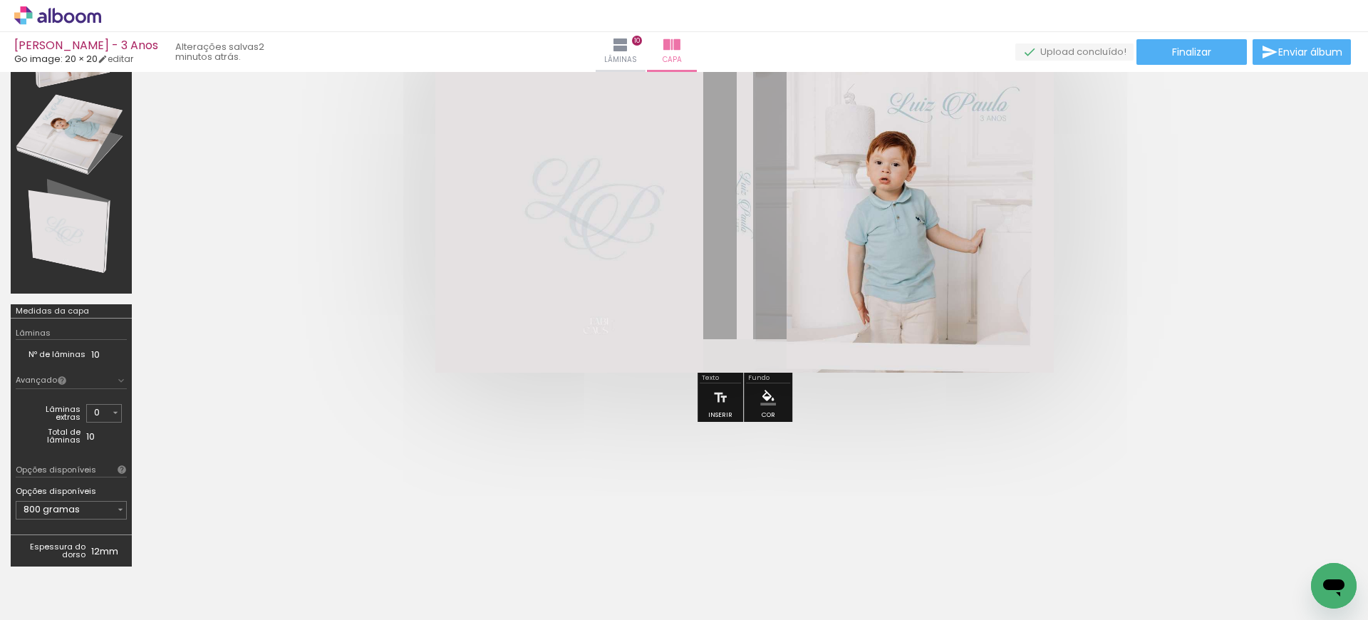
scroll to position [14, 0]
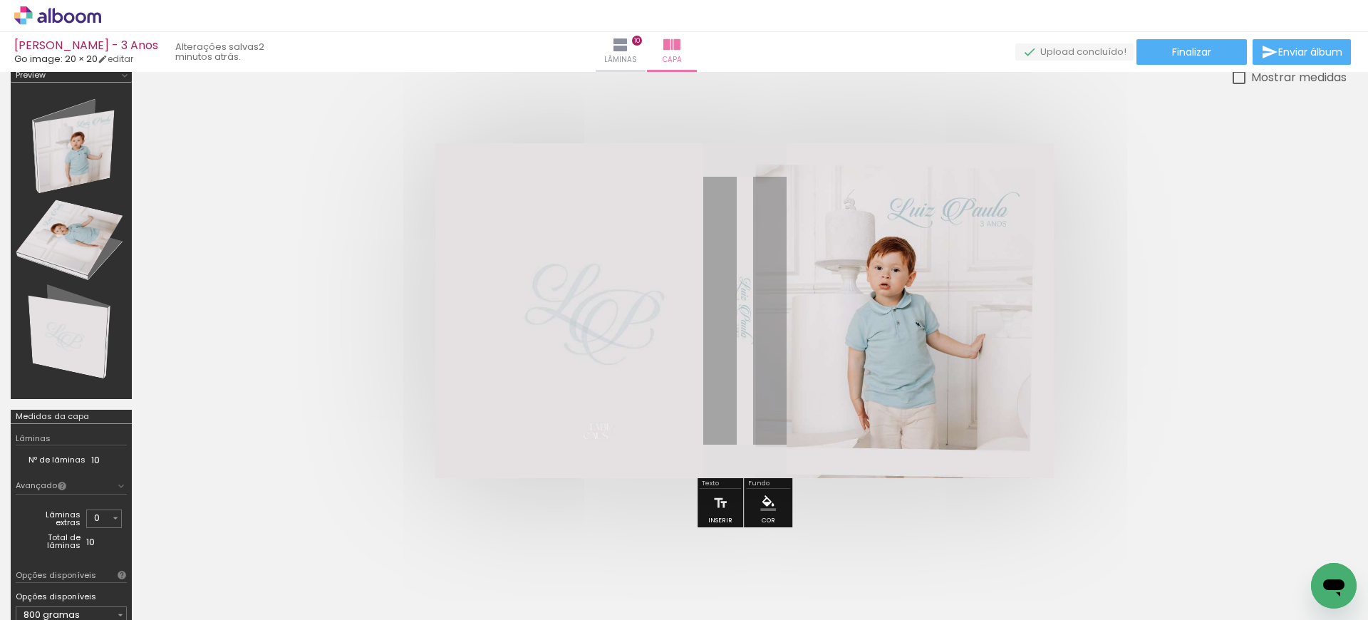
click at [1120, 213] on quentale-cover at bounding box center [744, 310] width 1090 height 335
click at [1224, 51] on paper-button "Finalizar" at bounding box center [1191, 52] width 110 height 26
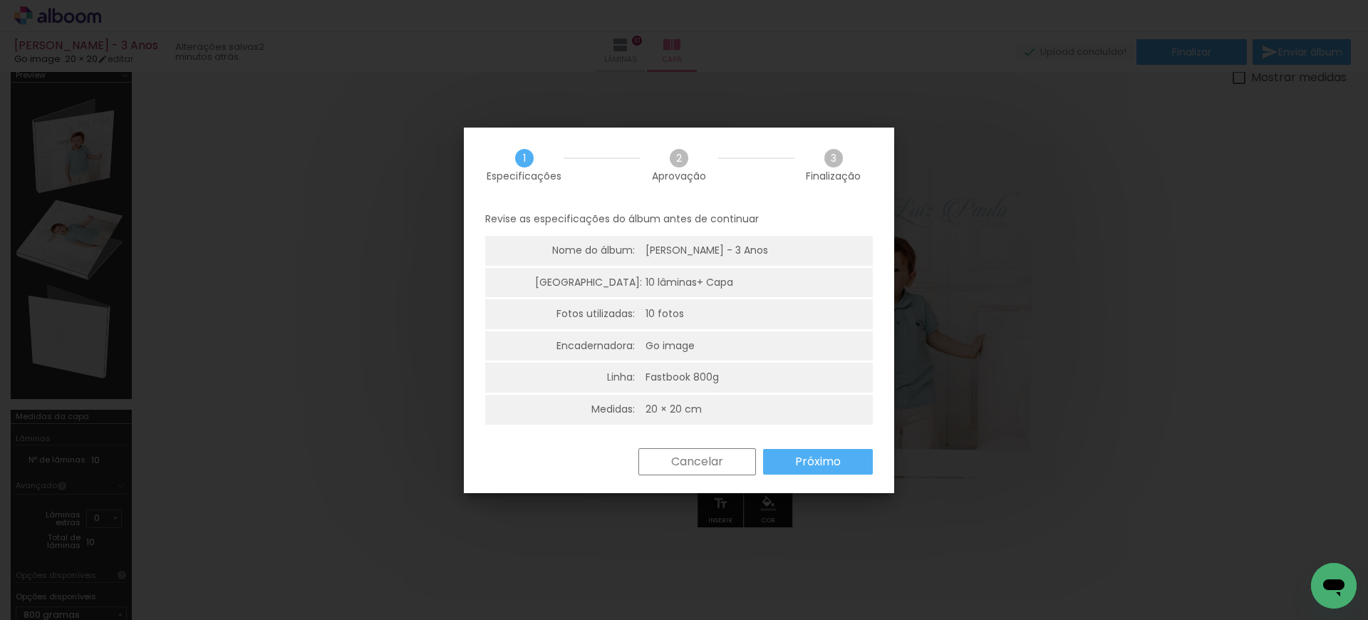
click at [0, 0] on slot "Próximo" at bounding box center [0, 0] width 0 height 0
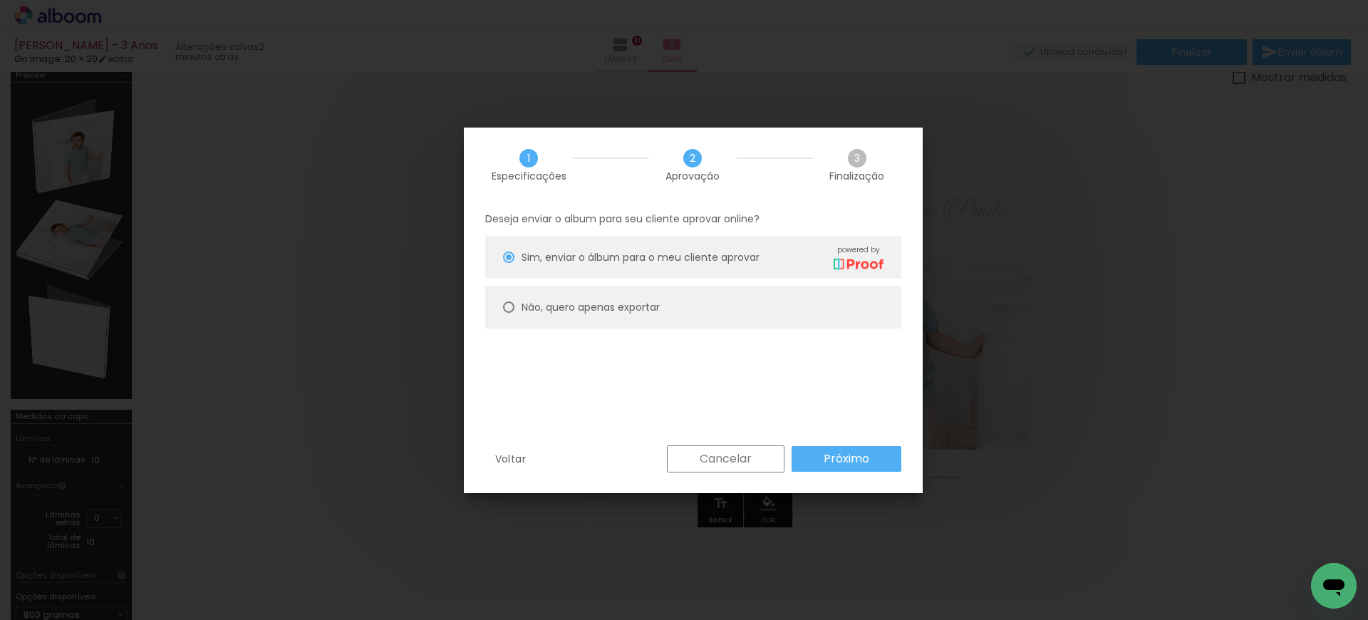
click at [0, 0] on slot "Próximo" at bounding box center [0, 0] width 0 height 0
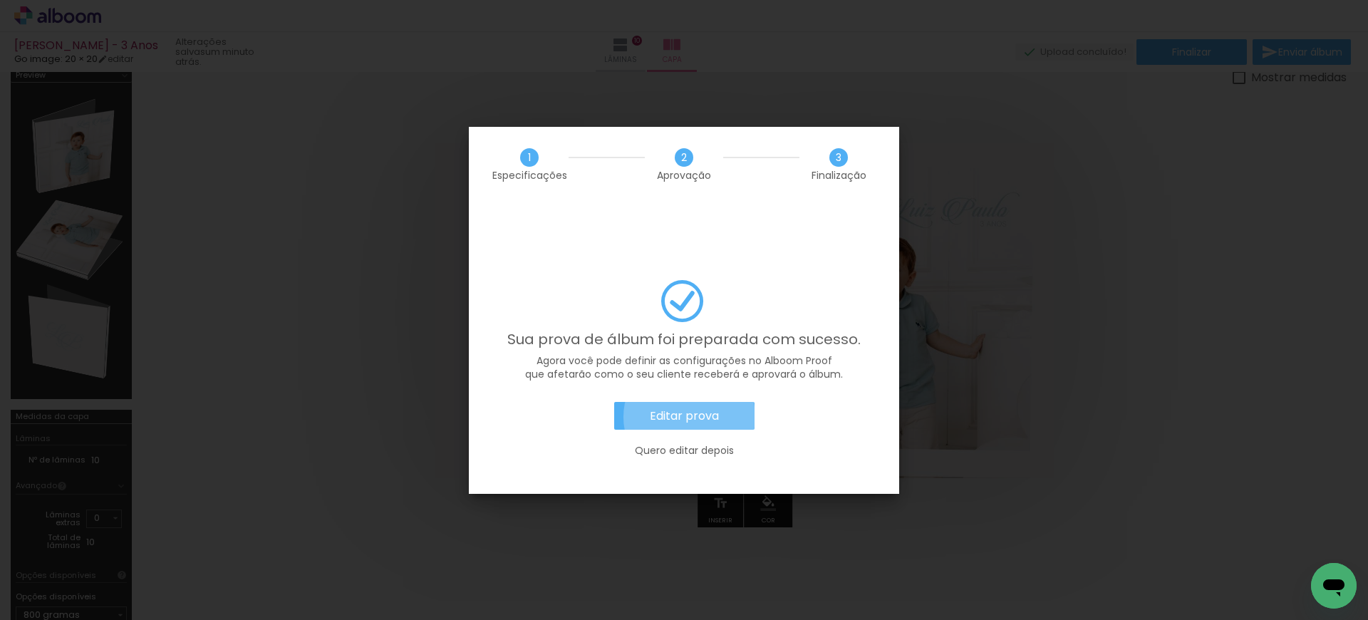
click at [0, 0] on slot "Editar prova" at bounding box center [0, 0] width 0 height 0
